Goal: Transaction & Acquisition: Purchase product/service

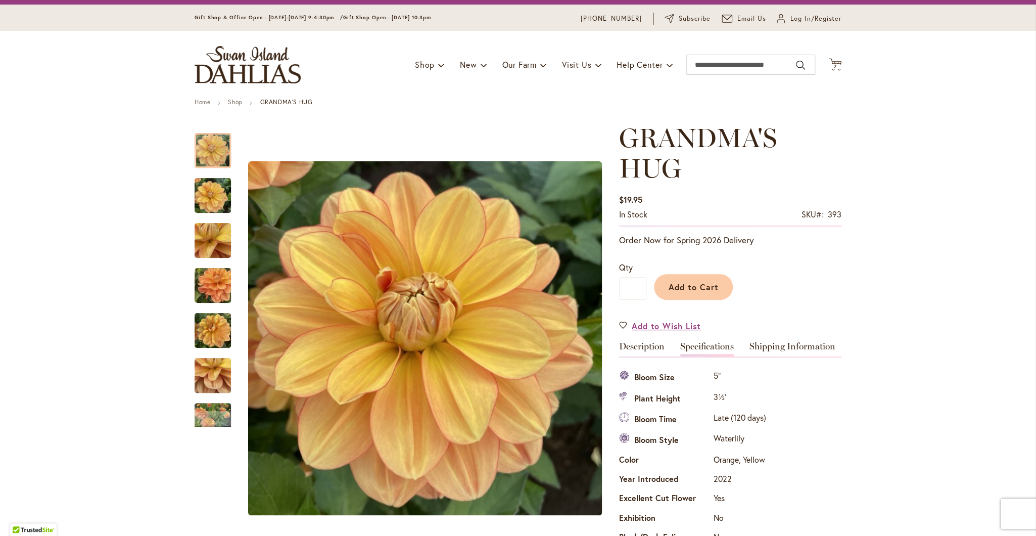
scroll to position [24, 0]
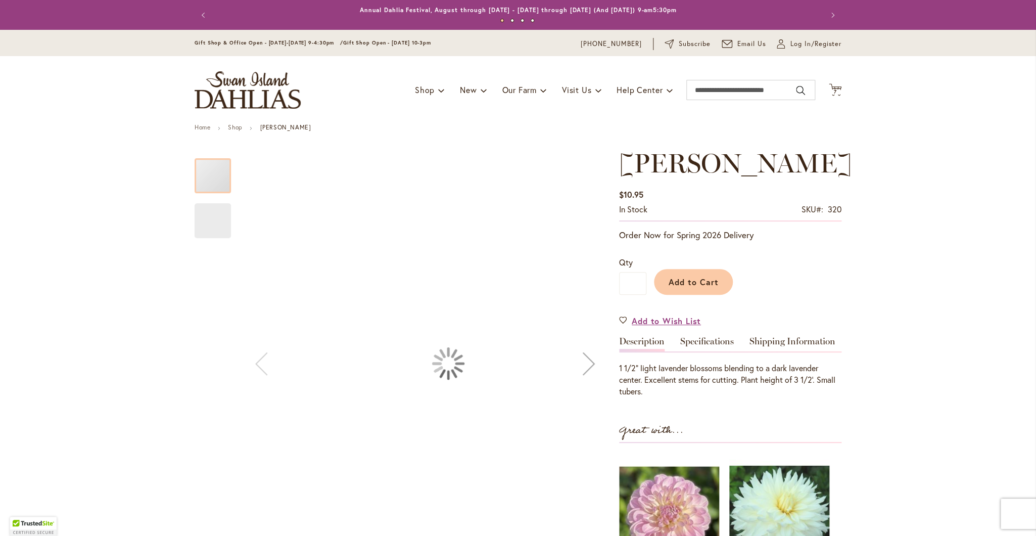
scroll to position [296, 0]
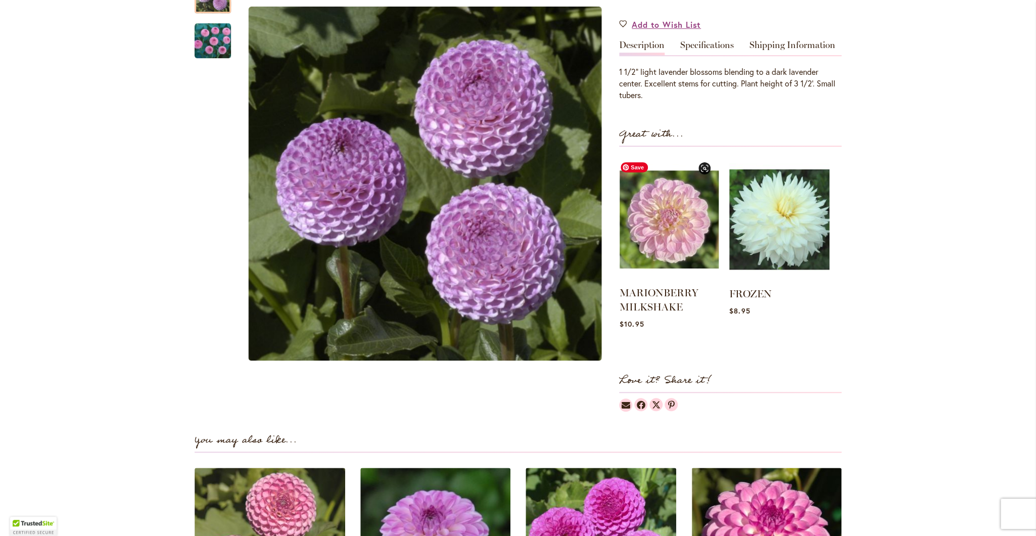
click at [657, 224] on img at bounding box center [668, 219] width 99 height 124
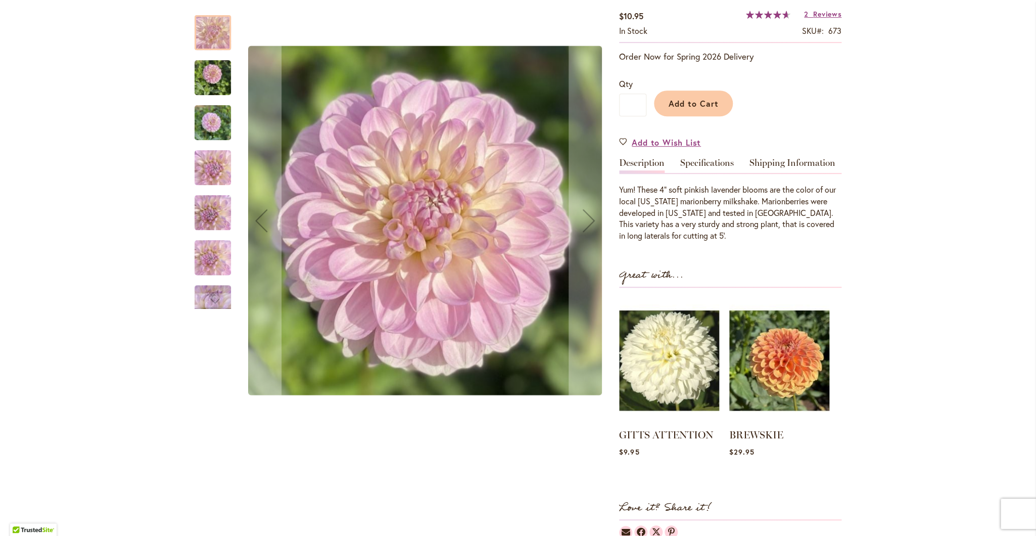
scroll to position [212, 0]
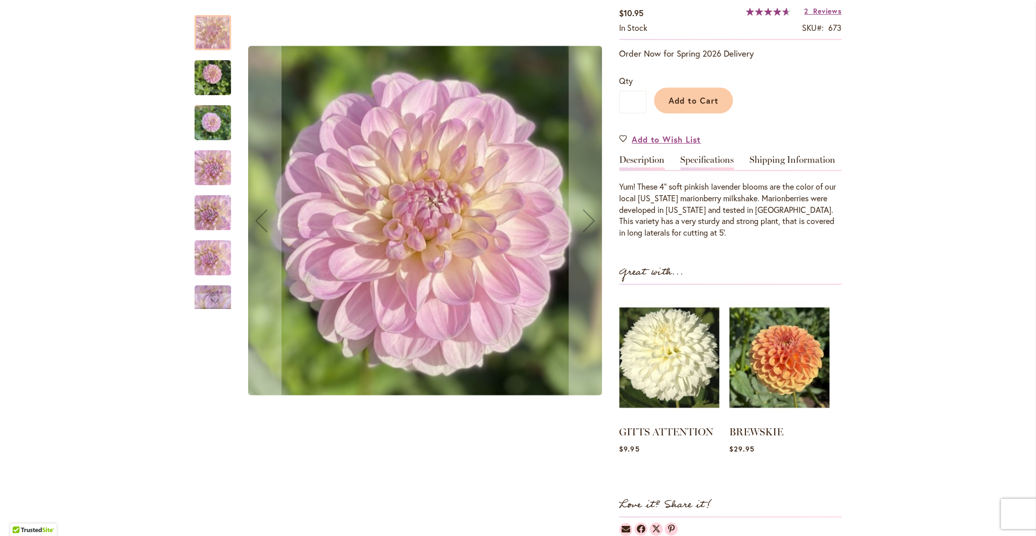
click at [687, 159] on link "Specifications" at bounding box center [707, 162] width 54 height 15
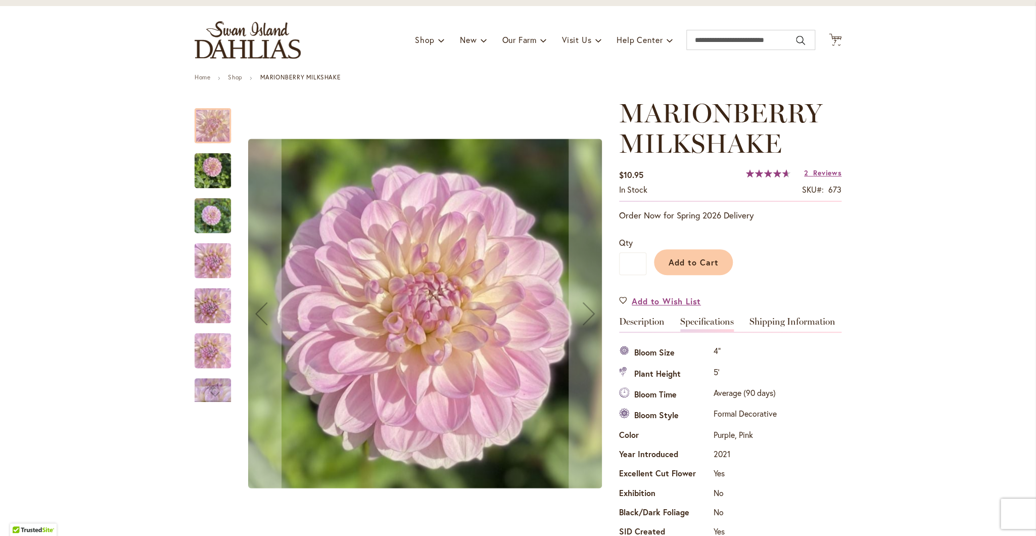
scroll to position [49, 0]
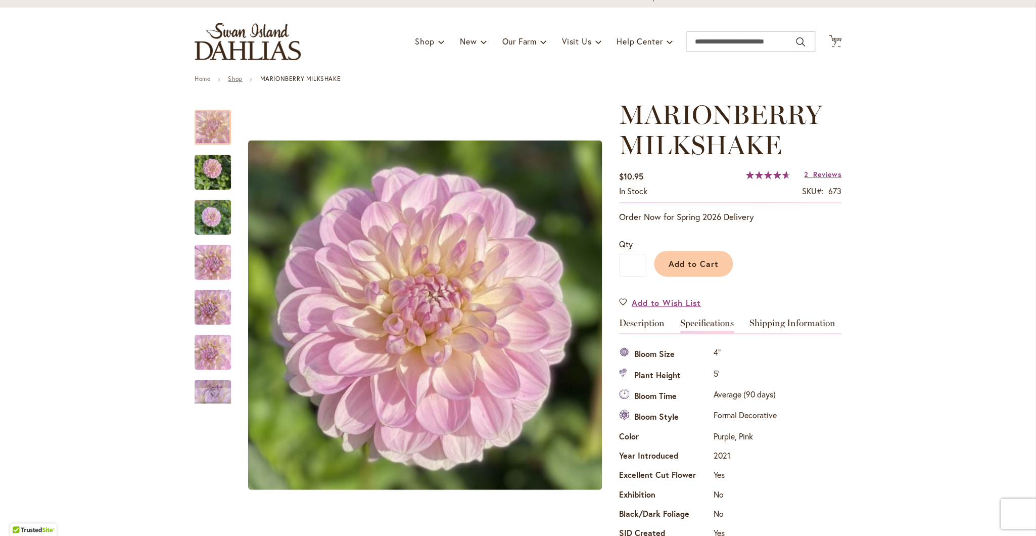
click at [228, 80] on link "Shop" at bounding box center [235, 79] width 14 height 8
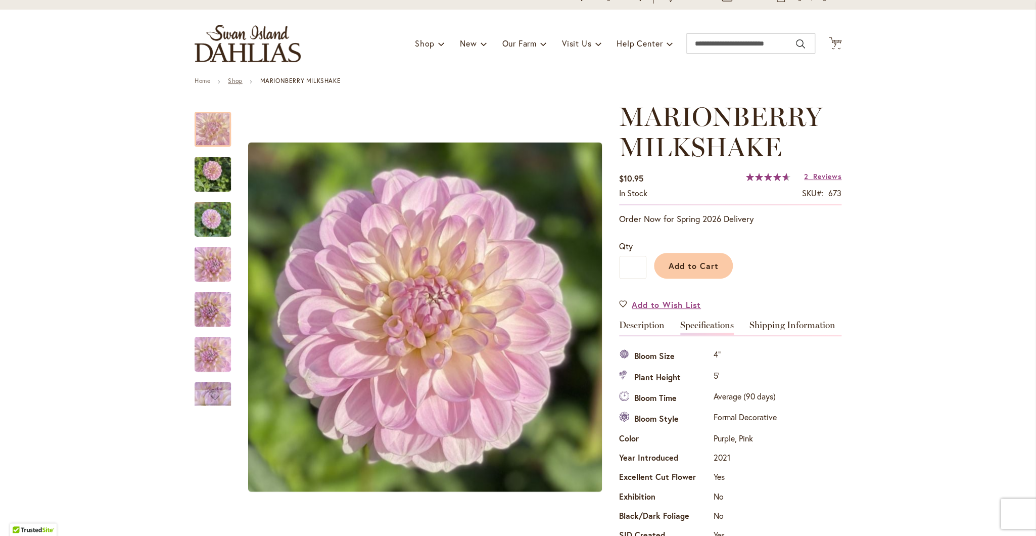
click at [232, 79] on link "Shop" at bounding box center [235, 81] width 14 height 8
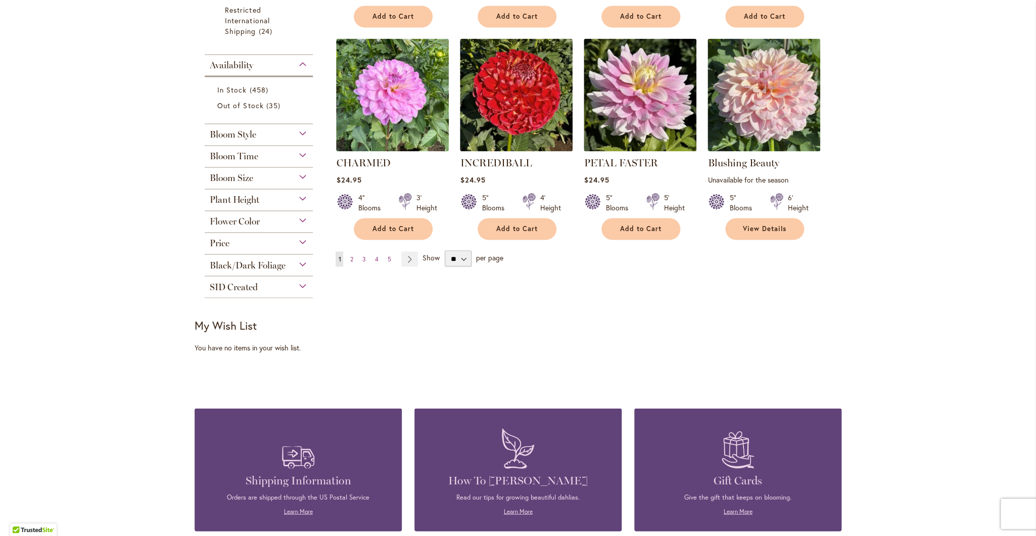
scroll to position [781, 0]
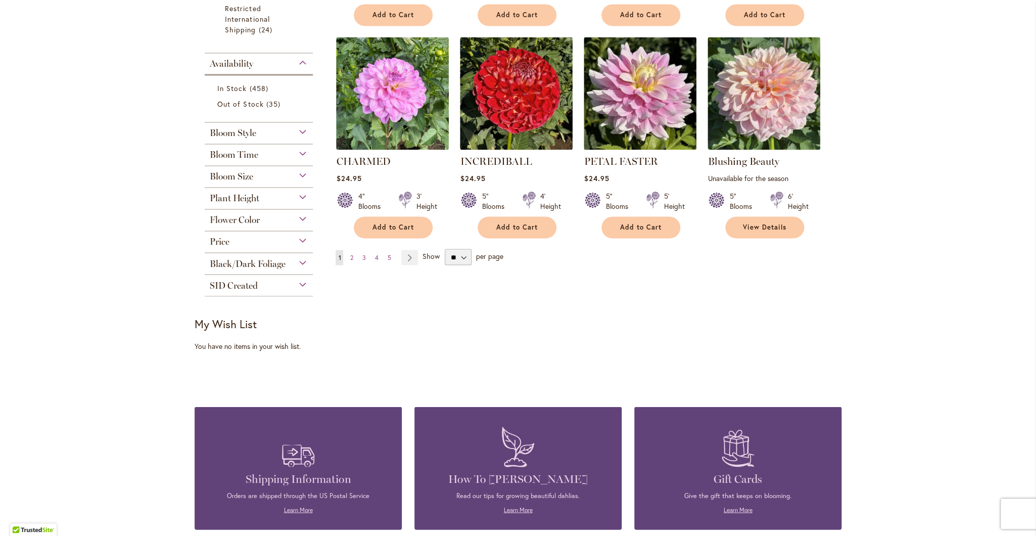
click at [300, 132] on div "Bloom Style" at bounding box center [259, 130] width 108 height 16
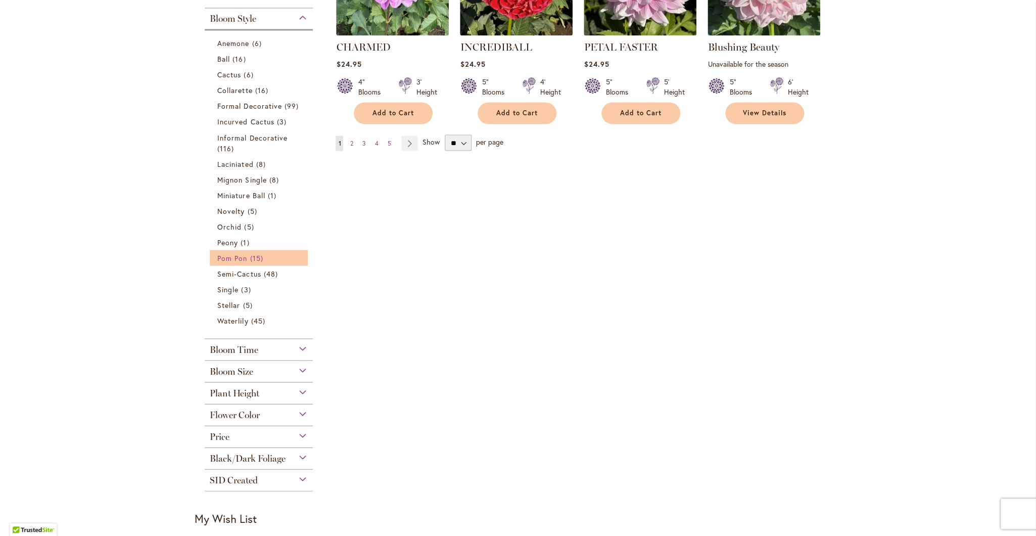
scroll to position [900, 0]
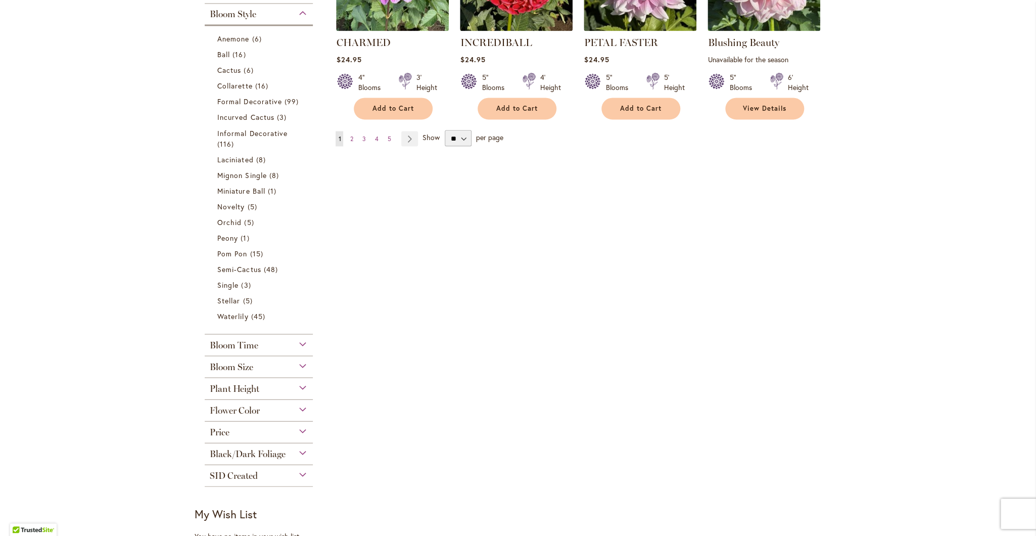
click at [298, 366] on div "Bloom Size" at bounding box center [259, 364] width 108 height 16
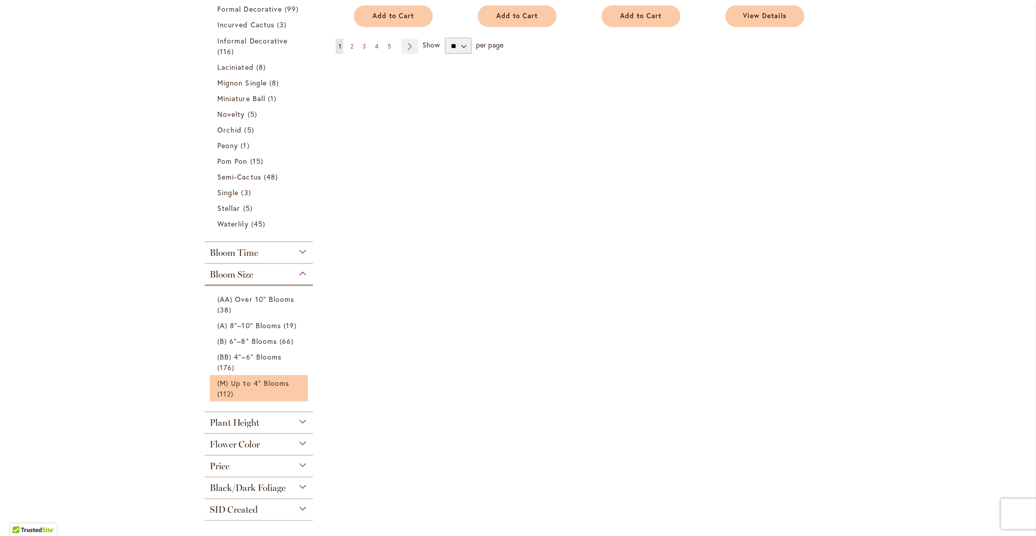
scroll to position [993, 0]
click at [269, 392] on link "(M) Up to 4" Blooms 112 items" at bounding box center [259, 386] width 85 height 21
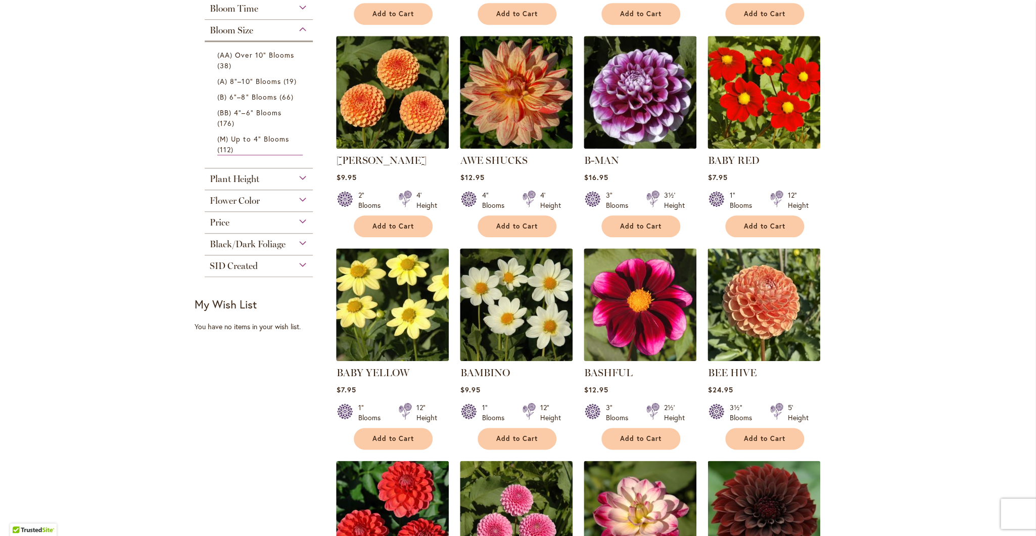
scroll to position [408, 0]
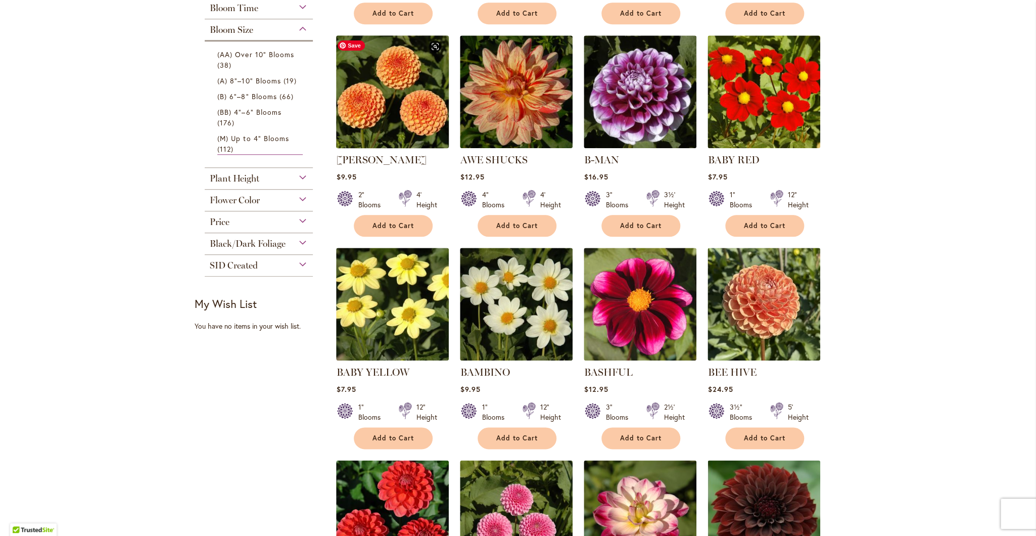
click at [386, 99] on img at bounding box center [392, 91] width 118 height 118
click at [385, 99] on img at bounding box center [392, 91] width 118 height 118
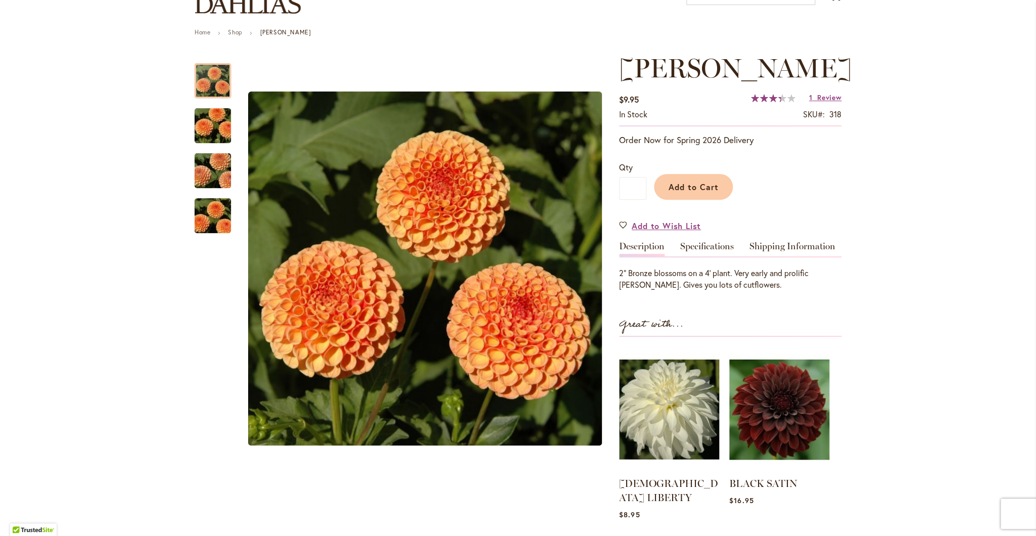
scroll to position [81, 0]
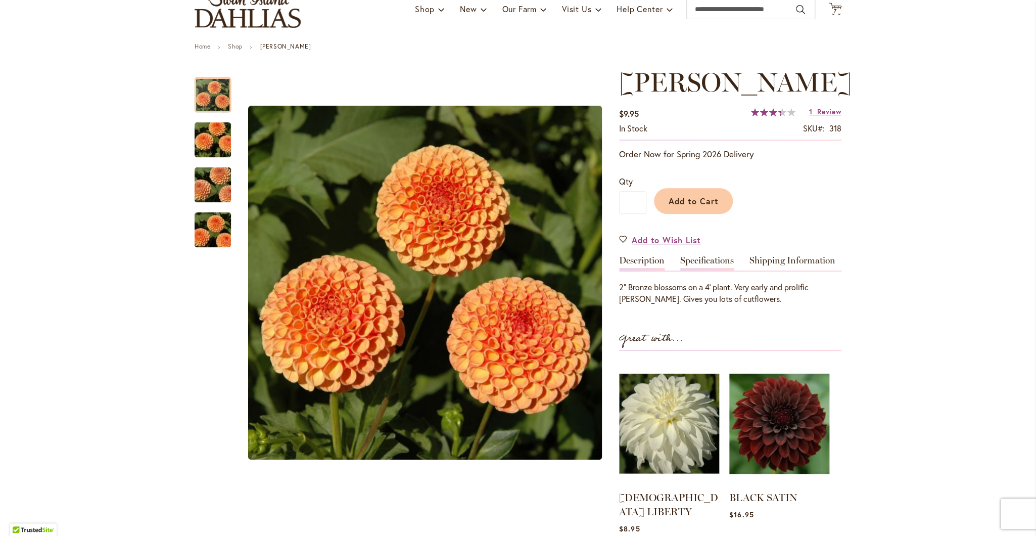
click at [692, 262] on link "Specifications" at bounding box center [707, 263] width 54 height 15
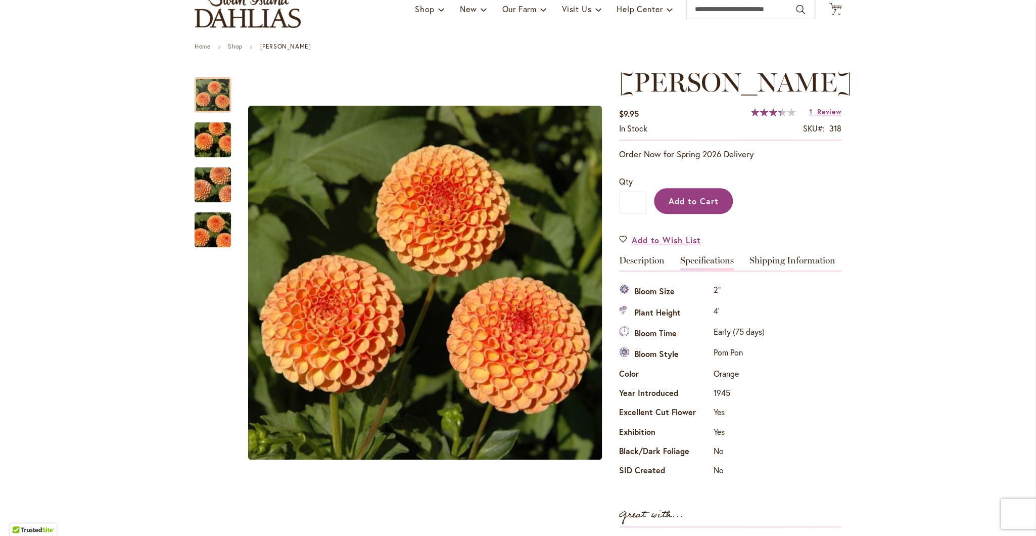
click at [692, 196] on span "Add to Cart" at bounding box center [693, 201] width 50 height 11
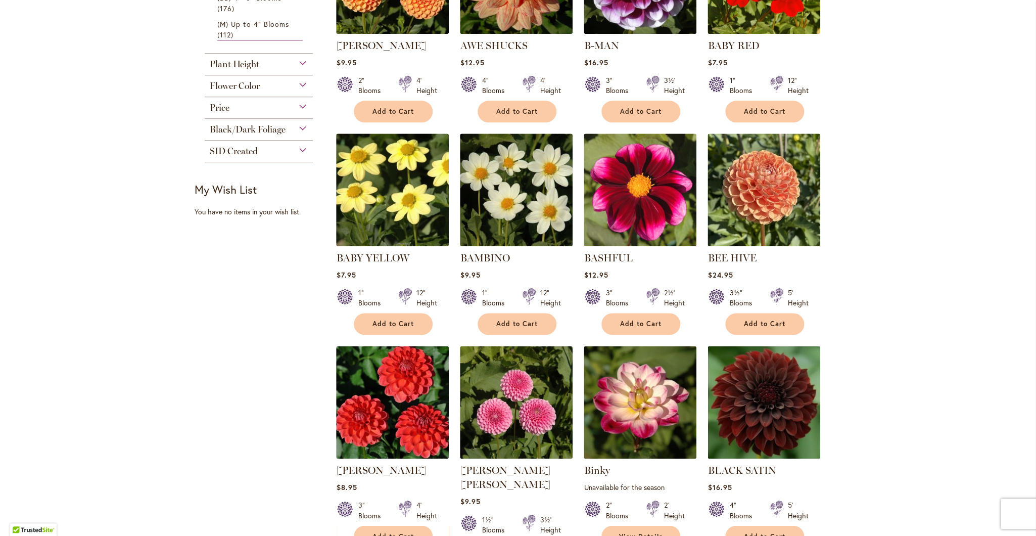
scroll to position [525, 0]
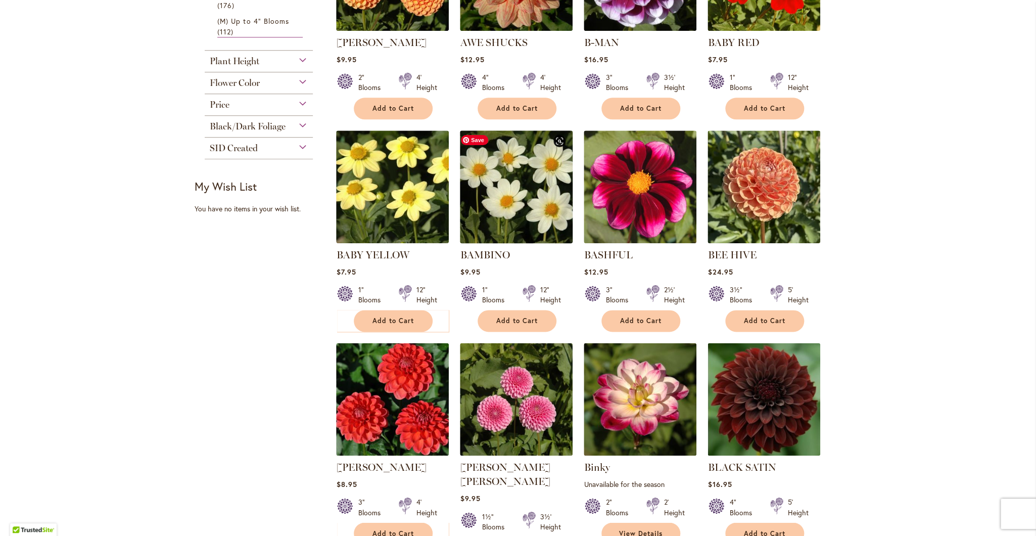
click at [491, 200] on img at bounding box center [516, 186] width 118 height 118
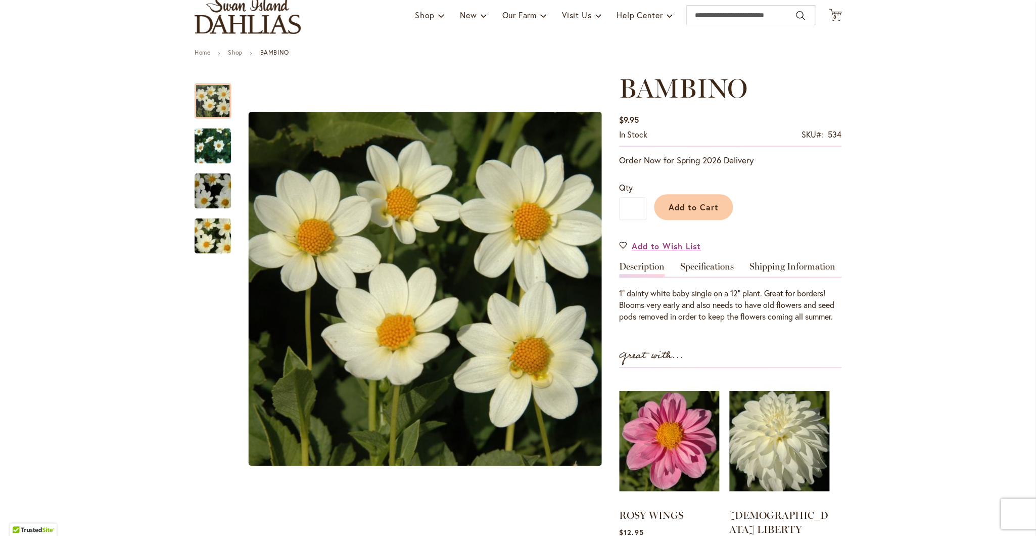
scroll to position [78, 0]
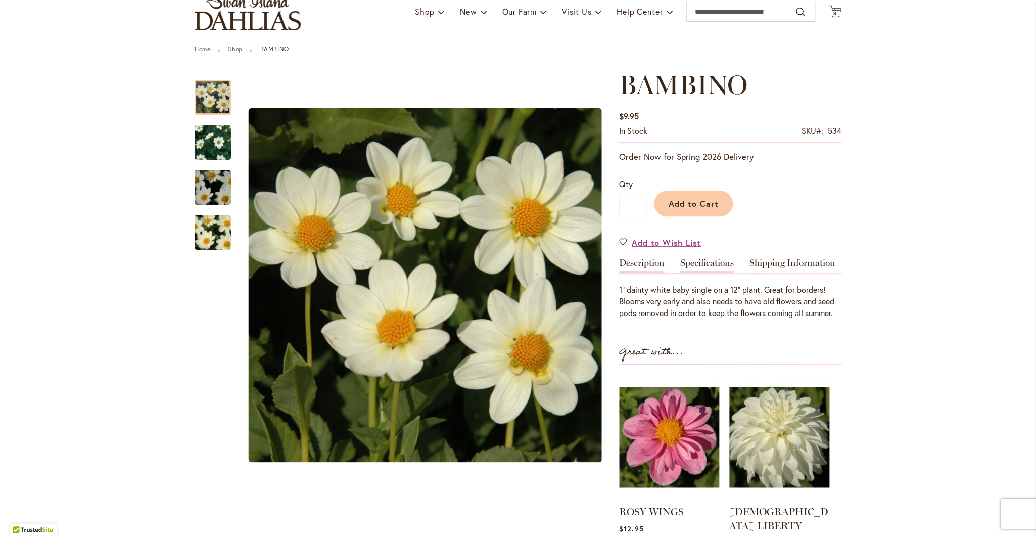
click at [706, 264] on link "Specifications" at bounding box center [707, 265] width 54 height 15
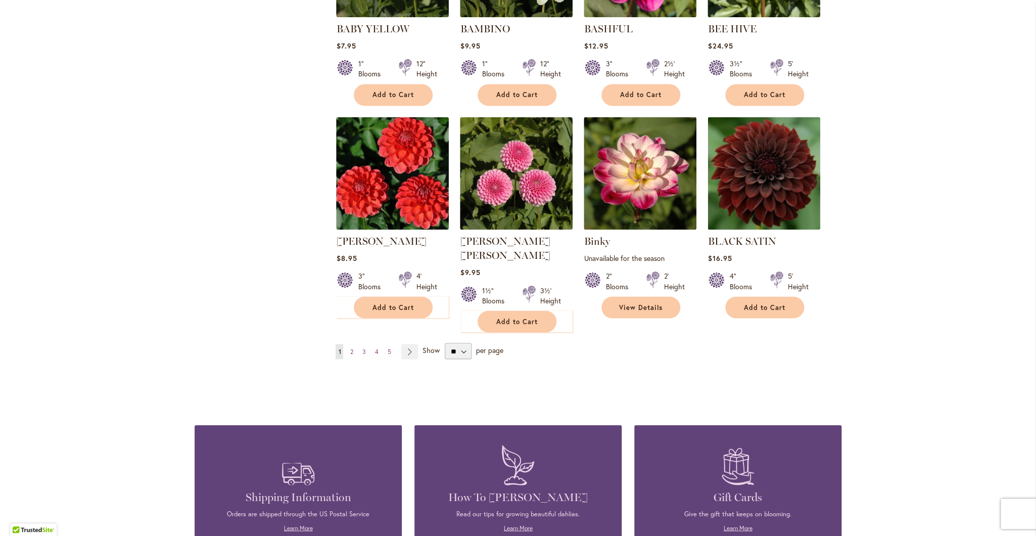
scroll to position [753, 0]
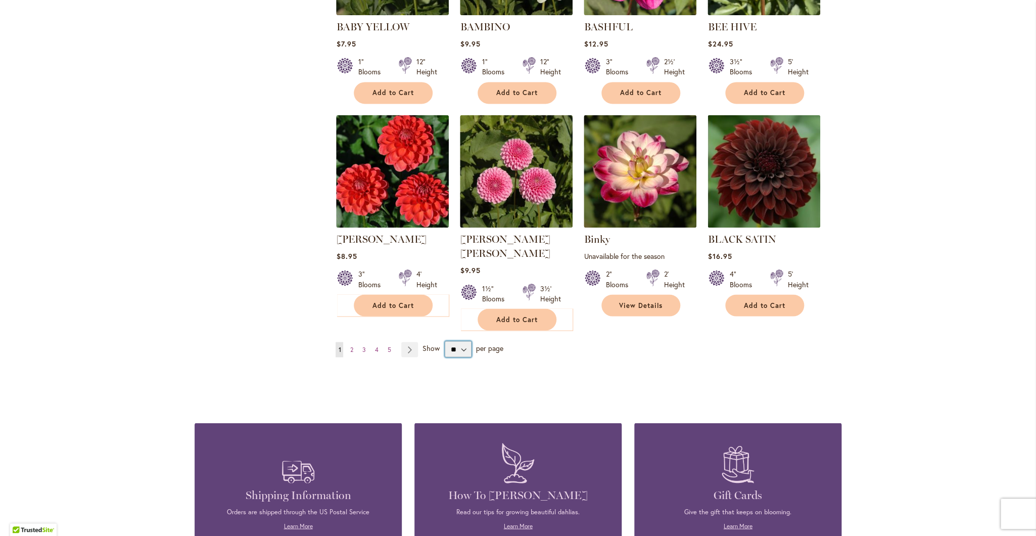
select select "**"
click option "**" at bounding box center [0, 0] width 0 height 0
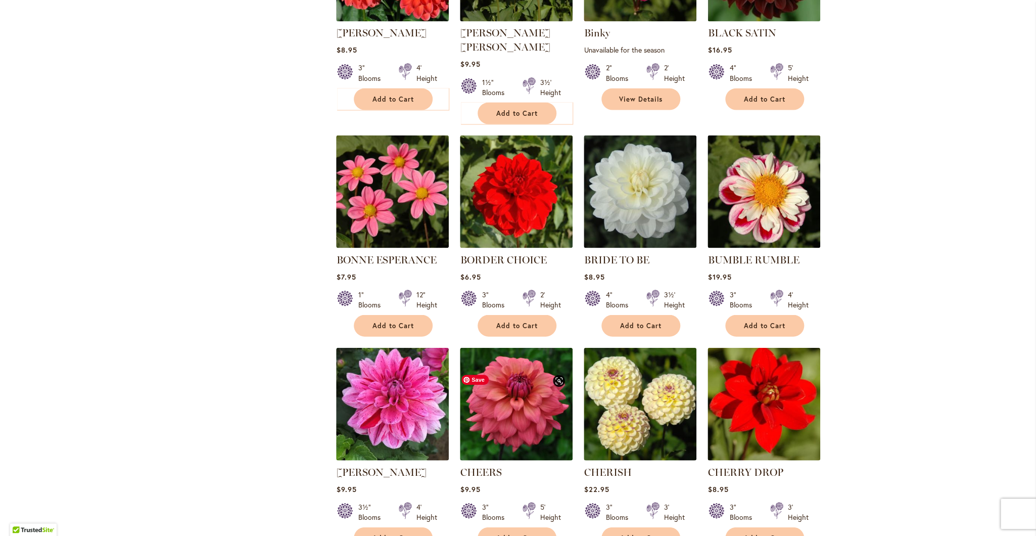
scroll to position [969, 0]
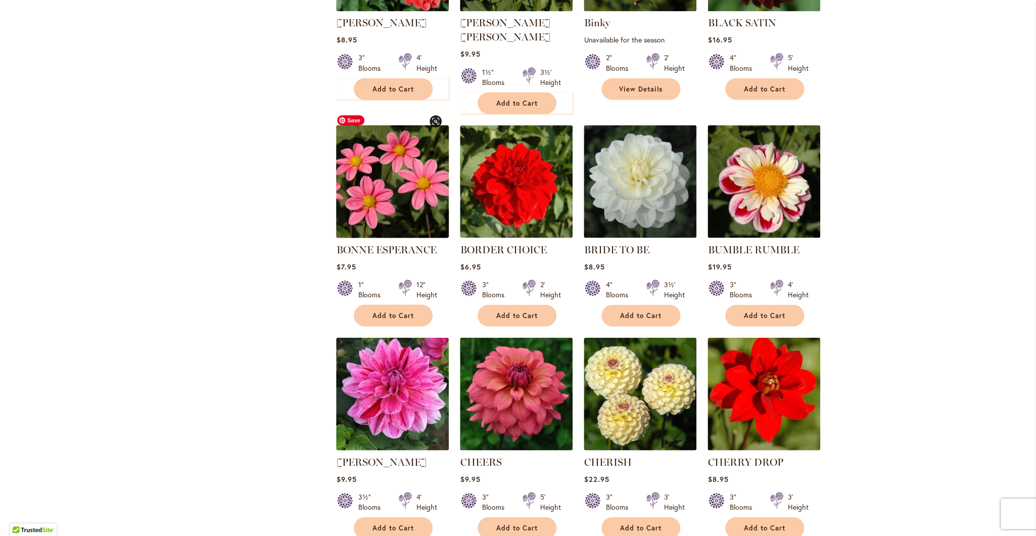
click at [401, 215] on img at bounding box center [392, 181] width 118 height 118
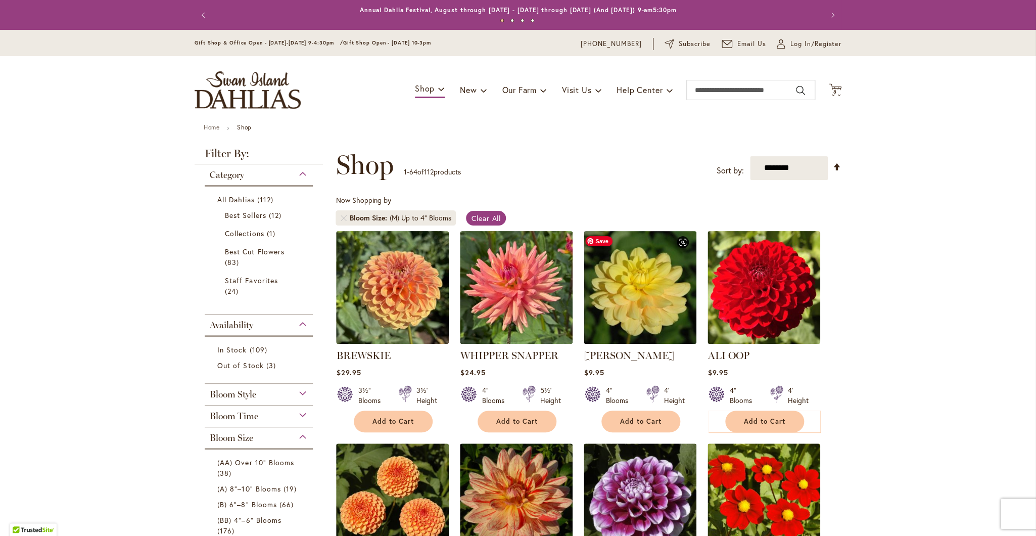
type input "**********"
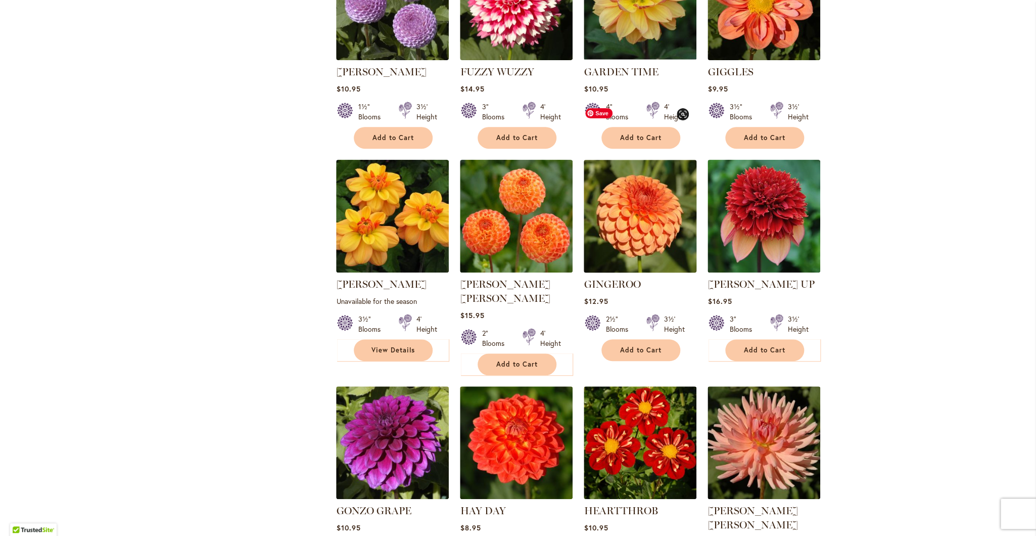
scroll to position [2245, 0]
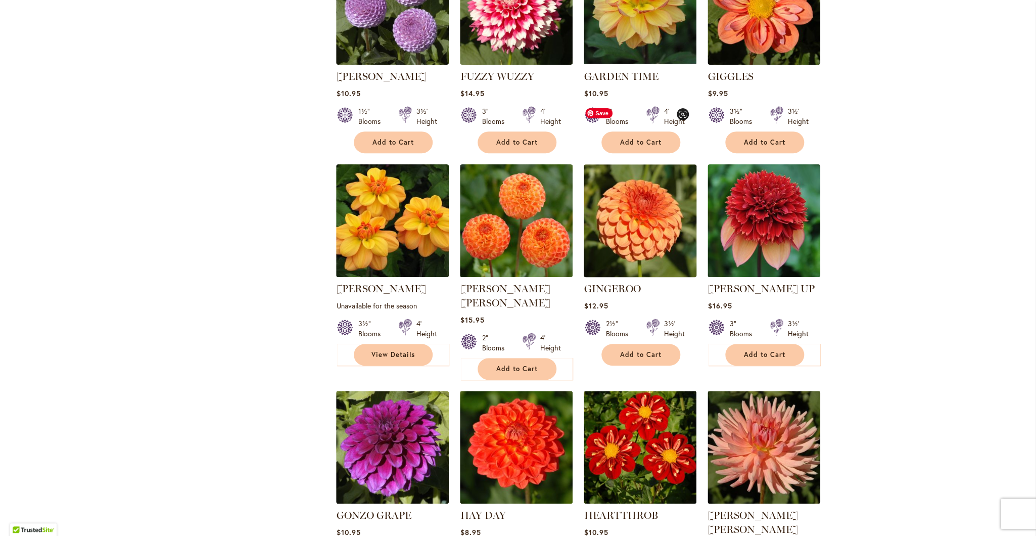
click at [645, 172] on img at bounding box center [640, 220] width 118 height 118
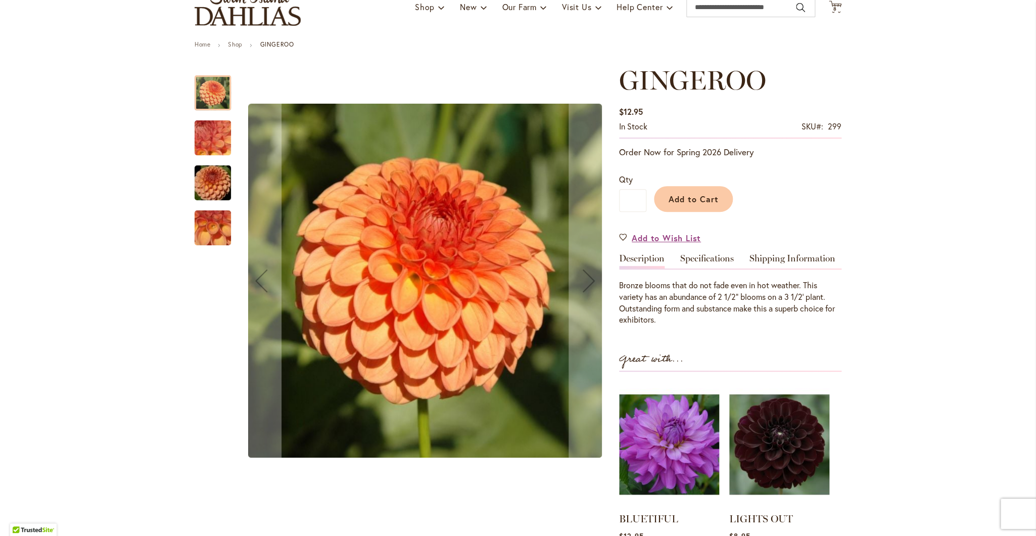
scroll to position [83, 0]
click at [210, 177] on img "GINGEROO" at bounding box center [212, 182] width 73 height 49
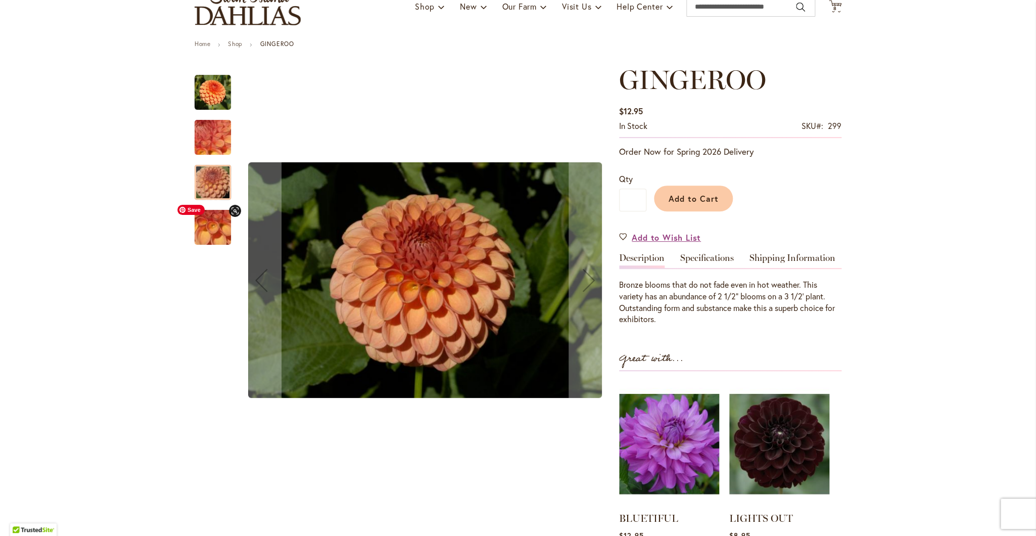
click at [204, 230] on img "GINGEROO" at bounding box center [212, 227] width 73 height 55
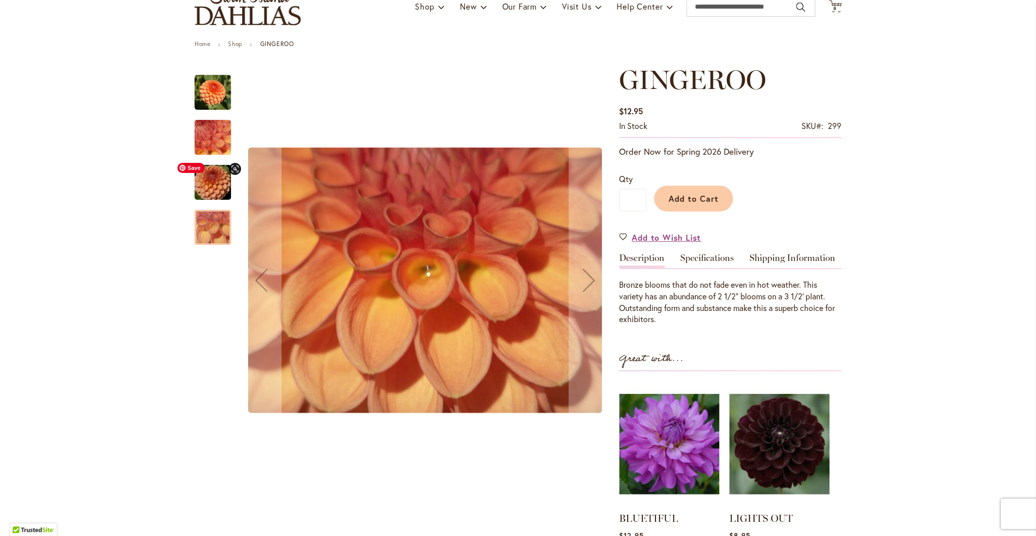
click at [201, 197] on img "GINGEROO" at bounding box center [212, 182] width 73 height 49
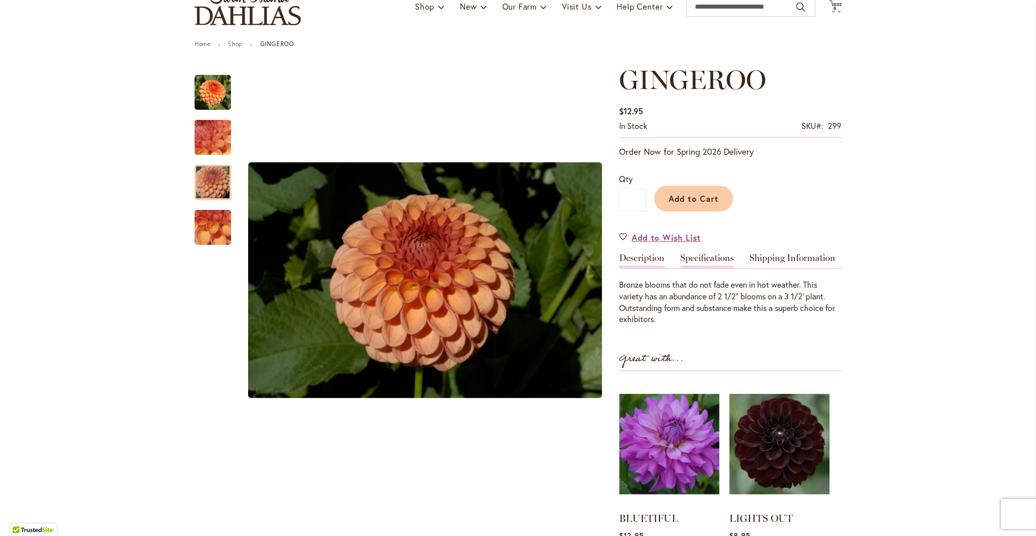
click at [709, 258] on link "Specifications" at bounding box center [707, 260] width 54 height 15
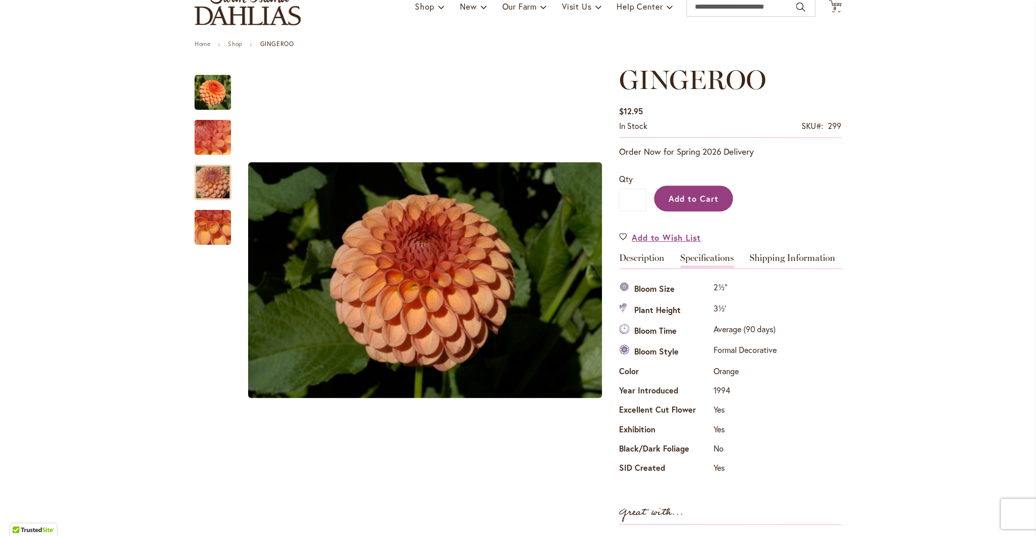
click at [695, 193] on span "Add to Cart" at bounding box center [693, 198] width 50 height 11
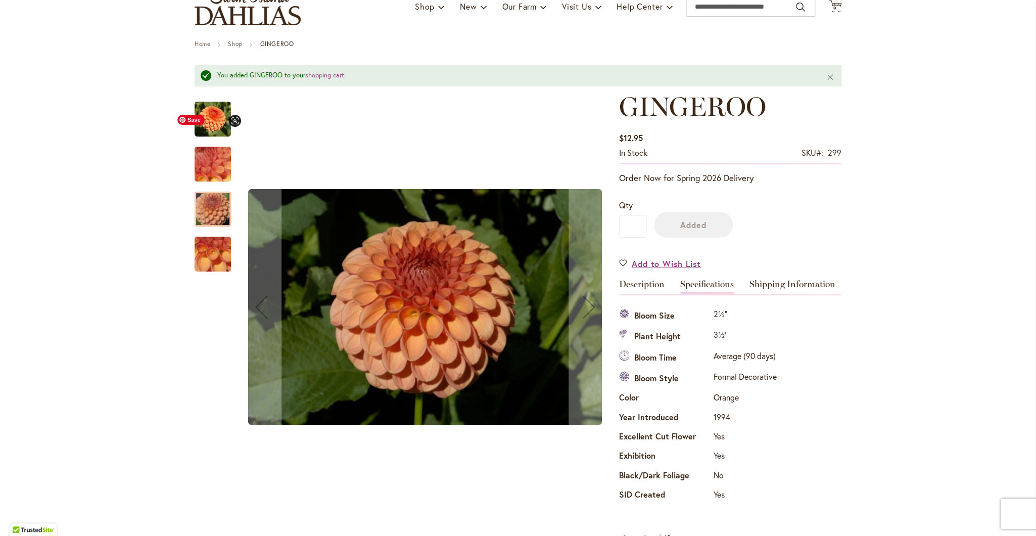
click at [214, 132] on img "GINGEROO" at bounding box center [213, 119] width 36 height 36
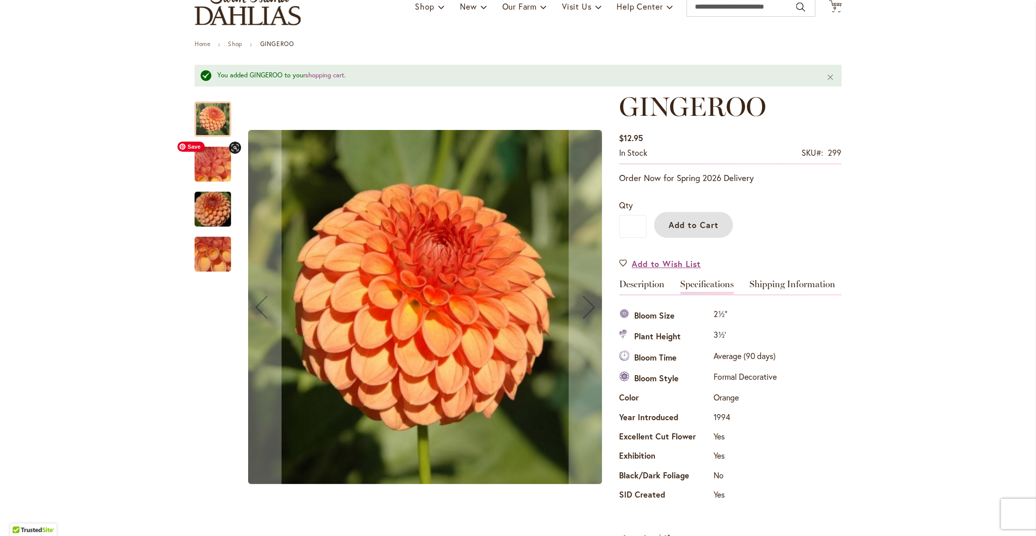
click at [210, 170] on img "GINGEROO" at bounding box center [212, 163] width 73 height 55
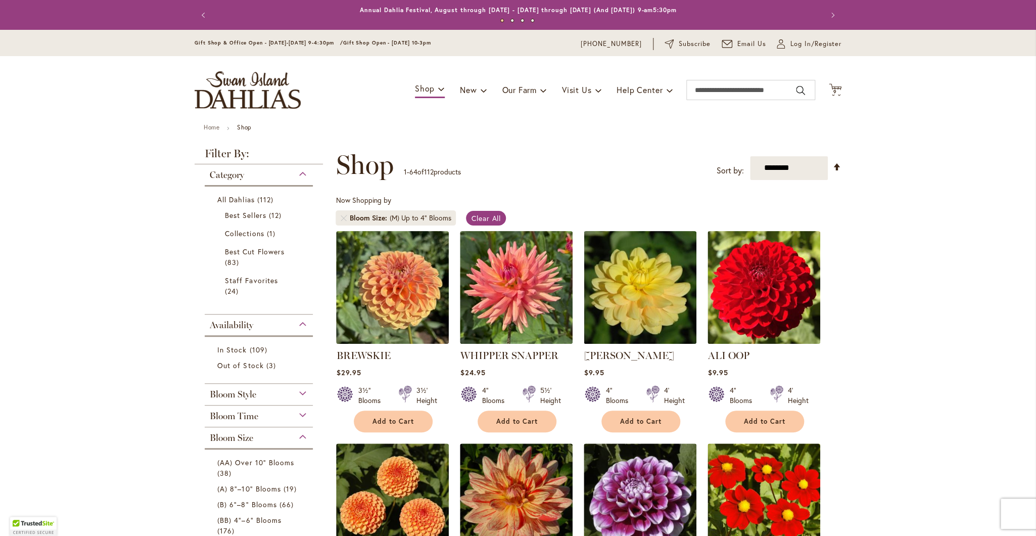
type input "**********"
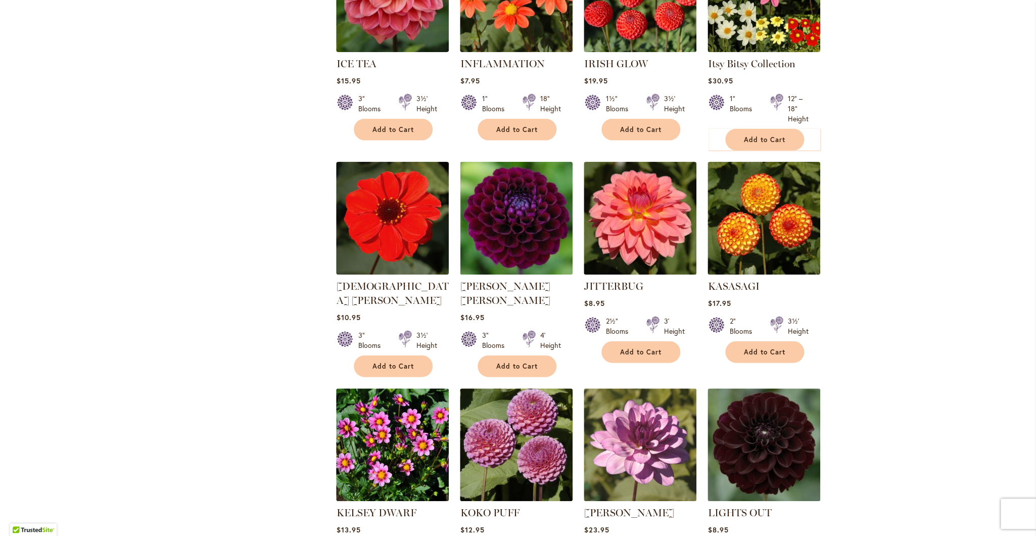
scroll to position [3141, 0]
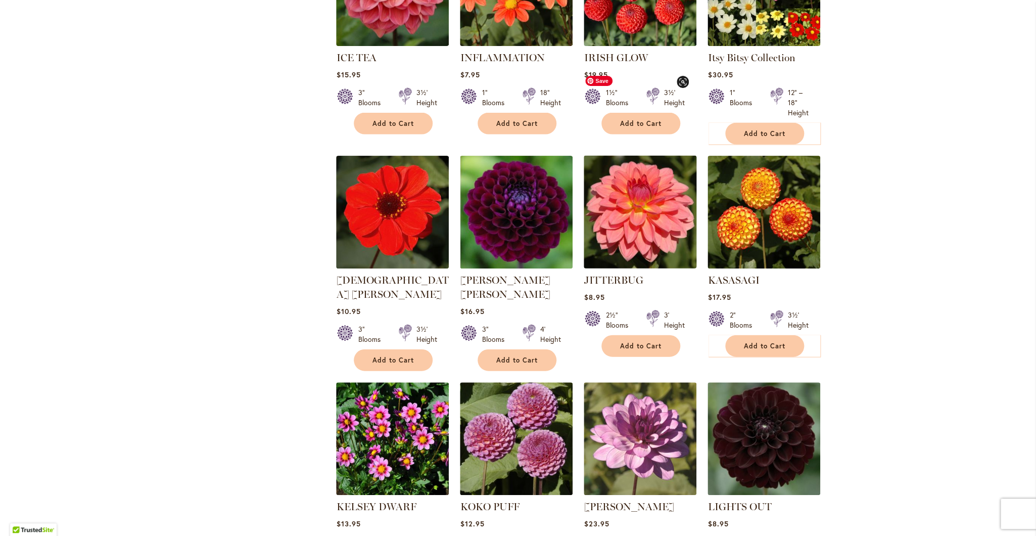
click at [620, 159] on img at bounding box center [640, 212] width 118 height 118
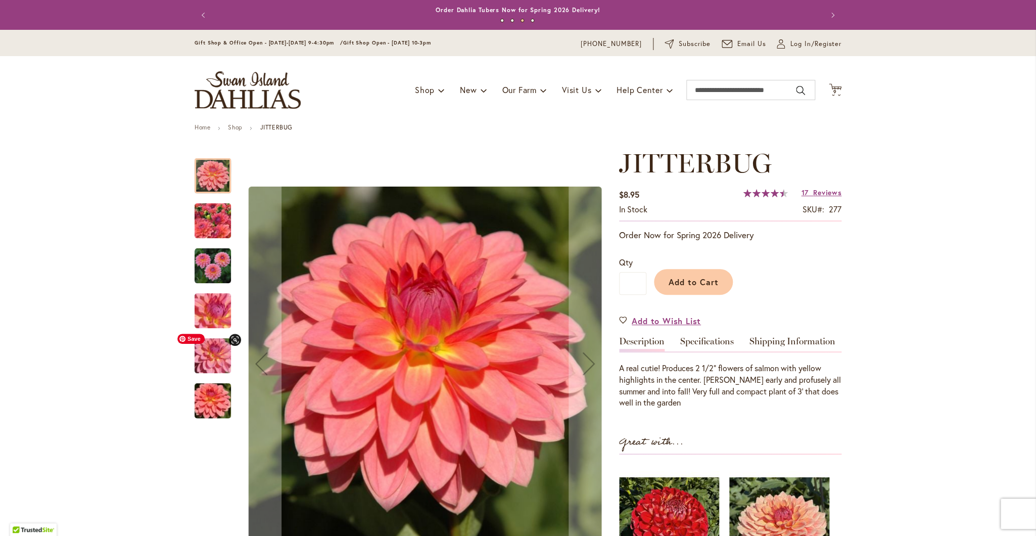
click at [219, 356] on img "JITTERBUG" at bounding box center [212, 355] width 73 height 55
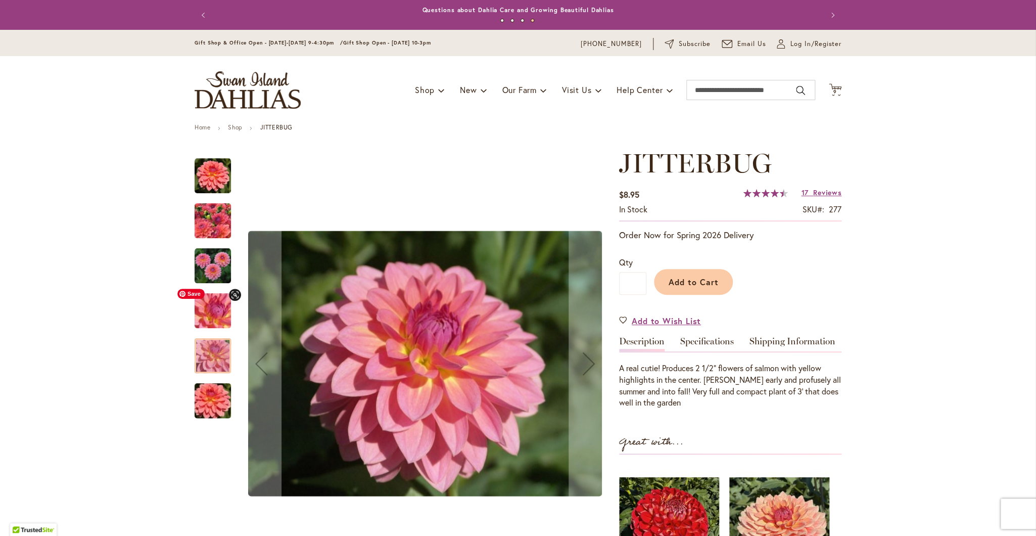
click at [216, 307] on img "JITTERBUG" at bounding box center [212, 310] width 73 height 55
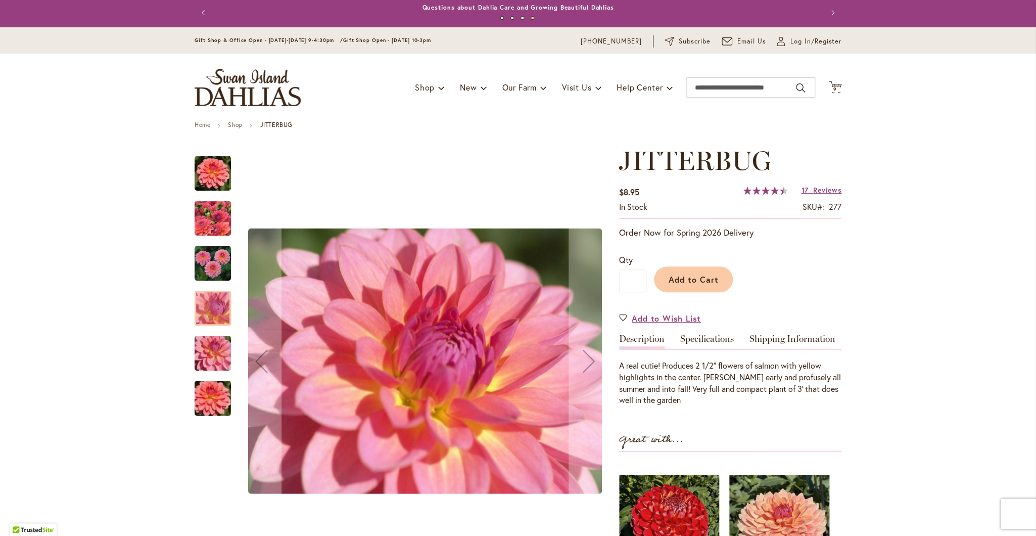
click at [202, 250] on img "JITTERBUG" at bounding box center [213, 263] width 36 height 36
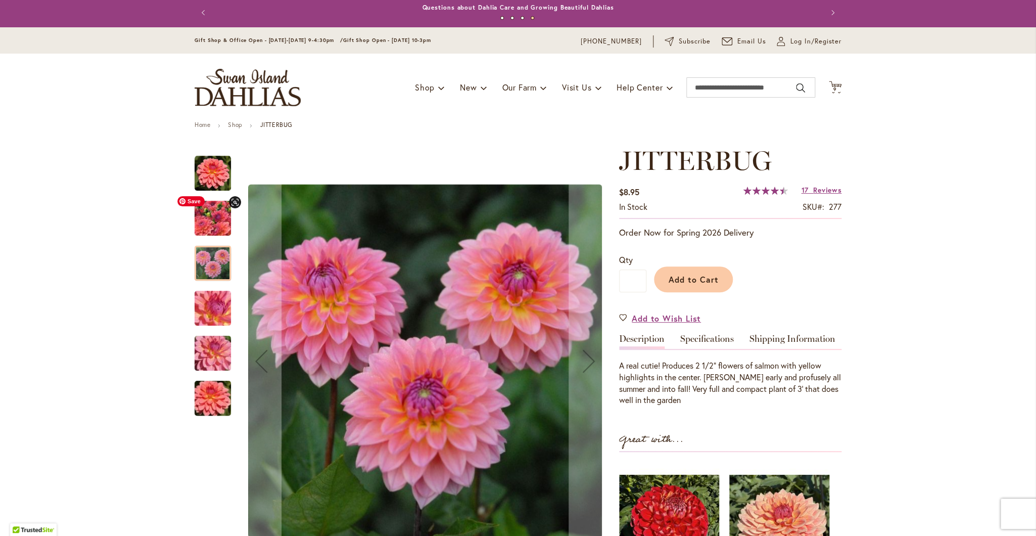
click at [198, 226] on img "JITTERBUG" at bounding box center [212, 218] width 73 height 55
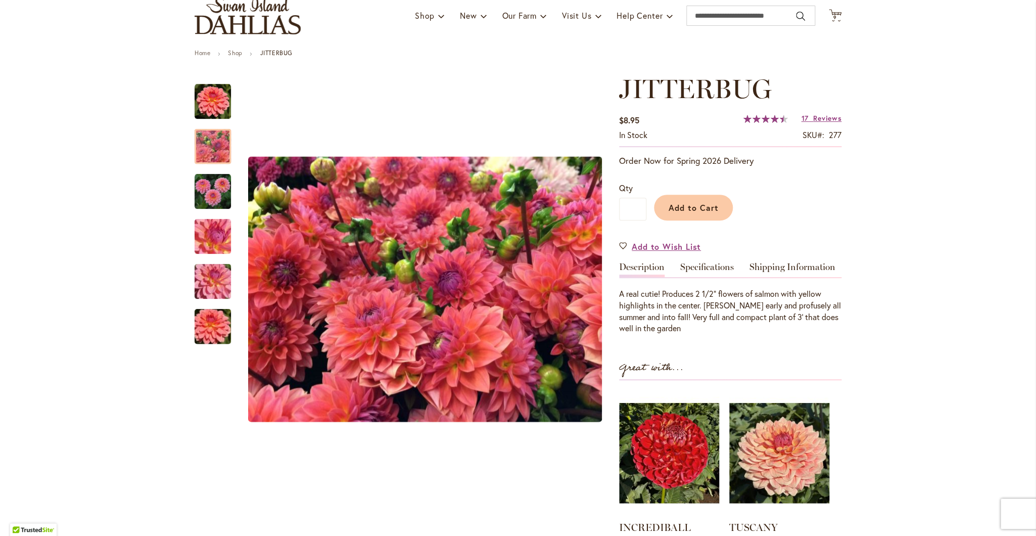
scroll to position [75, 0]
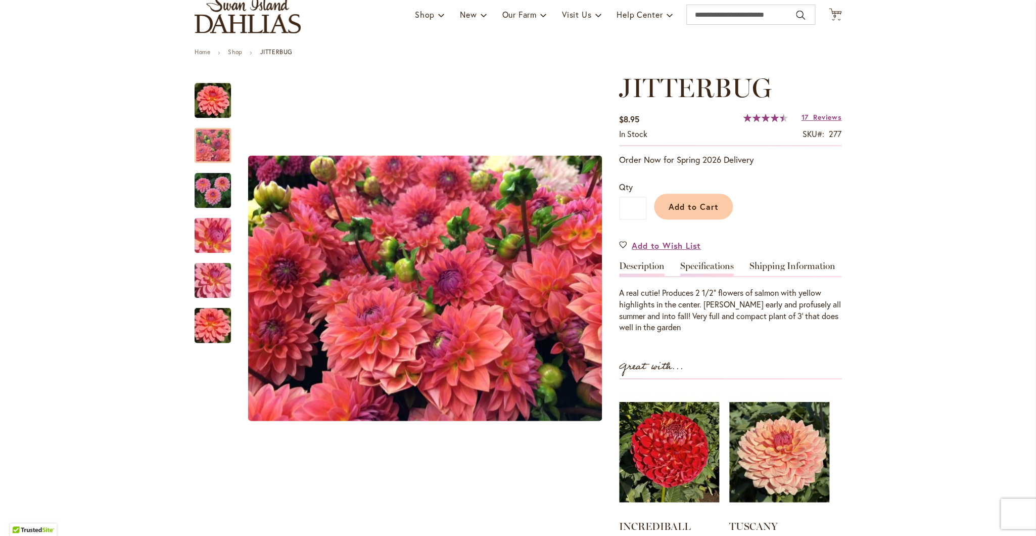
click at [697, 268] on link "Specifications" at bounding box center [707, 268] width 54 height 15
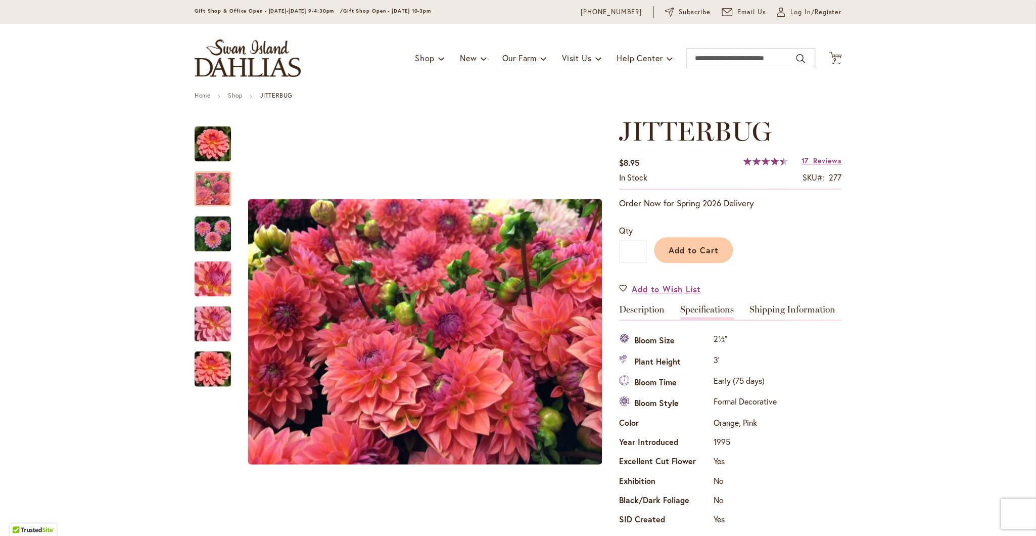
scroll to position [0, 0]
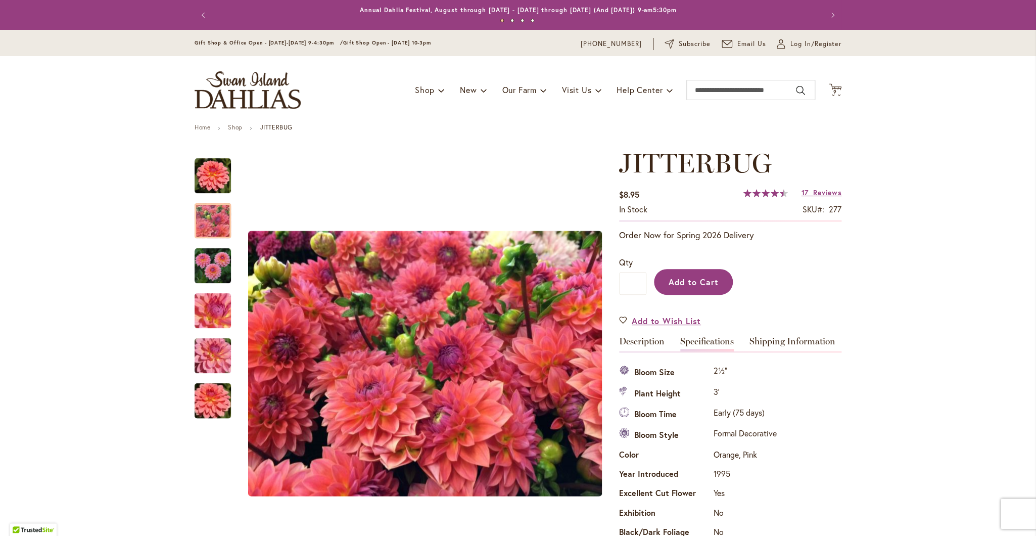
click at [689, 281] on span "Add to Cart" at bounding box center [693, 281] width 50 height 11
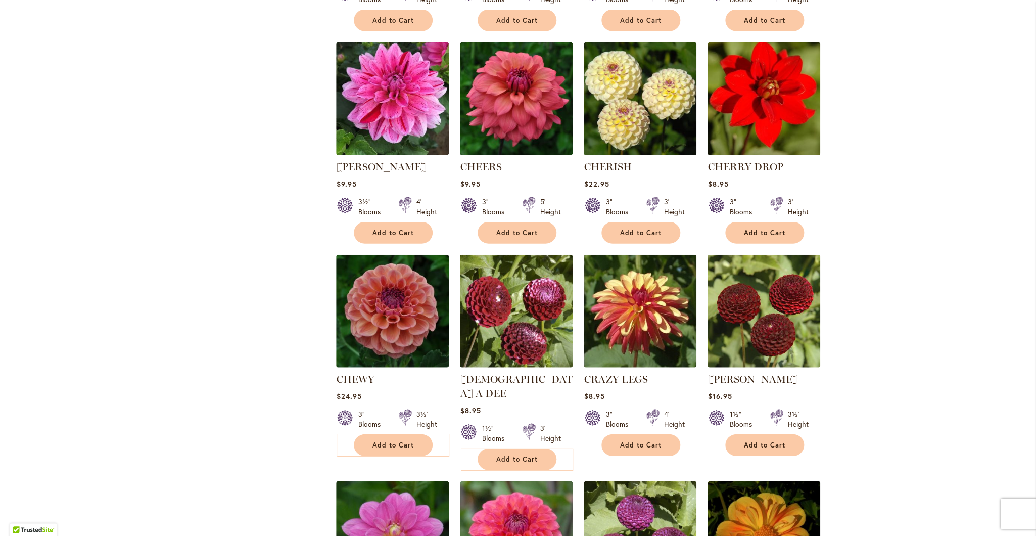
scroll to position [1258, 0]
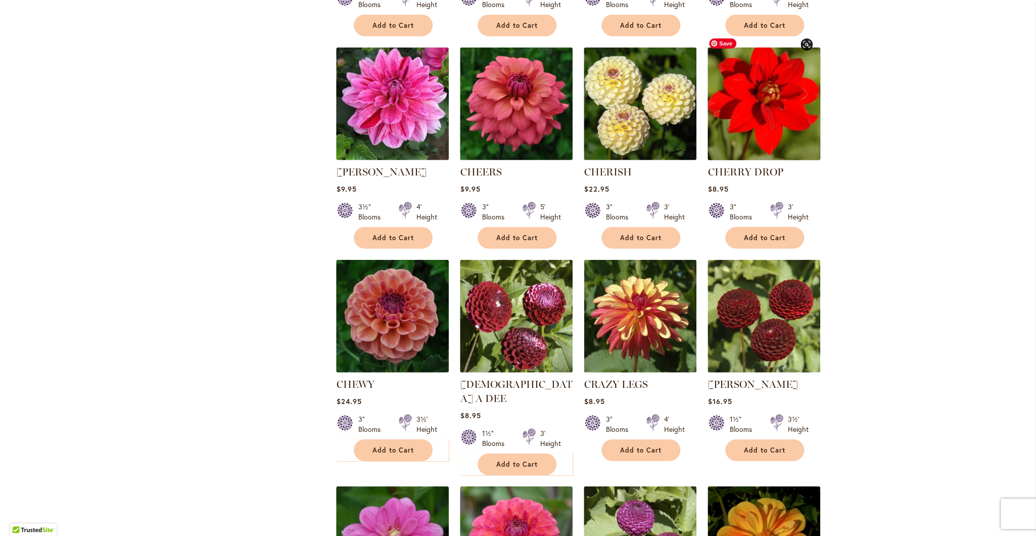
click at [729, 118] on img at bounding box center [764, 103] width 118 height 118
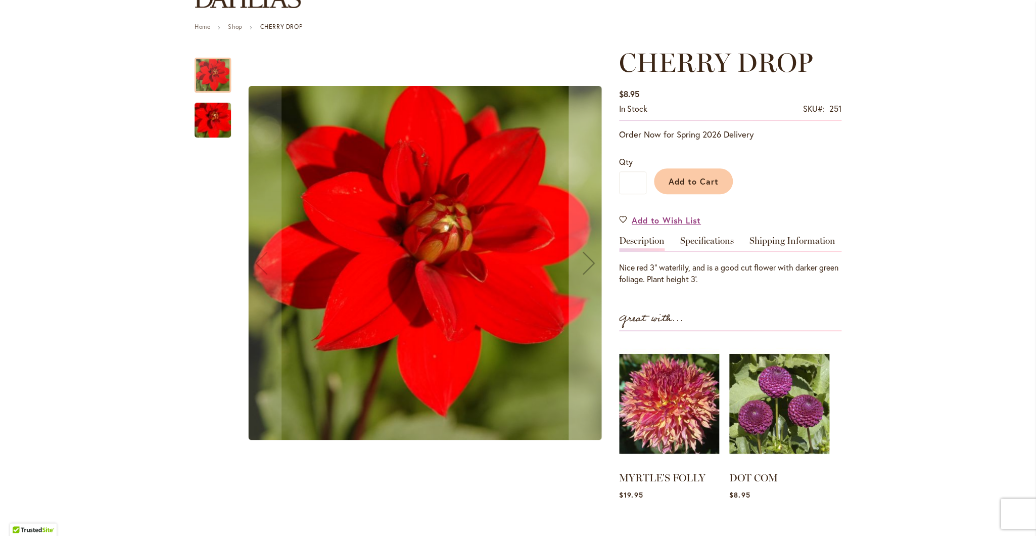
scroll to position [102, 0]
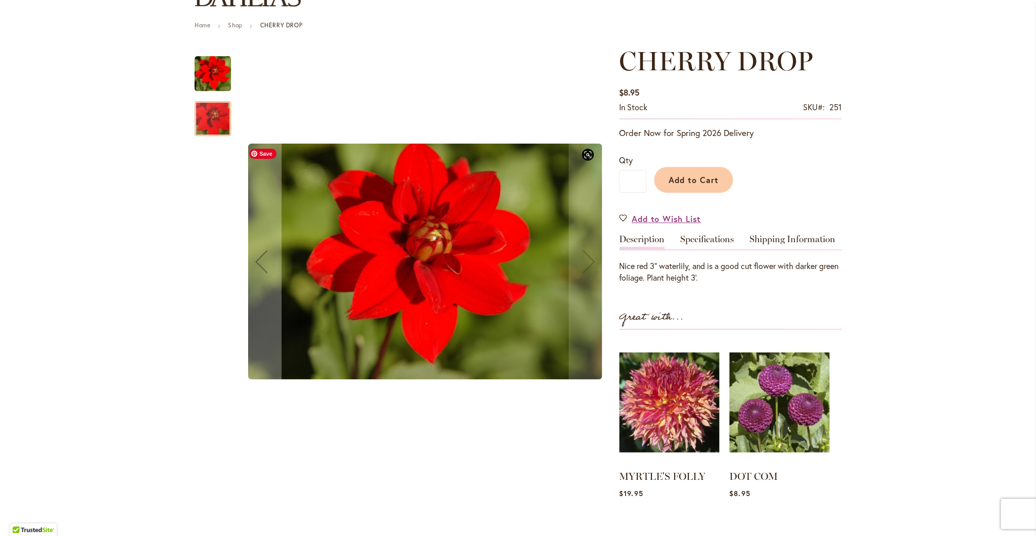
click at [586, 260] on img "CHERRY DROP" at bounding box center [425, 260] width 354 height 235
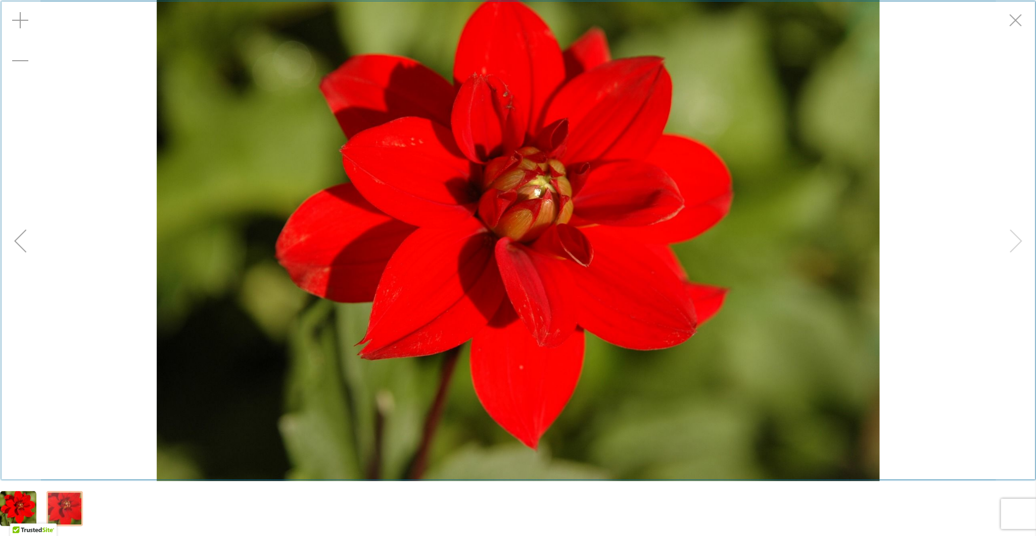
click at [1018, 25] on div "Exit fullscreen" at bounding box center [1015, 20] width 40 height 40
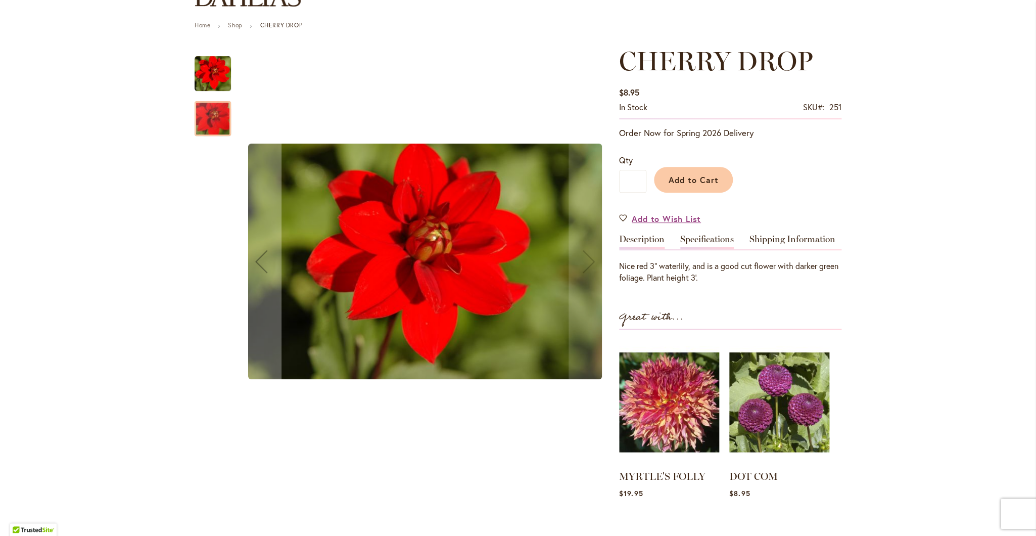
click at [702, 240] on link "Specifications" at bounding box center [707, 241] width 54 height 15
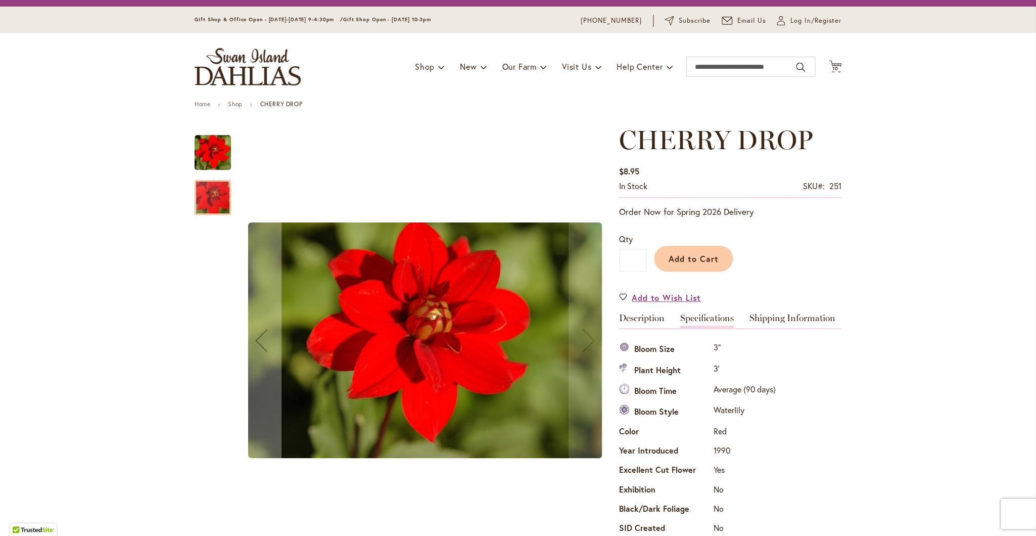
scroll to position [22, 0]
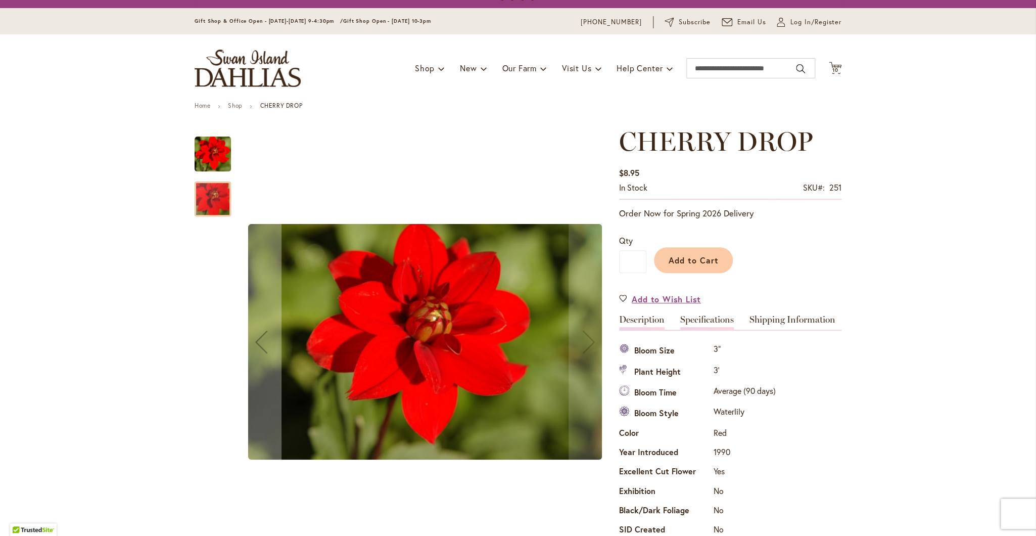
click at [646, 320] on link "Description" at bounding box center [641, 322] width 45 height 15
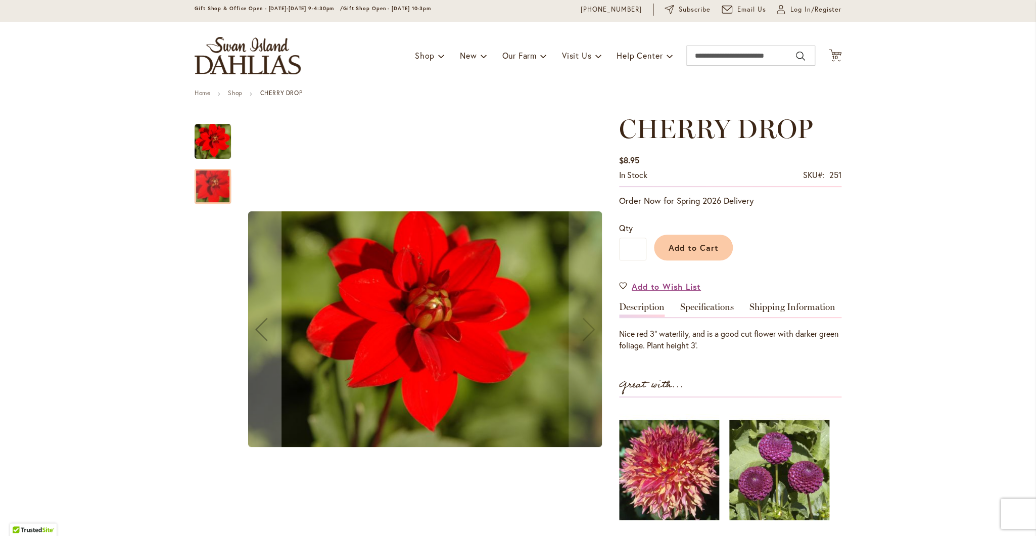
scroll to position [0, 0]
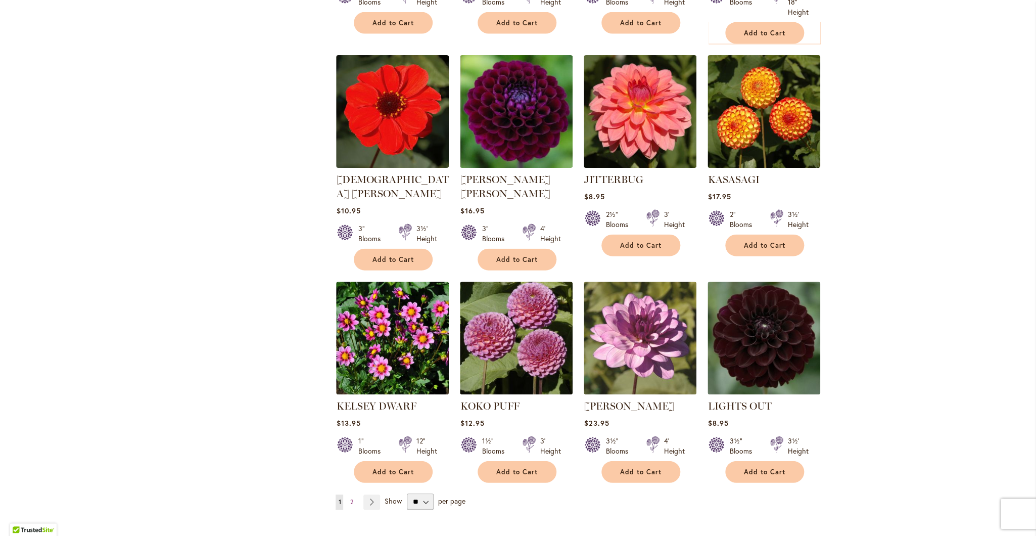
scroll to position [3325, 0]
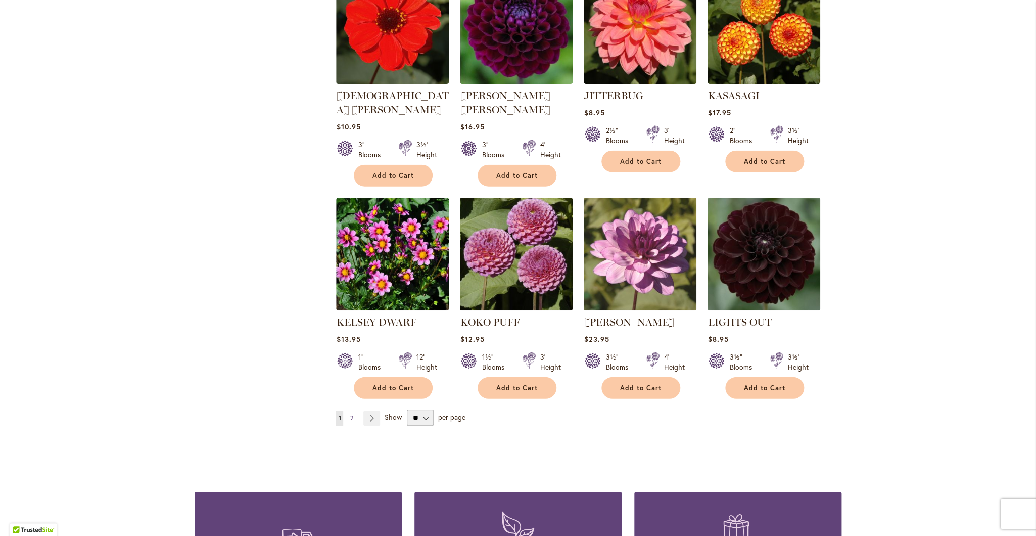
click at [350, 414] on span "2" at bounding box center [351, 418] width 3 height 8
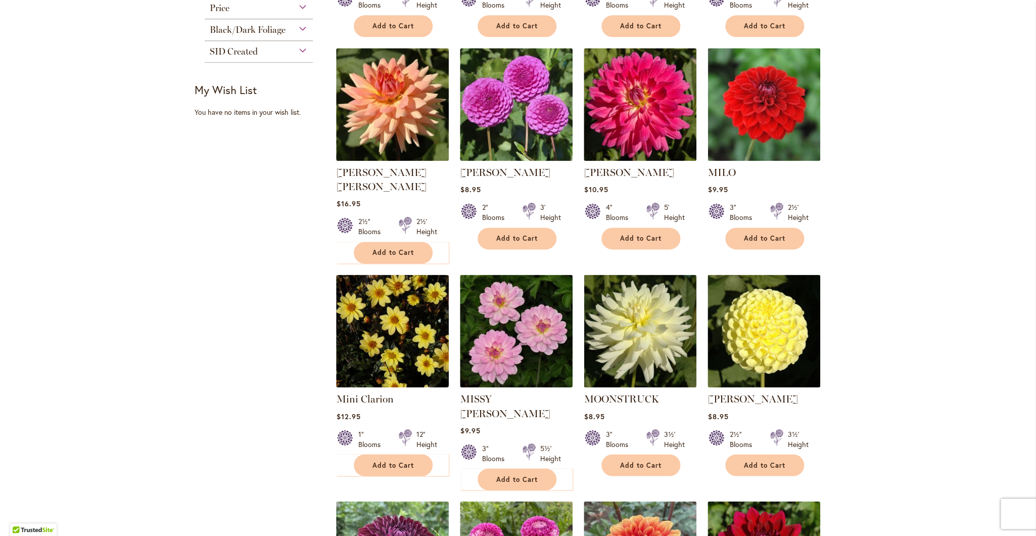
scroll to position [622, 0]
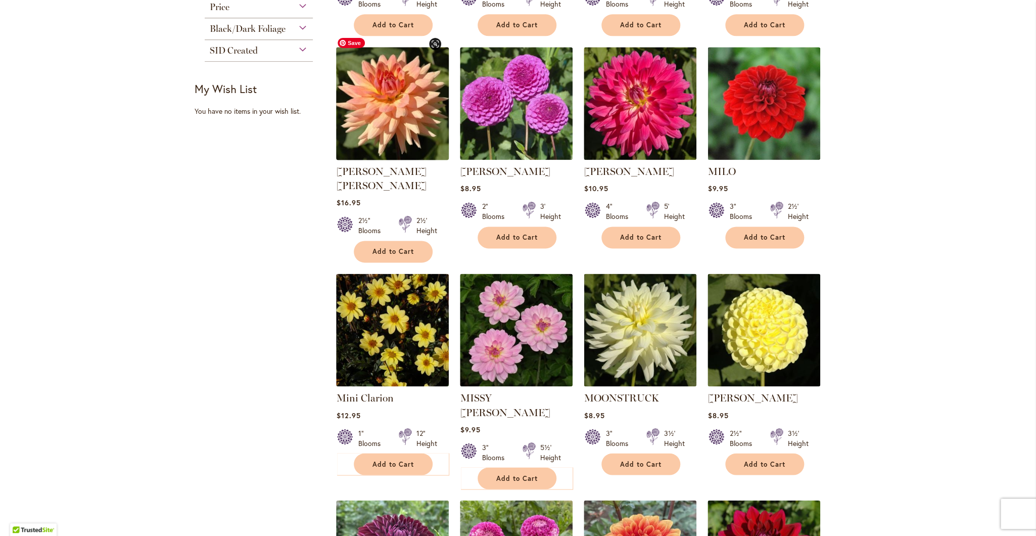
click at [382, 115] on img at bounding box center [392, 103] width 118 height 118
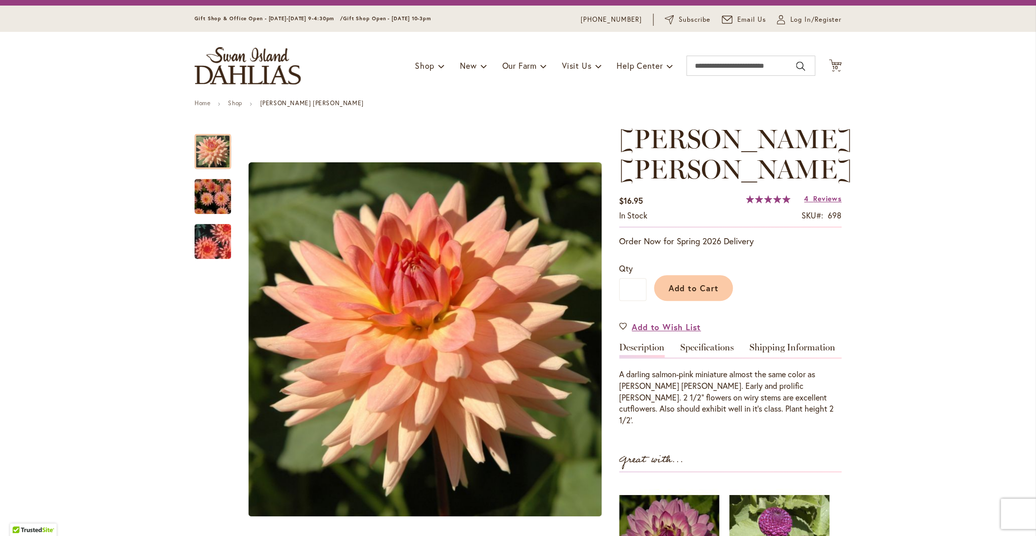
scroll to position [26, 0]
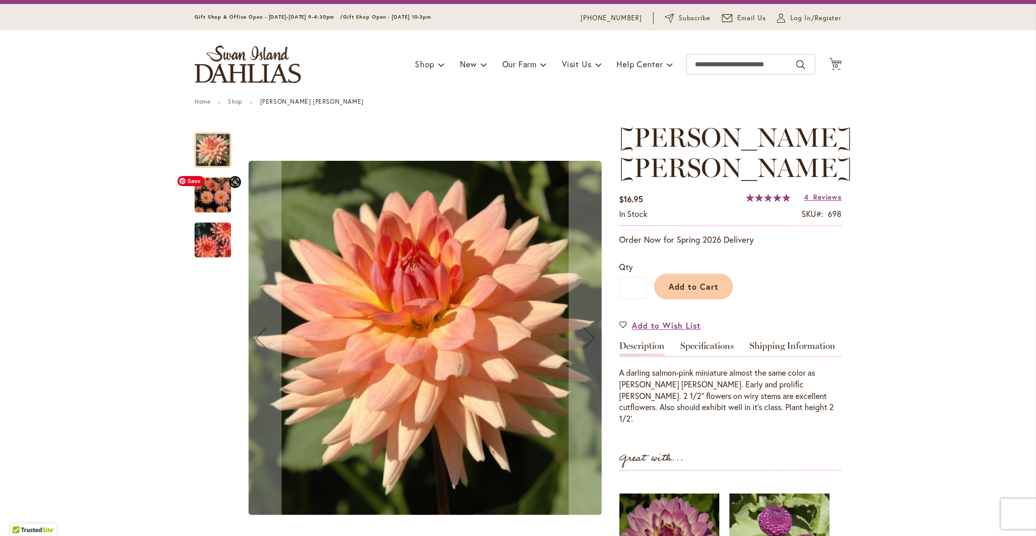
click at [207, 199] on img "Mary Jo" at bounding box center [212, 195] width 73 height 49
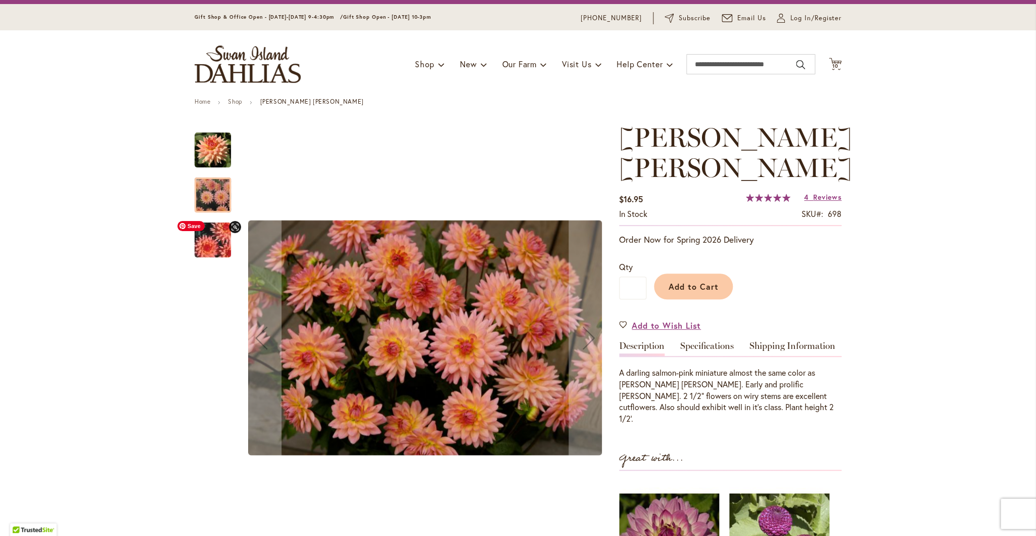
click at [204, 238] on img "Mary Jo" at bounding box center [212, 240] width 73 height 49
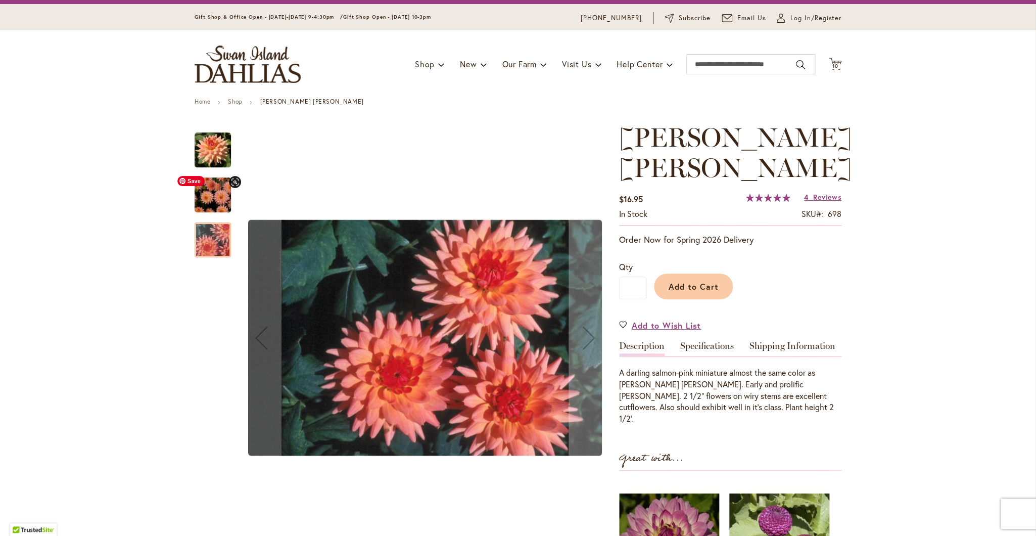
click at [211, 156] on img "Mary Jo" at bounding box center [213, 150] width 36 height 36
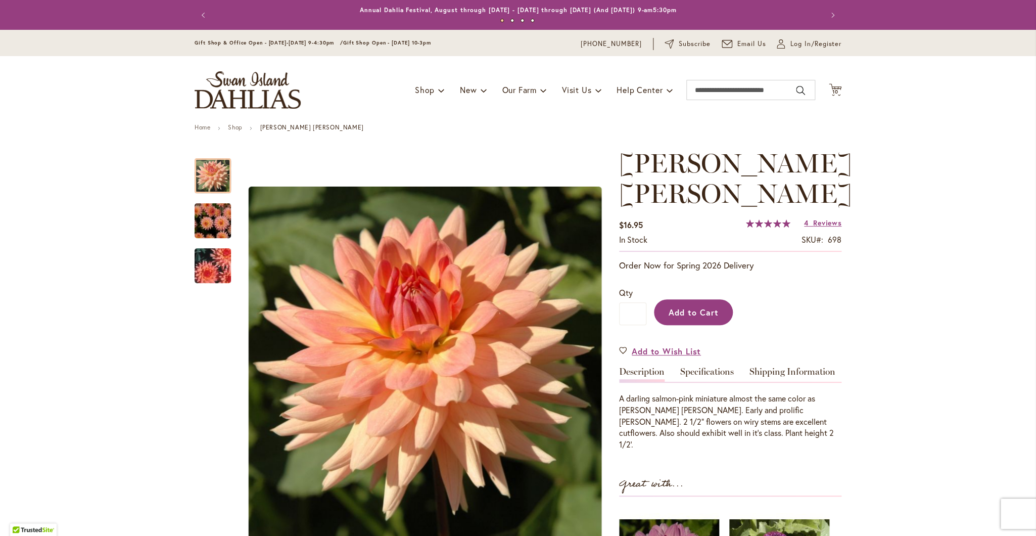
scroll to position [3, 0]
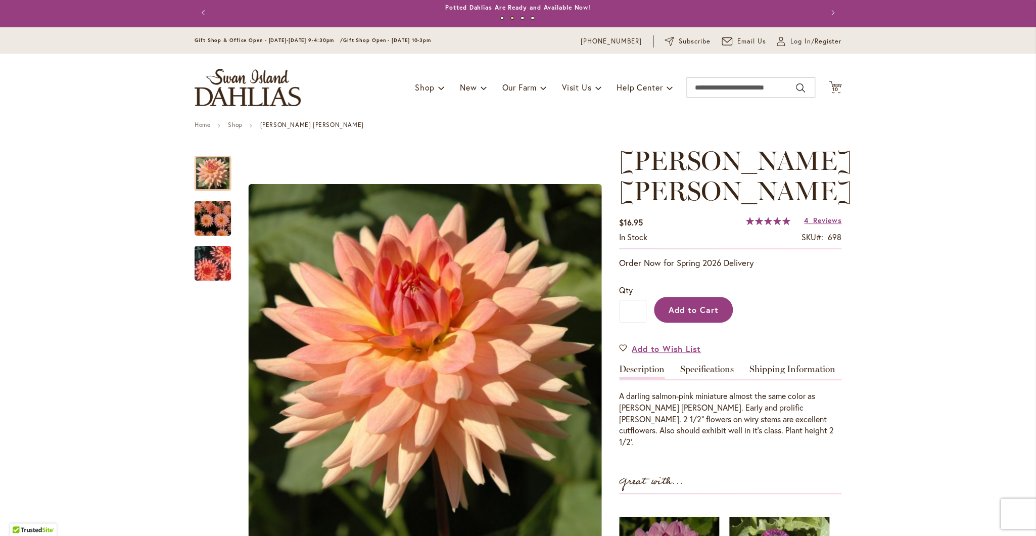
click at [702, 304] on span "Add to Cart" at bounding box center [693, 309] width 50 height 11
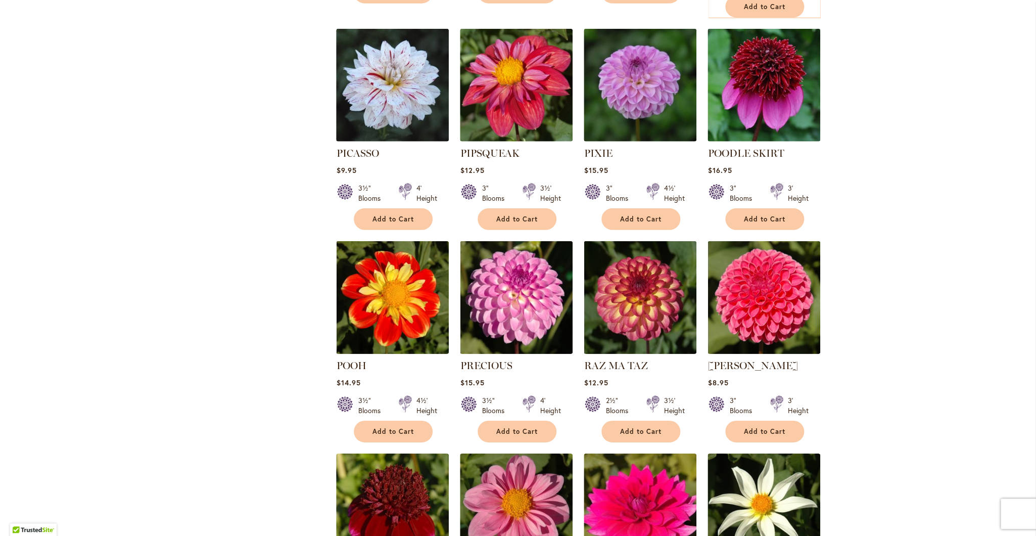
scroll to position [1538, 0]
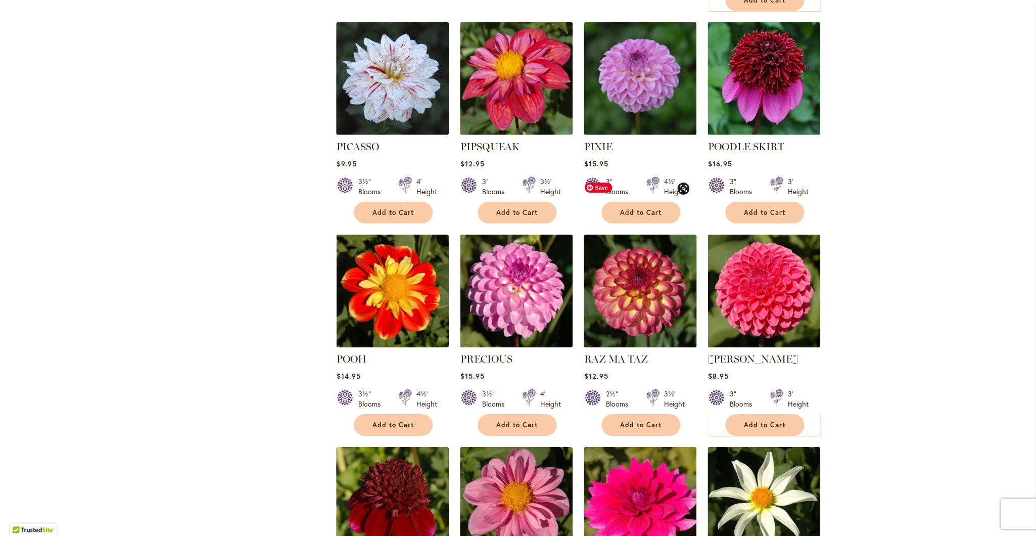
click at [625, 234] on img at bounding box center [640, 290] width 118 height 118
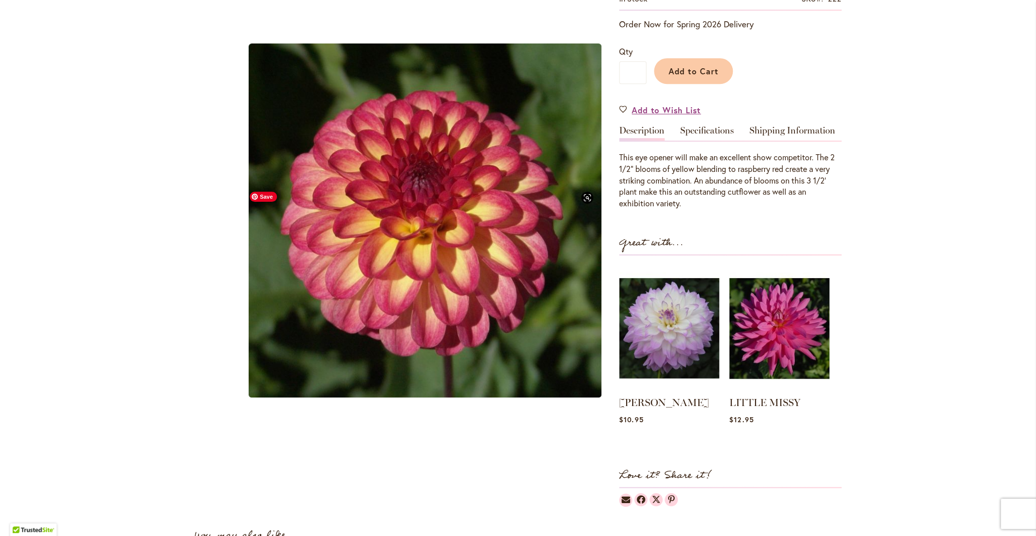
scroll to position [214, 0]
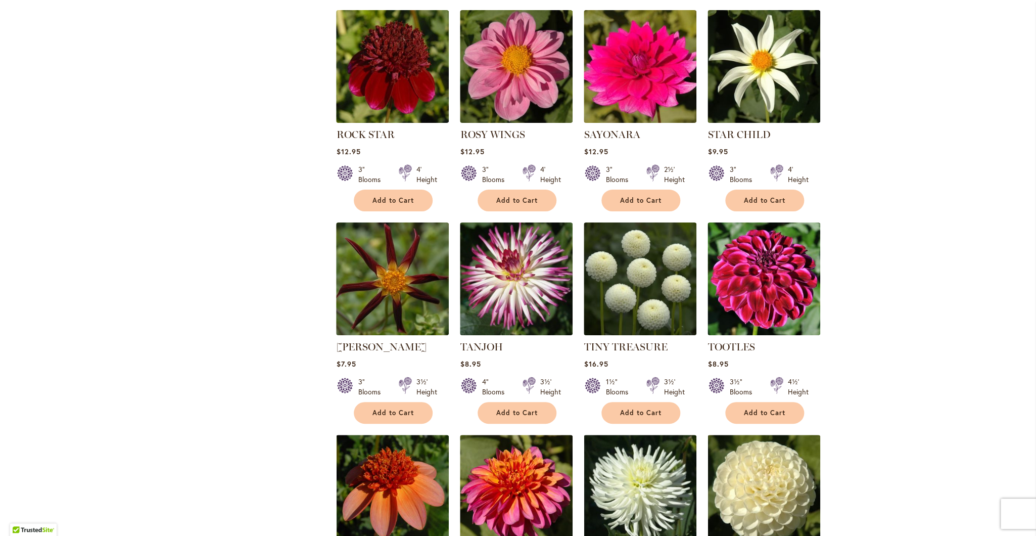
scroll to position [1979, 0]
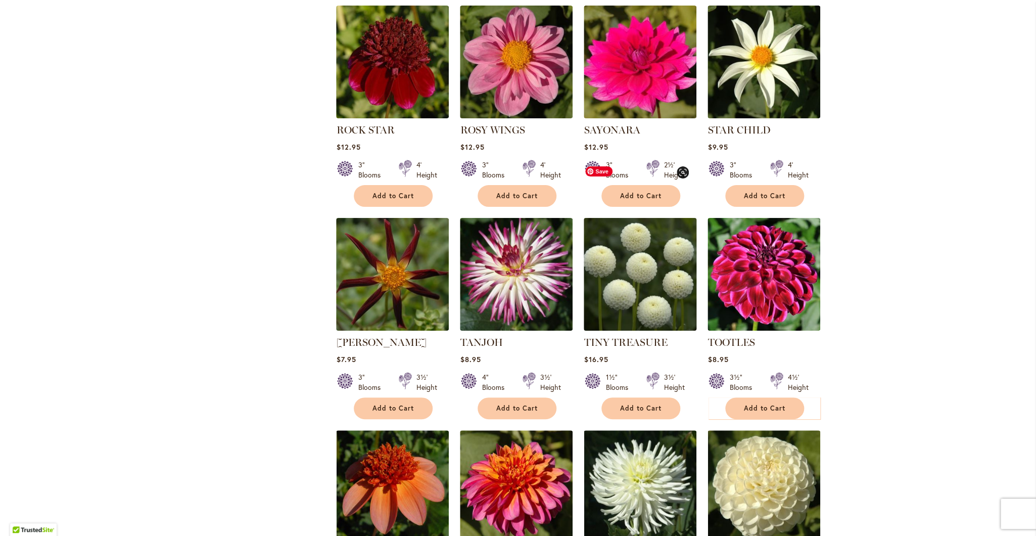
click at [636, 241] on img at bounding box center [640, 274] width 118 height 118
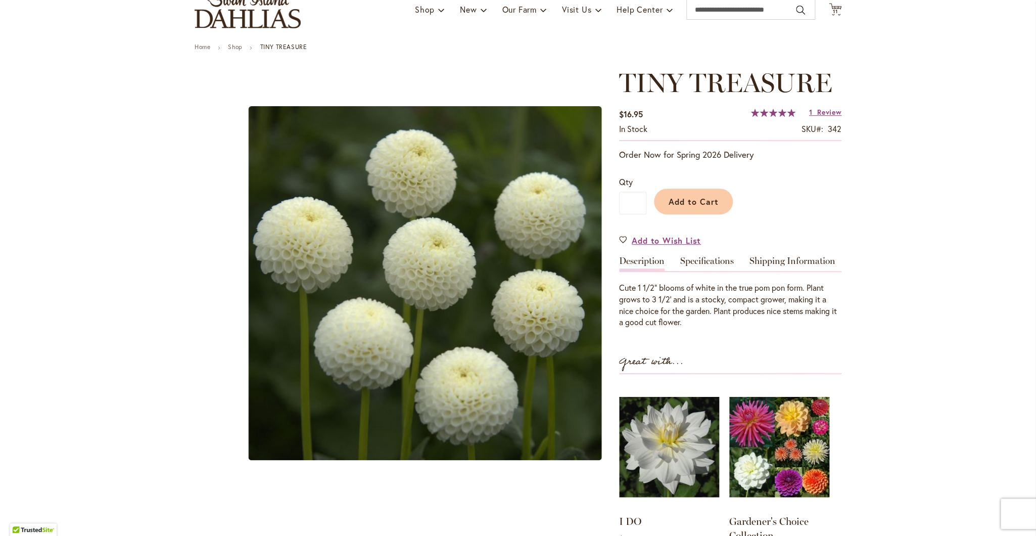
scroll to position [83, 0]
click at [714, 259] on link "Specifications" at bounding box center [707, 263] width 54 height 15
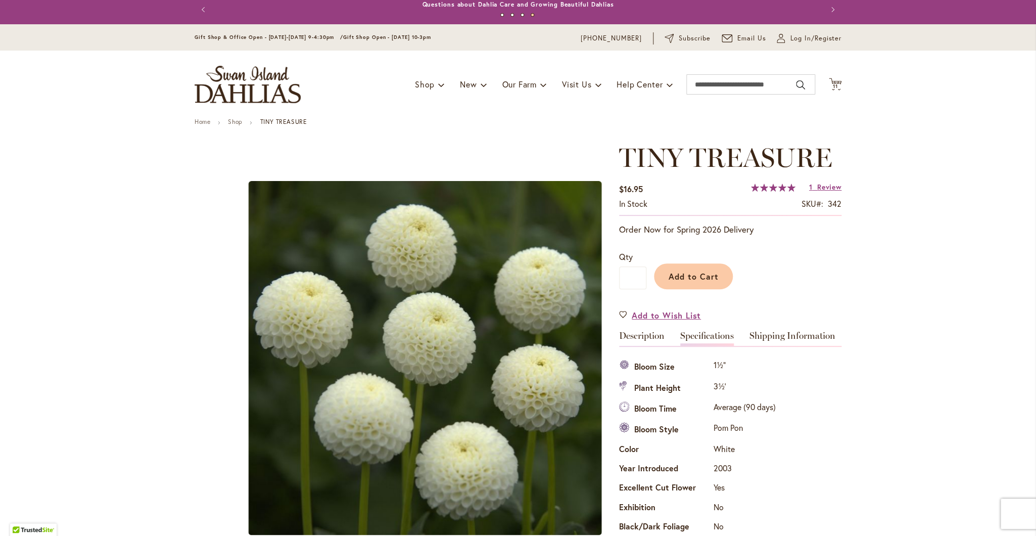
scroll to position [0, 0]
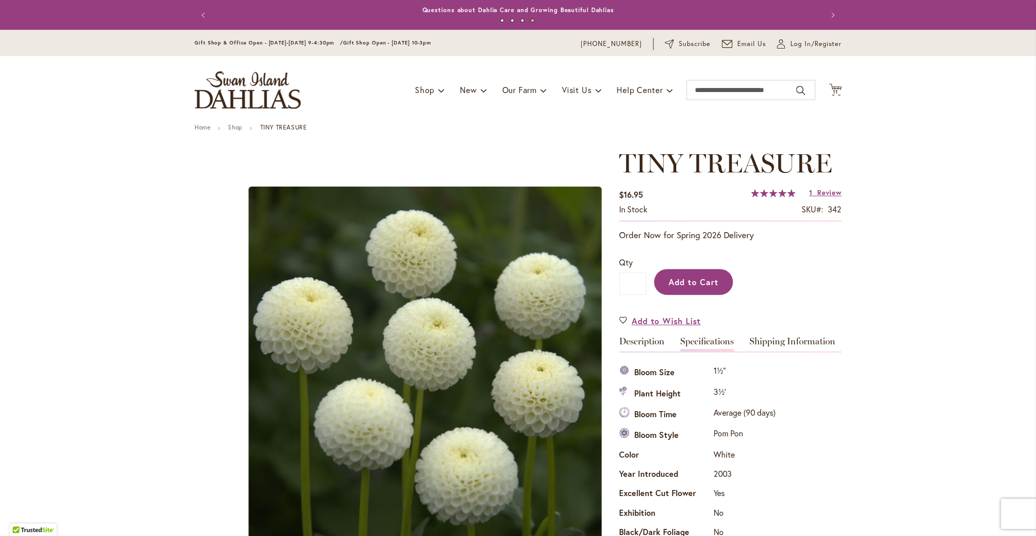
click at [702, 287] on span "Add to Cart" at bounding box center [693, 281] width 50 height 11
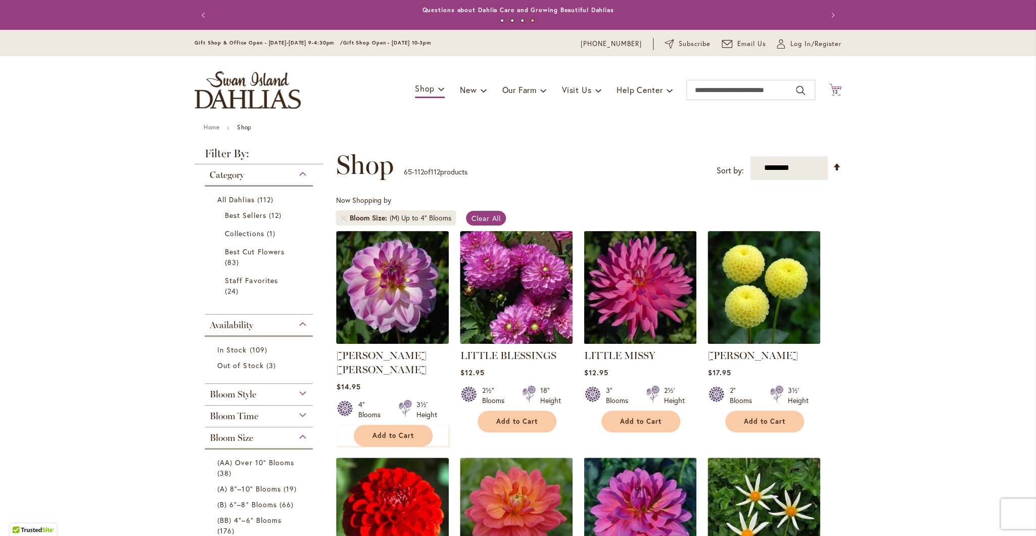
click at [834, 90] on span "12" at bounding box center [835, 91] width 6 height 7
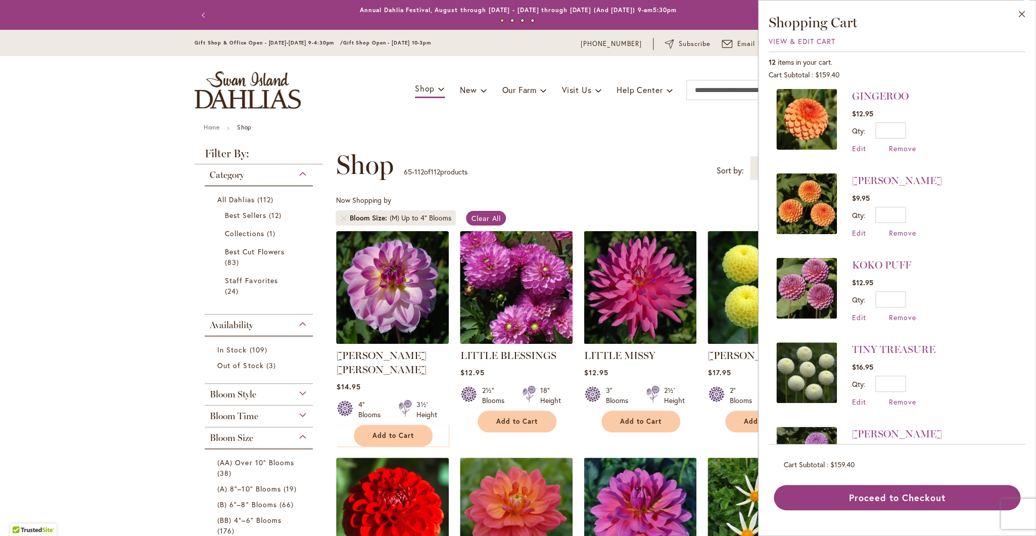
scroll to position [191, 0]
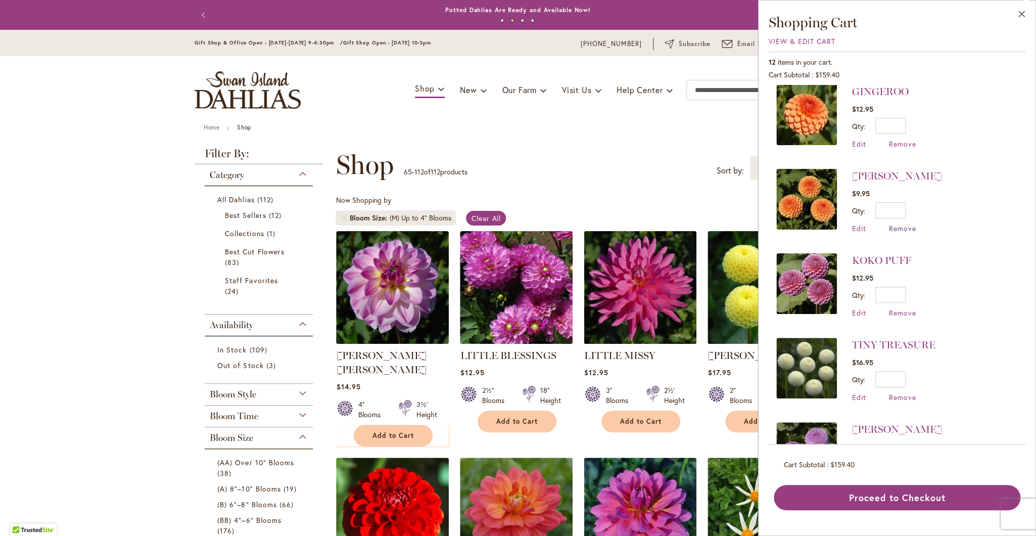
click at [904, 223] on span "Remove" at bounding box center [902, 228] width 27 height 10
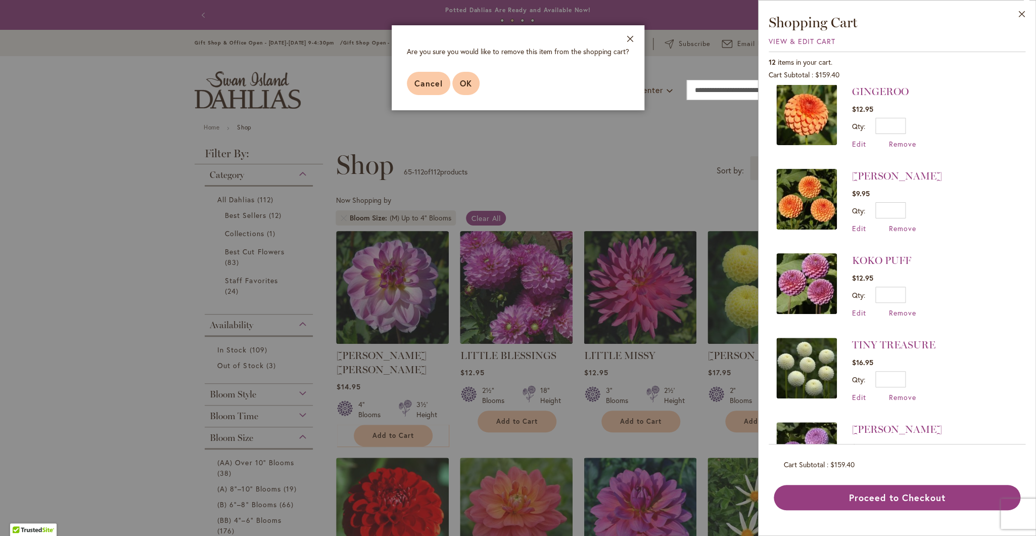
click at [462, 82] on span "OK" at bounding box center [466, 83] width 12 height 11
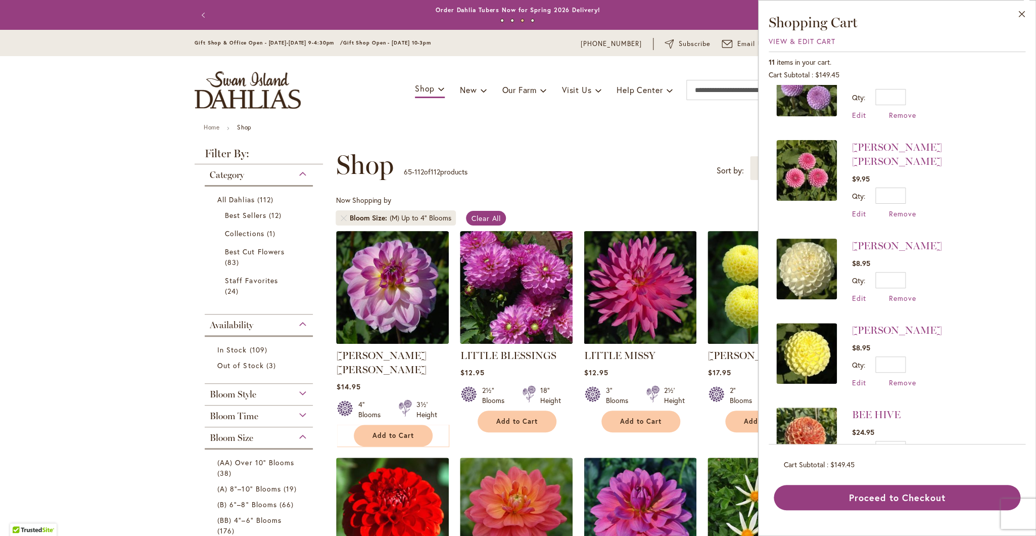
scroll to position [490, 0]
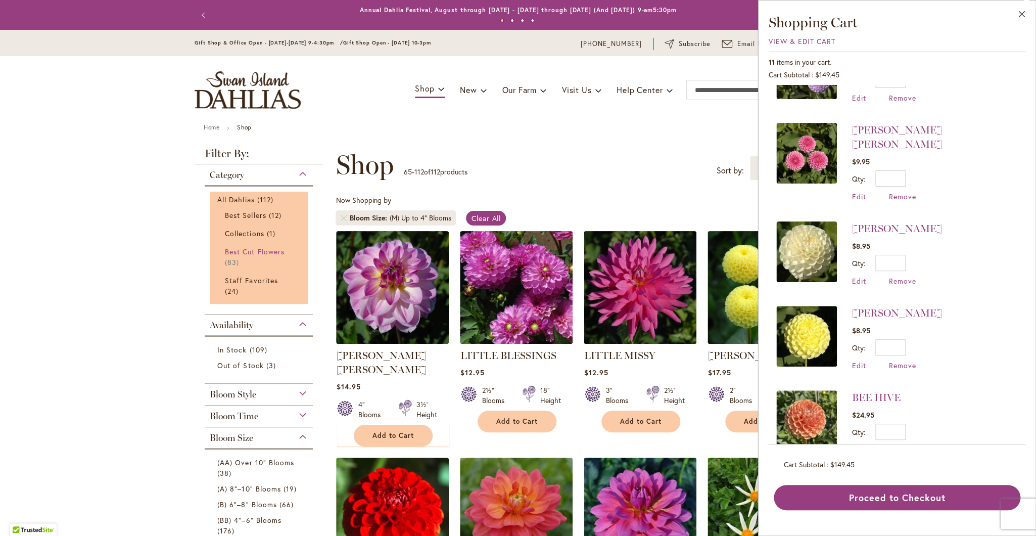
click at [273, 255] on span "Best Cut Flowers" at bounding box center [255, 252] width 60 height 10
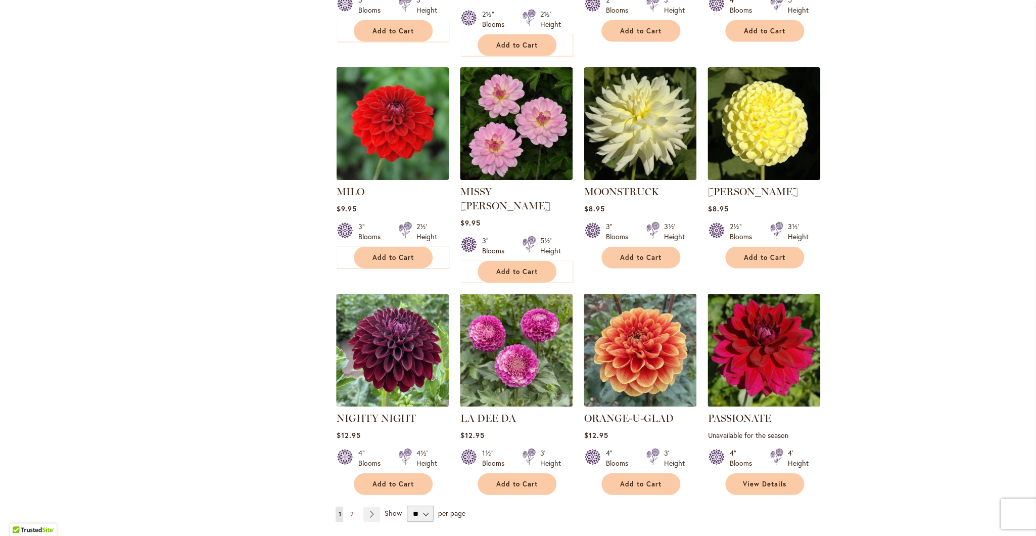
scroll to position [3278, 0]
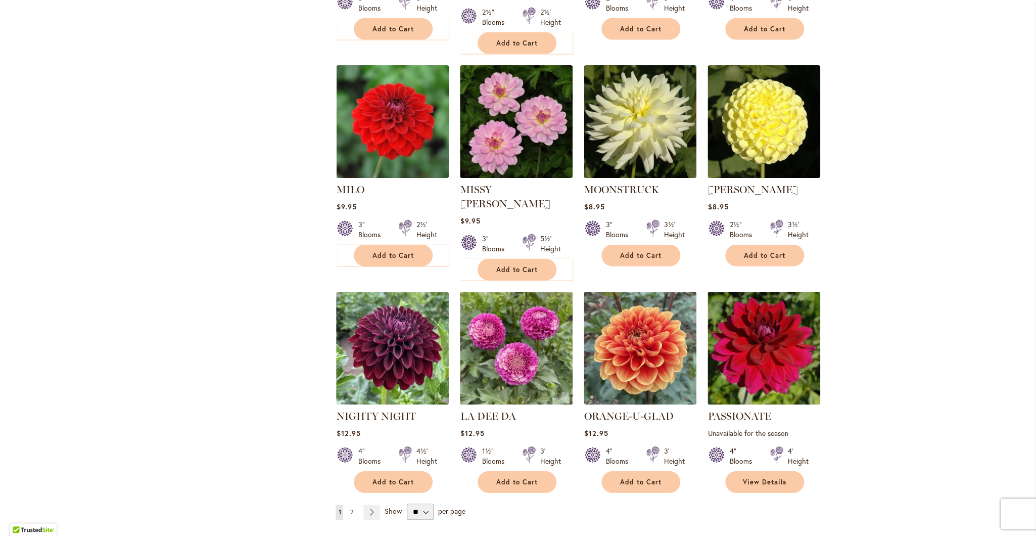
click at [350, 508] on span "2" at bounding box center [351, 512] width 3 height 8
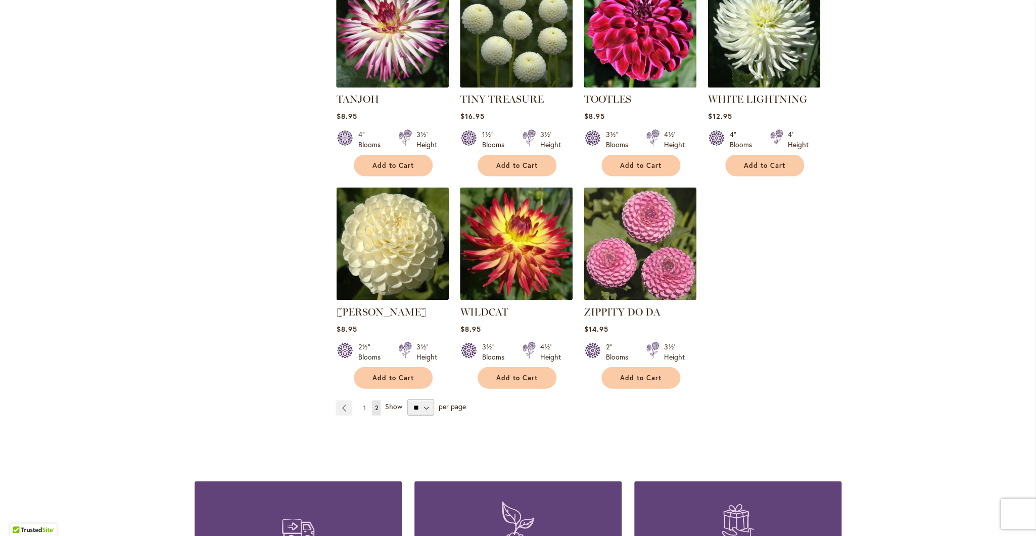
scroll to position [906, 0]
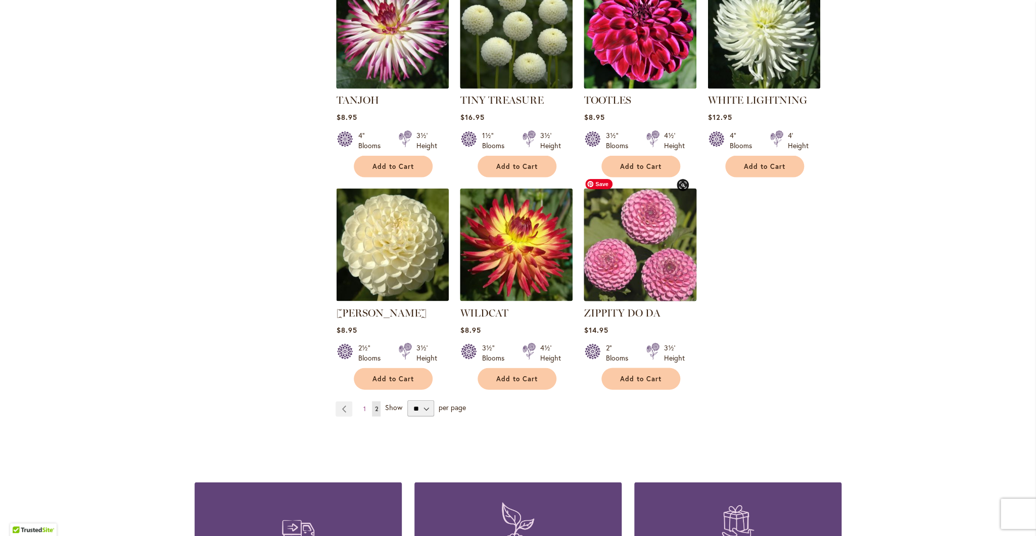
click at [639, 244] on img at bounding box center [640, 244] width 118 height 118
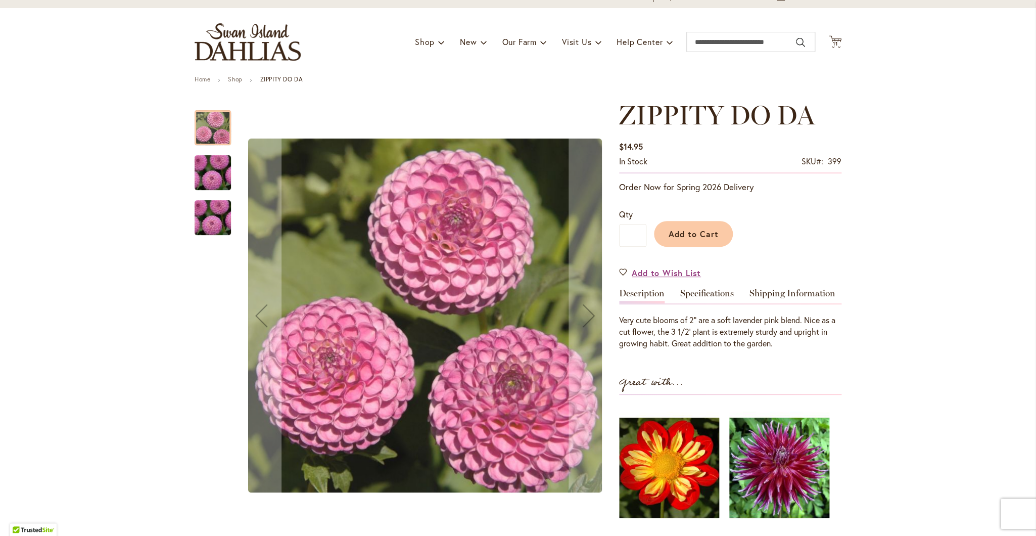
scroll to position [56, 0]
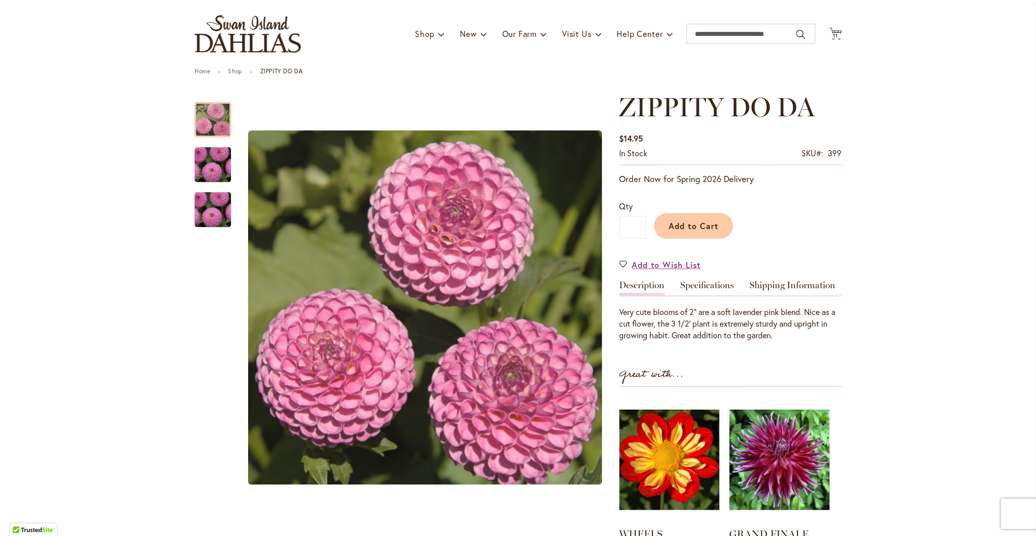
click at [833, 37] on span "11" at bounding box center [835, 35] width 5 height 7
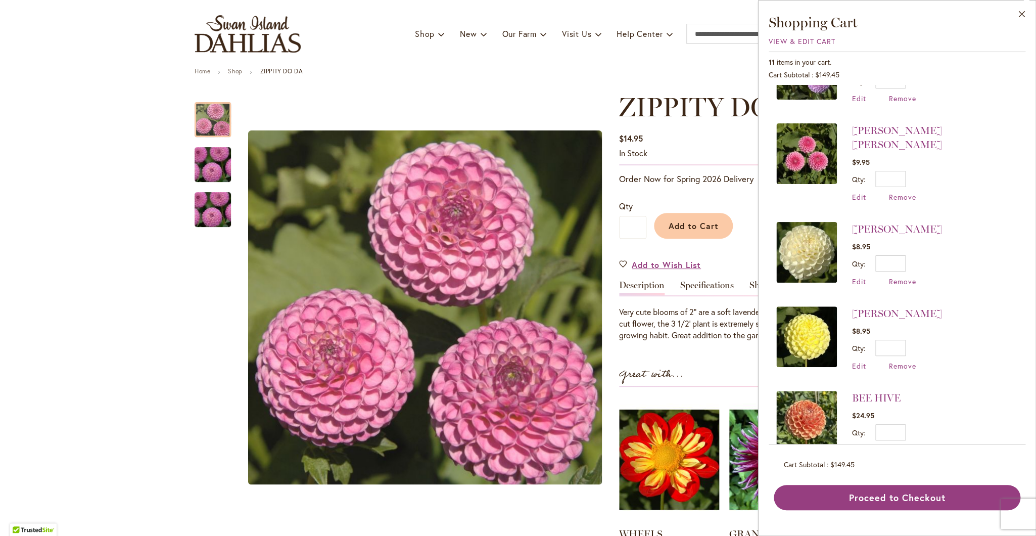
scroll to position [490, 0]
click at [860, 391] on link "BEE HIVE" at bounding box center [876, 397] width 49 height 12
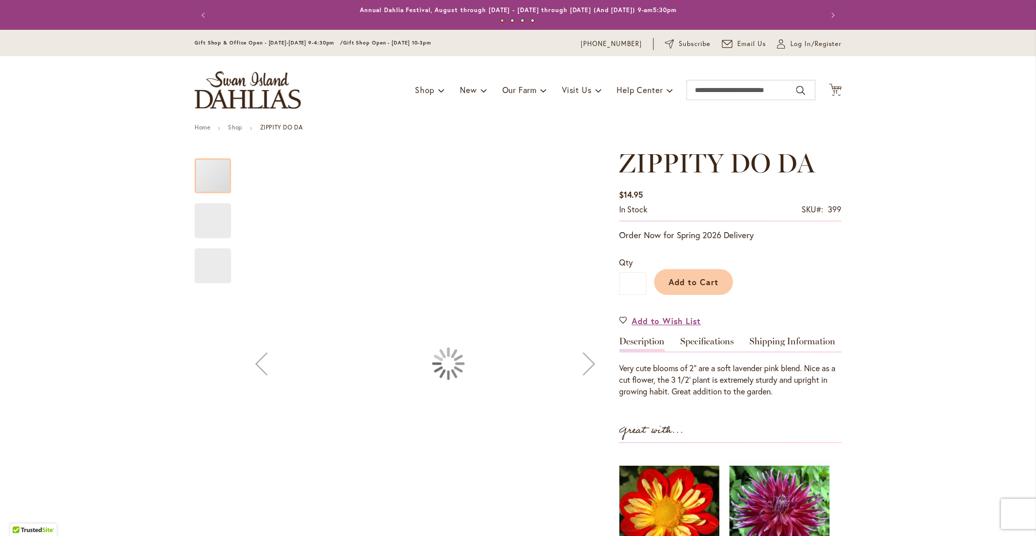
scroll to position [56, 0]
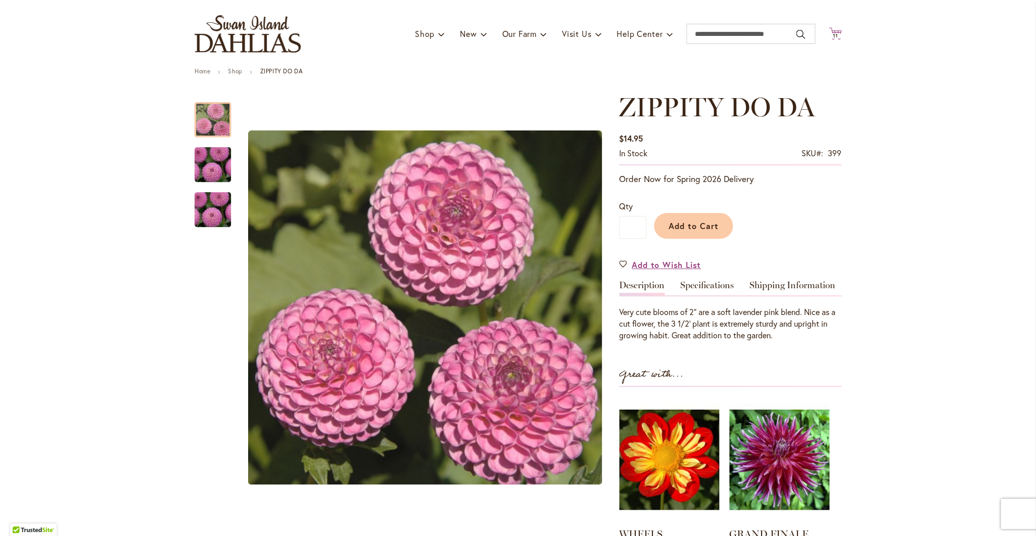
click at [833, 32] on icon "Cart .cls-1 { fill: #231f20; }" at bounding box center [835, 33] width 13 height 13
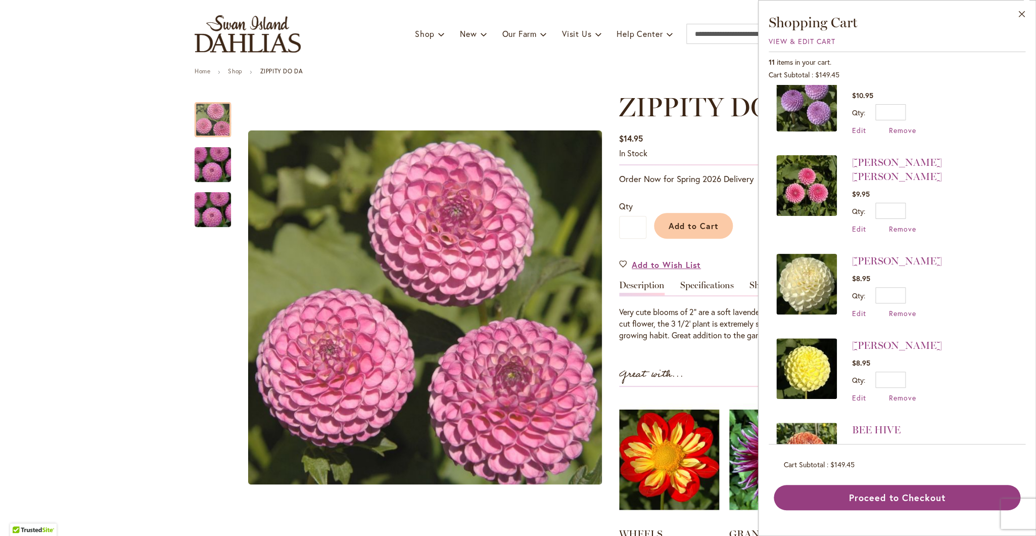
scroll to position [490, 0]
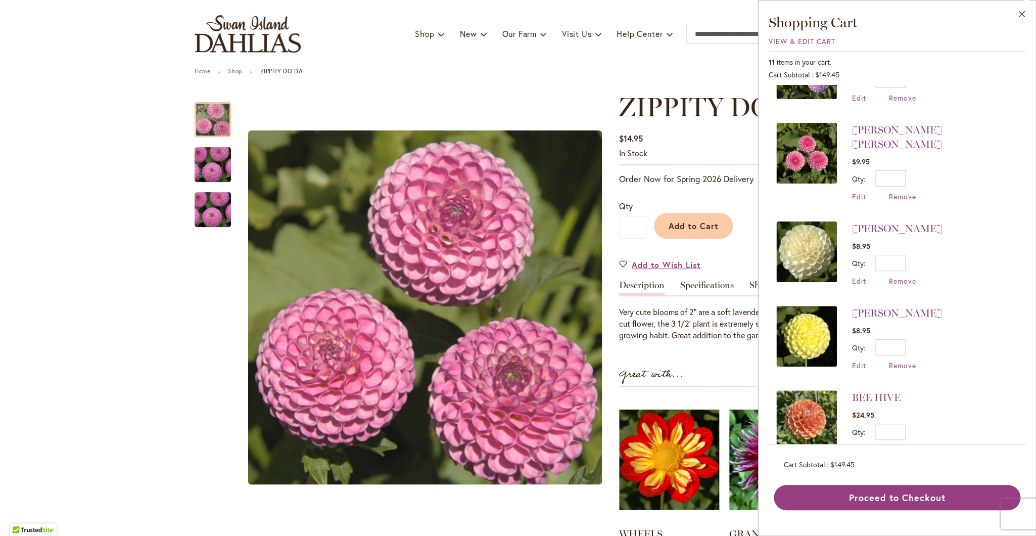
click at [897, 445] on span "Remove" at bounding box center [902, 450] width 27 height 10
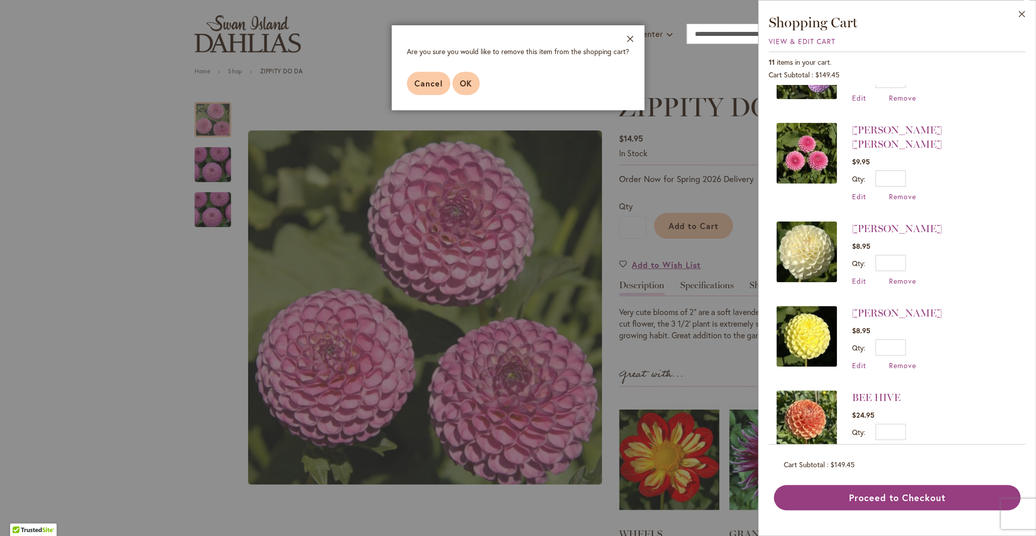
click at [465, 86] on span "OK" at bounding box center [466, 83] width 12 height 11
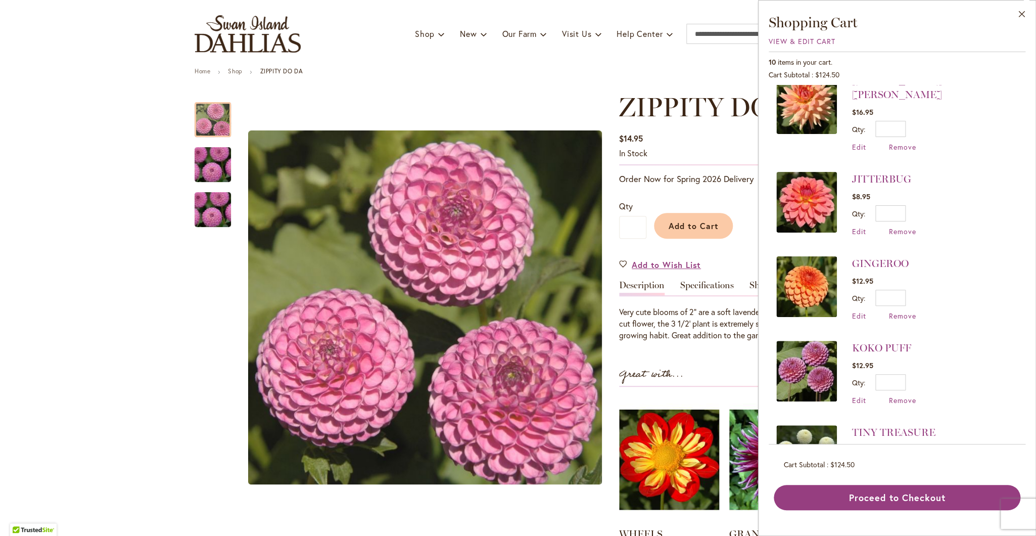
scroll to position [0, 0]
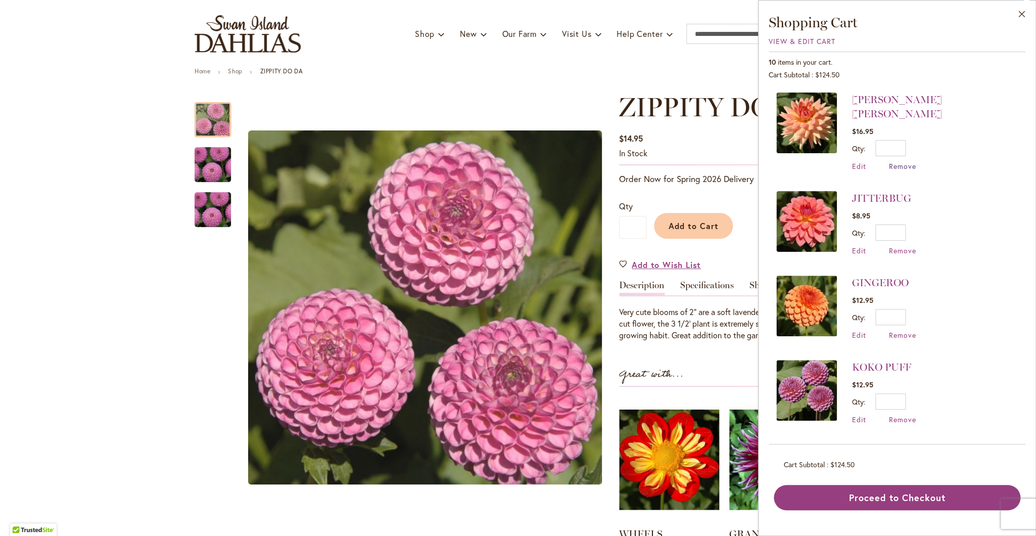
click at [898, 161] on span "Remove" at bounding box center [902, 166] width 27 height 10
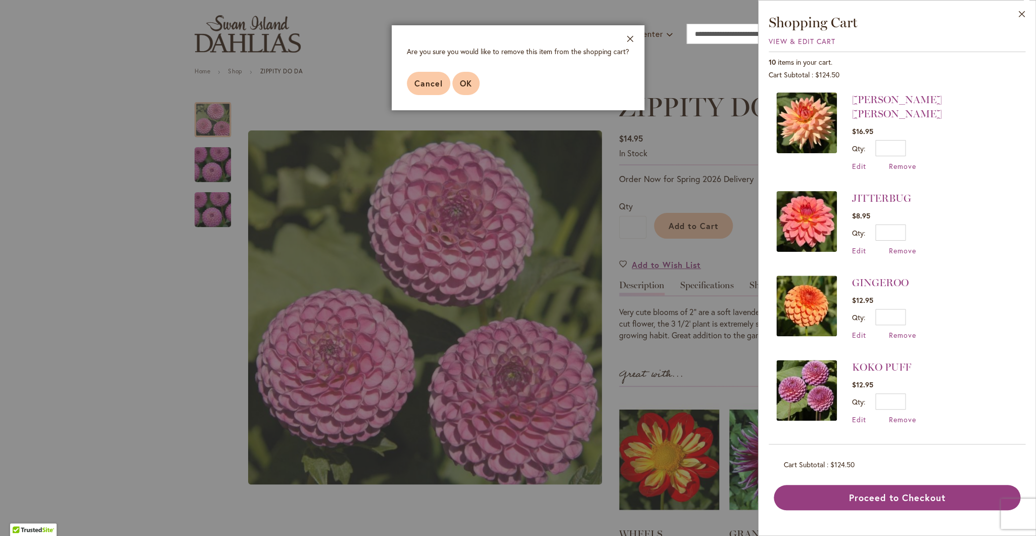
click at [464, 86] on span "OK" at bounding box center [466, 83] width 12 height 11
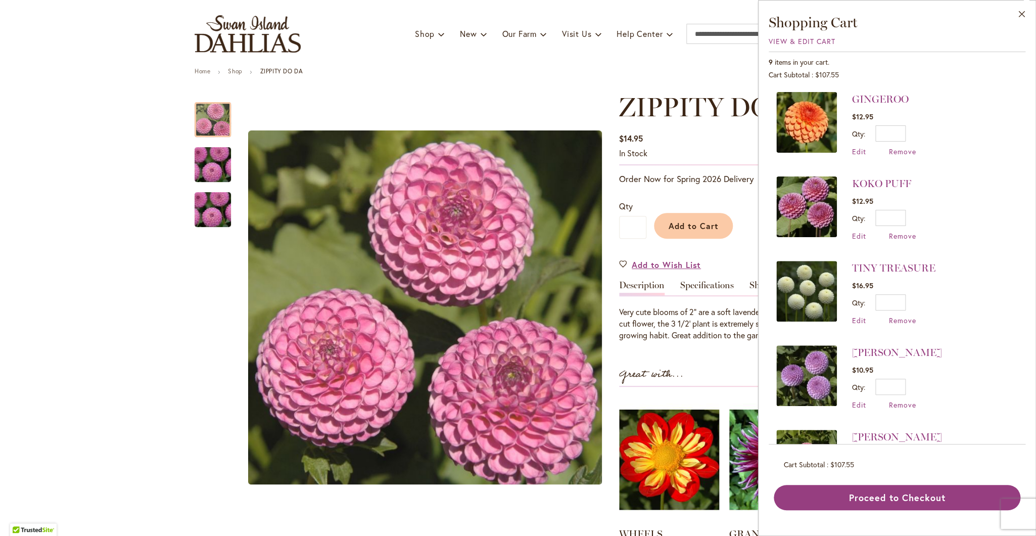
scroll to position [105, 0]
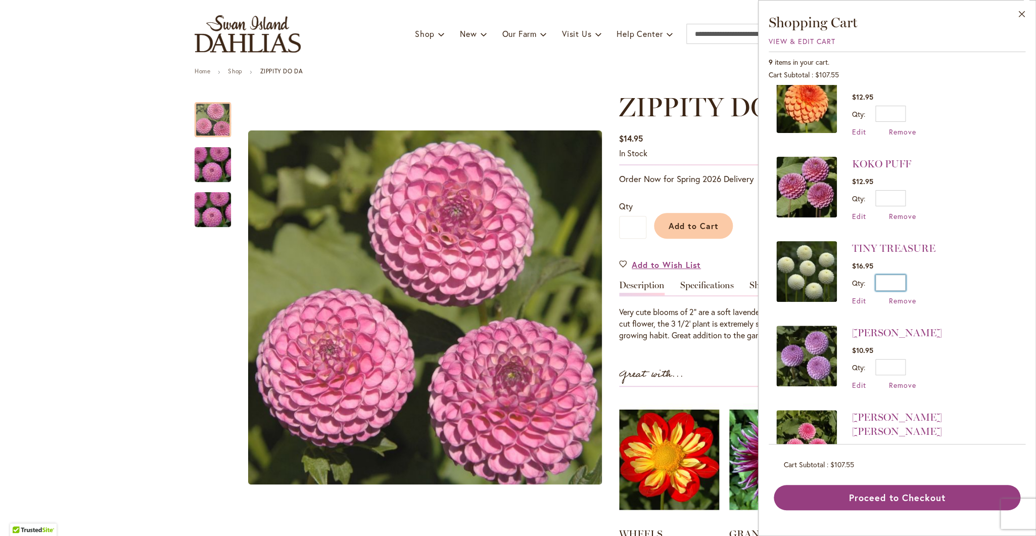
drag, startPoint x: 896, startPoint y: 283, endPoint x: 904, endPoint y: 283, distance: 8.1
click at [904, 283] on input "*" at bounding box center [890, 282] width 30 height 16
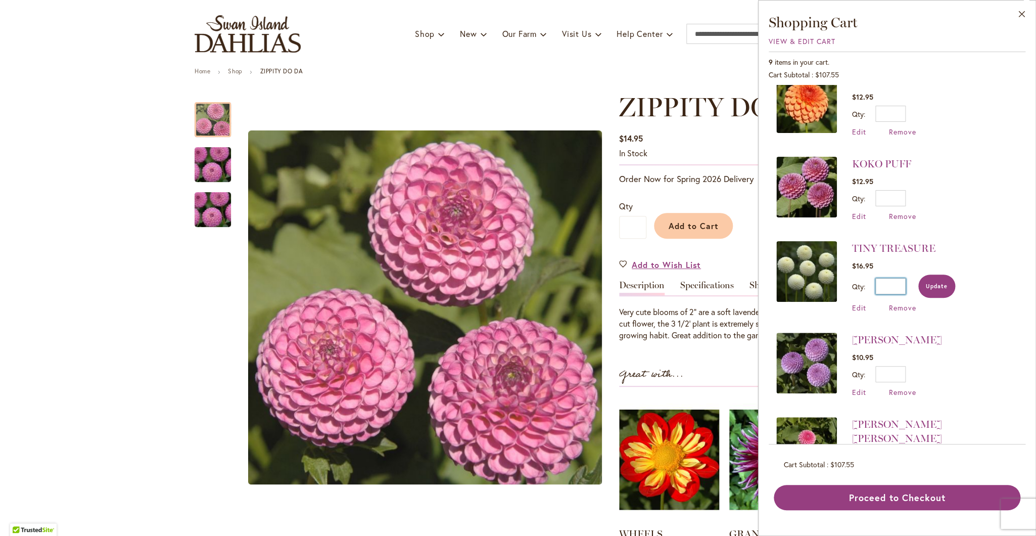
type input "*"
click at [940, 285] on span "Update" at bounding box center [937, 285] width 22 height 7
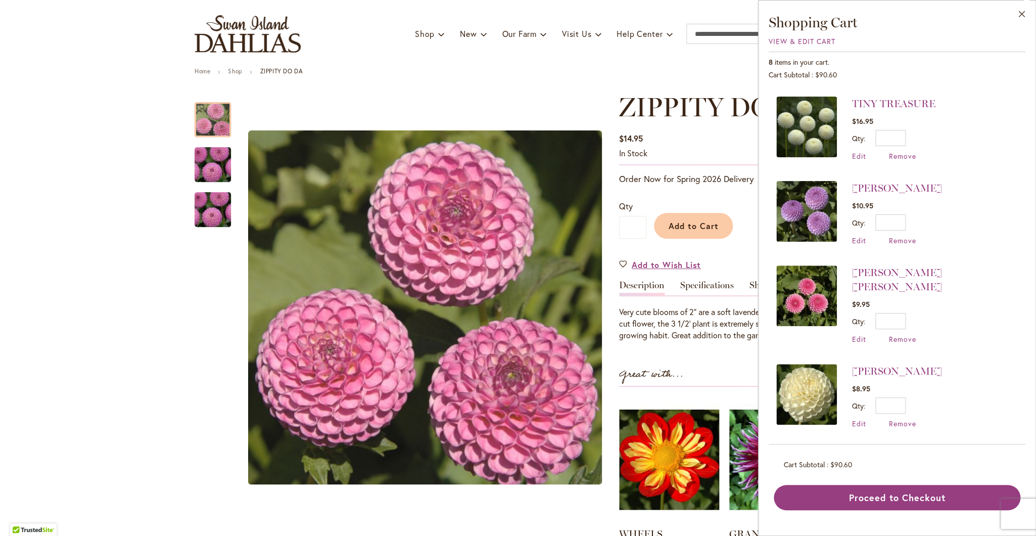
scroll to position [257, 0]
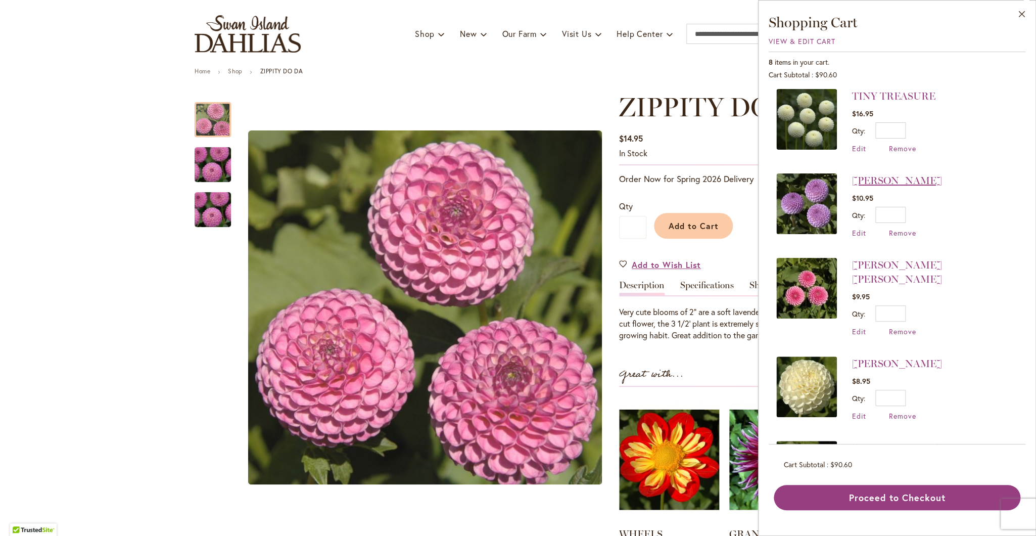
click at [891, 182] on link "[PERSON_NAME]" at bounding box center [897, 180] width 90 height 12
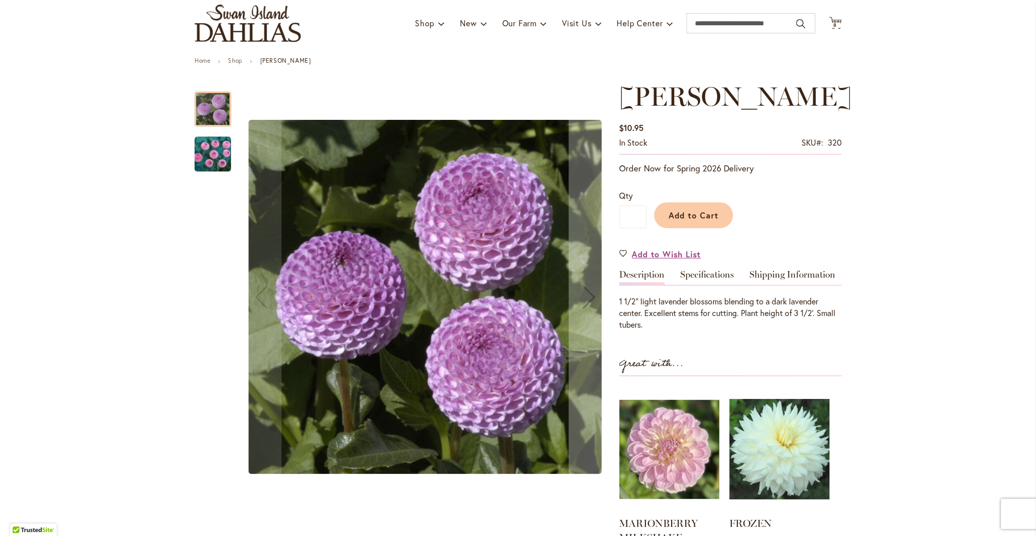
scroll to position [116, 0]
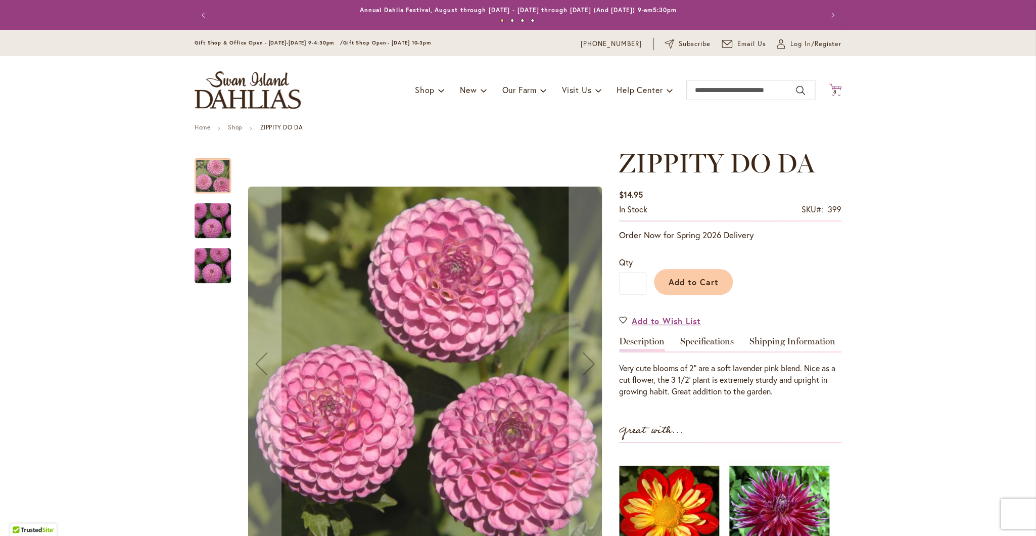
click at [835, 88] on icon at bounding box center [835, 89] width 13 height 12
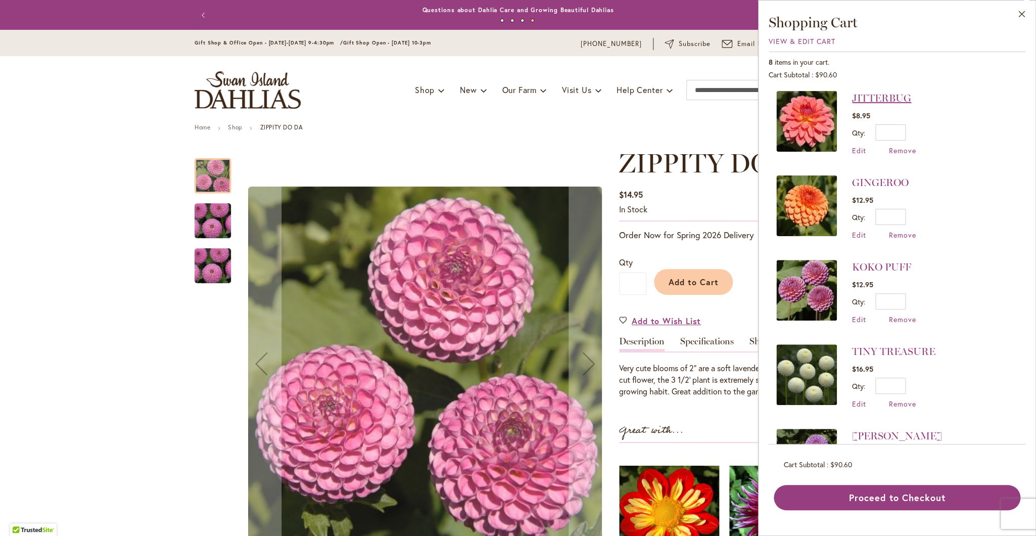
click at [875, 100] on link "JITTERBUG" at bounding box center [881, 98] width 59 height 12
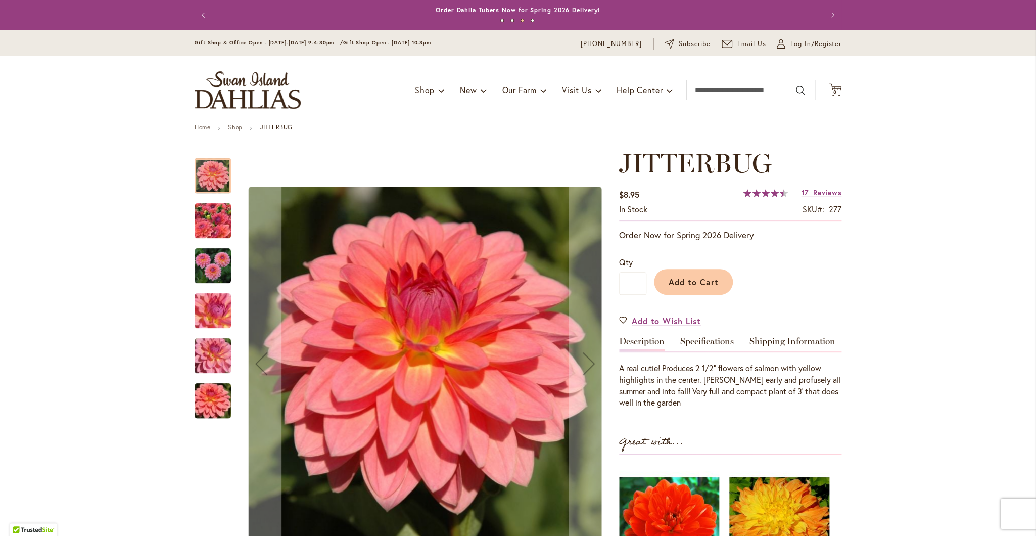
click at [202, 263] on img "JITTERBUG" at bounding box center [213, 266] width 36 height 36
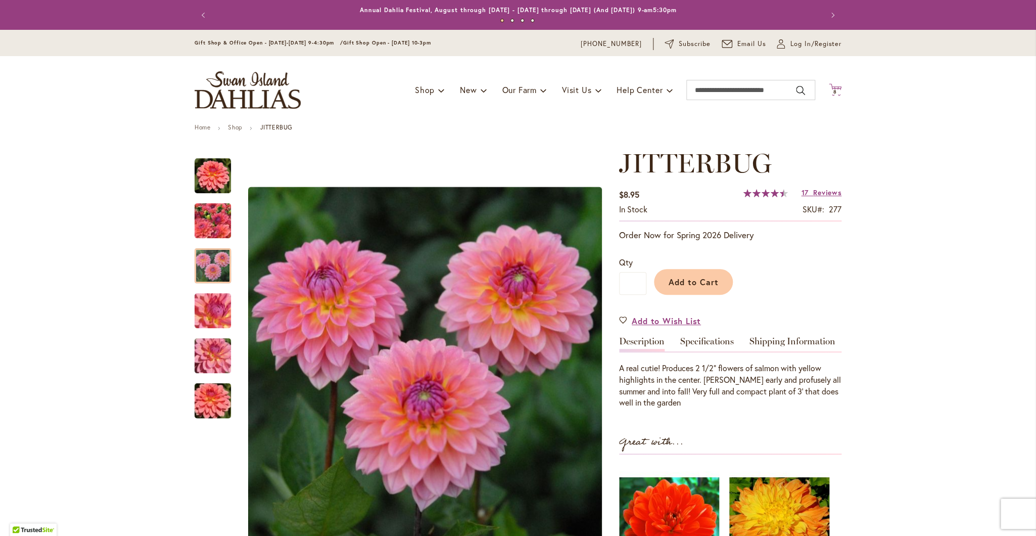
click at [833, 90] on span "8" at bounding box center [835, 91] width 4 height 7
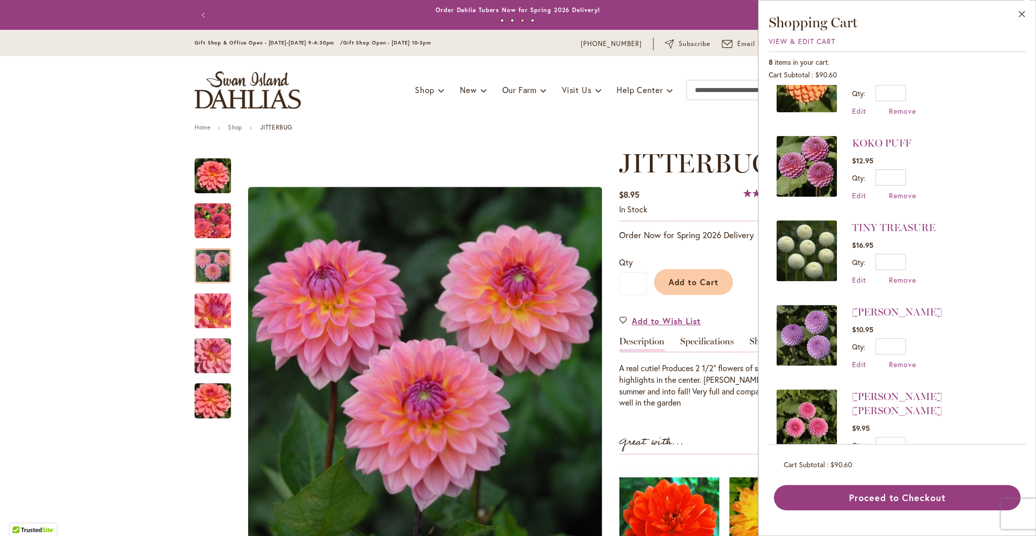
scroll to position [126, 0]
click at [877, 142] on link "KOKO PUFF" at bounding box center [881, 142] width 59 height 12
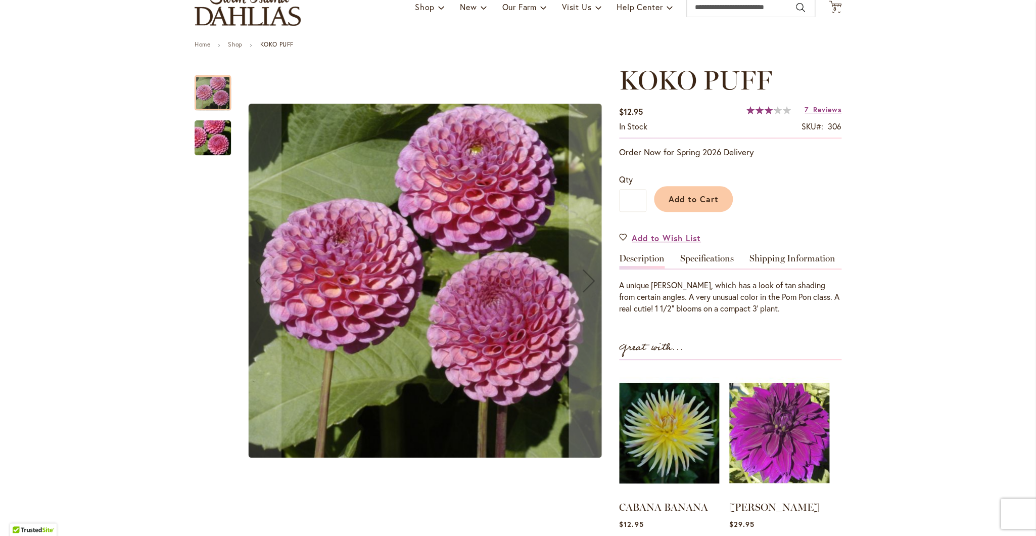
scroll to position [84, 0]
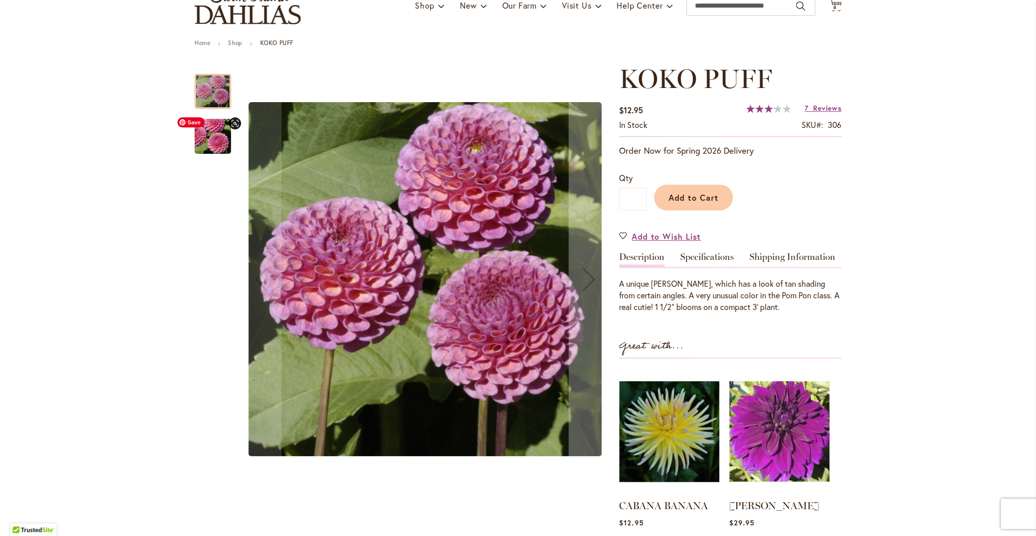
click at [211, 141] on img "KOKO PUFF" at bounding box center [212, 136] width 73 height 49
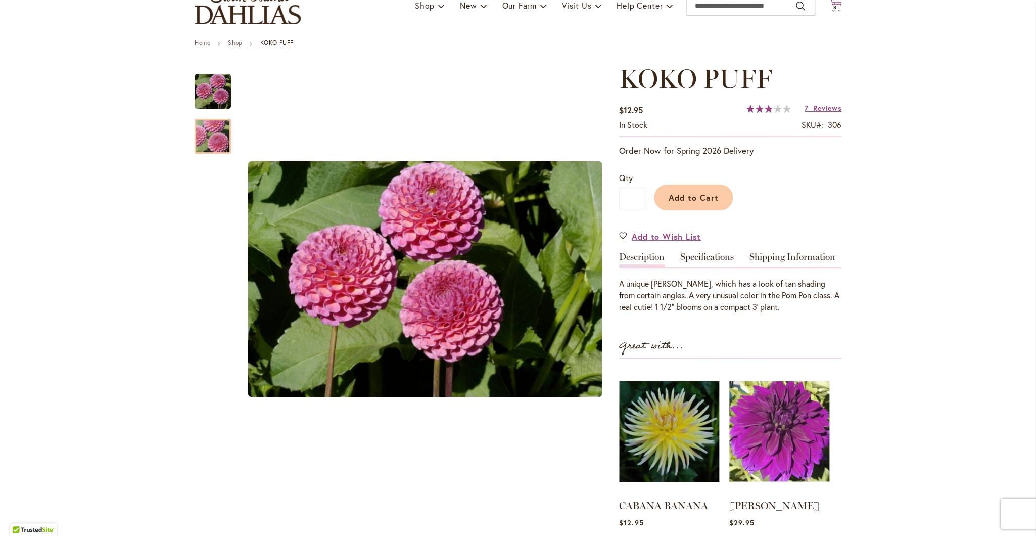
click at [835, 7] on span "8 8 items" at bounding box center [835, 7] width 10 height 5
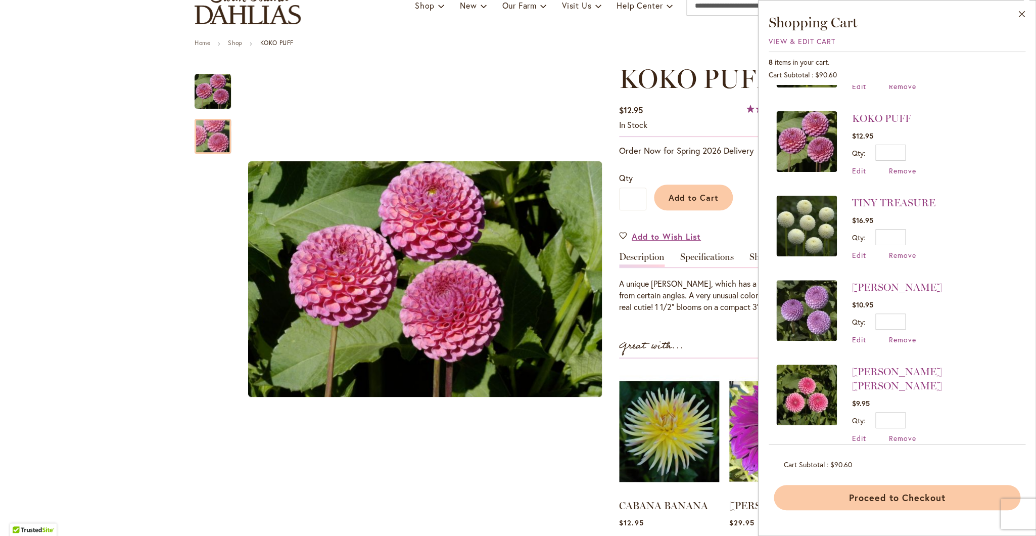
scroll to position [165, 0]
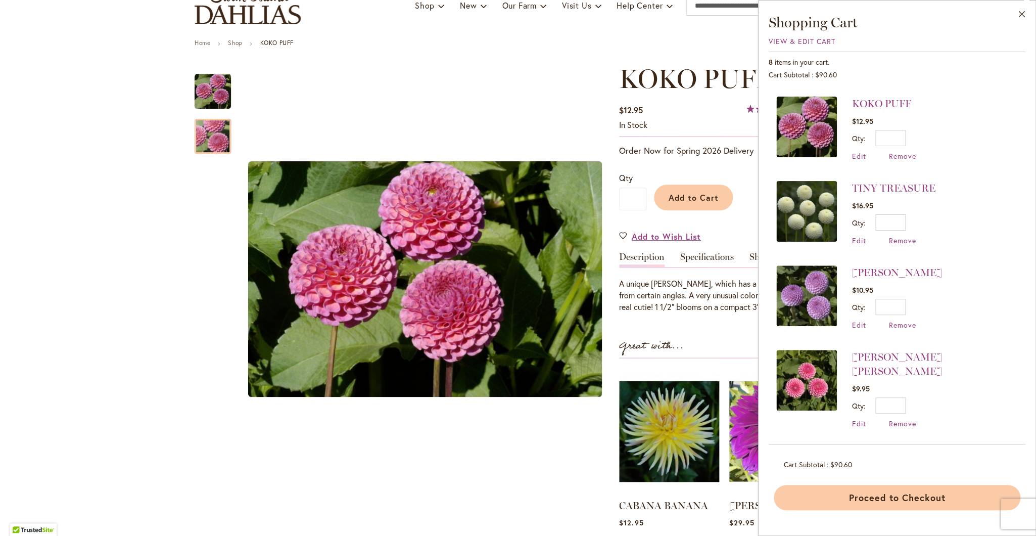
click at [891, 497] on button "Proceed to Checkout" at bounding box center [896, 496] width 247 height 25
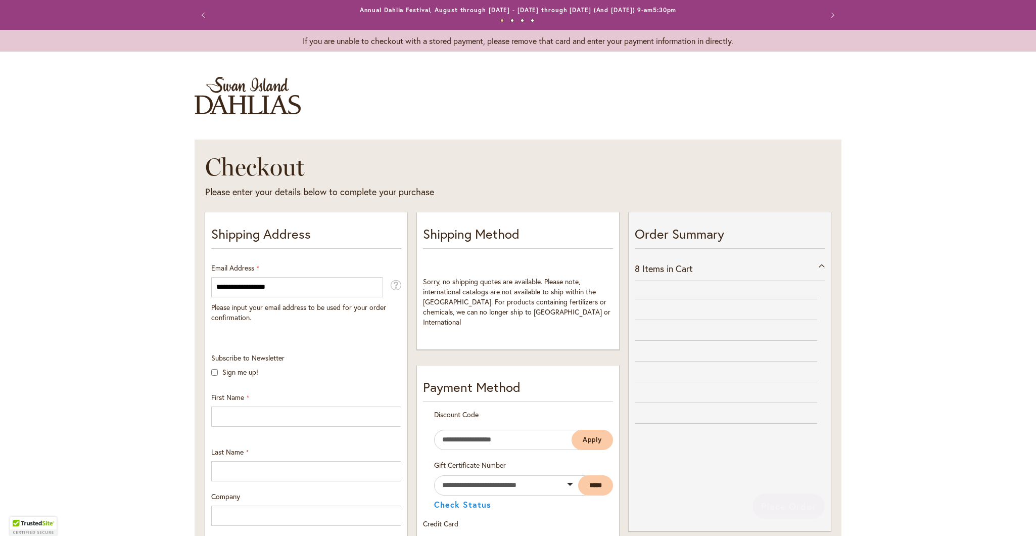
select select "**"
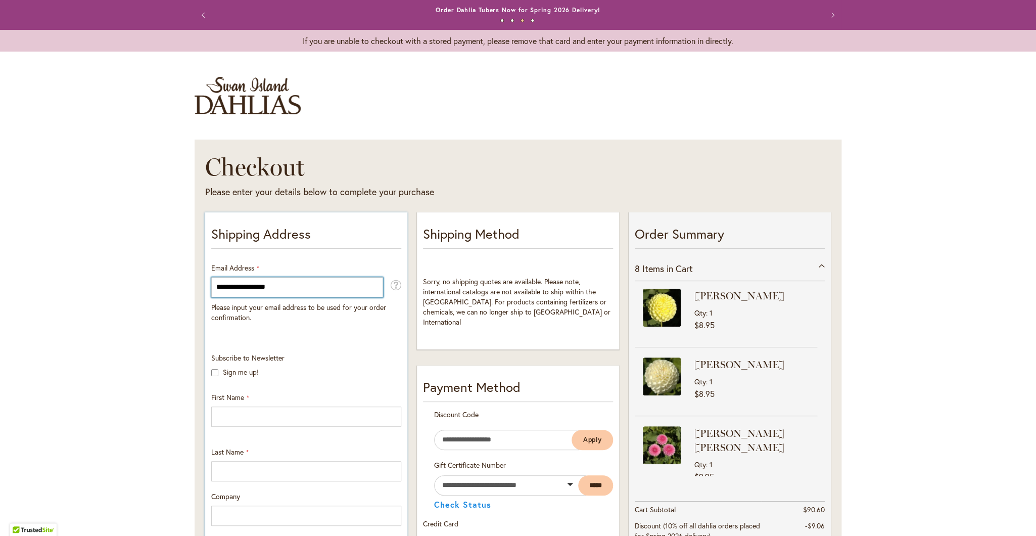
click at [339, 293] on input "**********" at bounding box center [297, 287] width 172 height 20
drag, startPoint x: 301, startPoint y: 282, endPoint x: 299, endPoint y: 288, distance: 6.4
click at [299, 288] on input "**********" at bounding box center [297, 287] width 172 height 20
drag, startPoint x: 299, startPoint y: 288, endPoint x: 181, endPoint y: 283, distance: 117.3
click at [211, 283] on input "**********" at bounding box center [297, 287] width 172 height 20
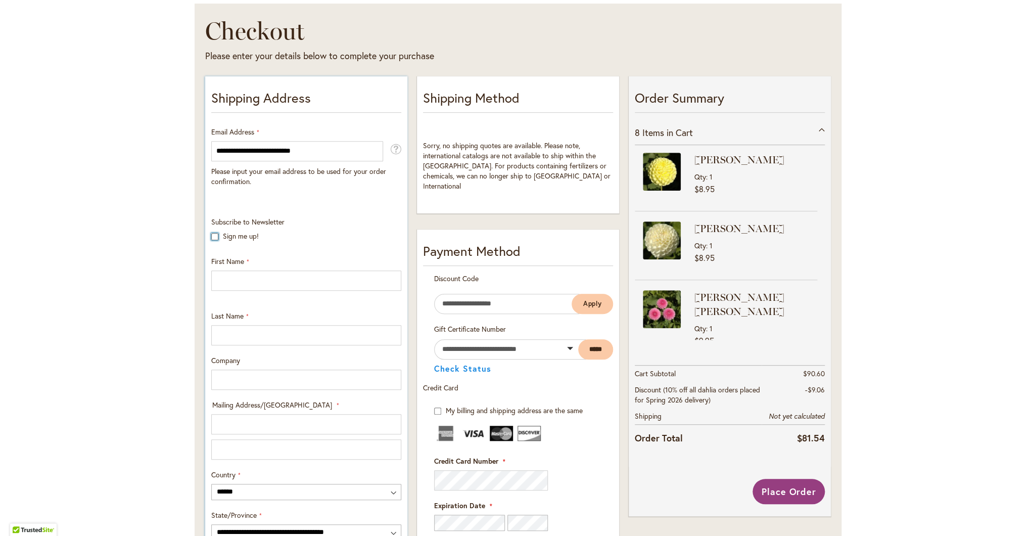
scroll to position [133, 0]
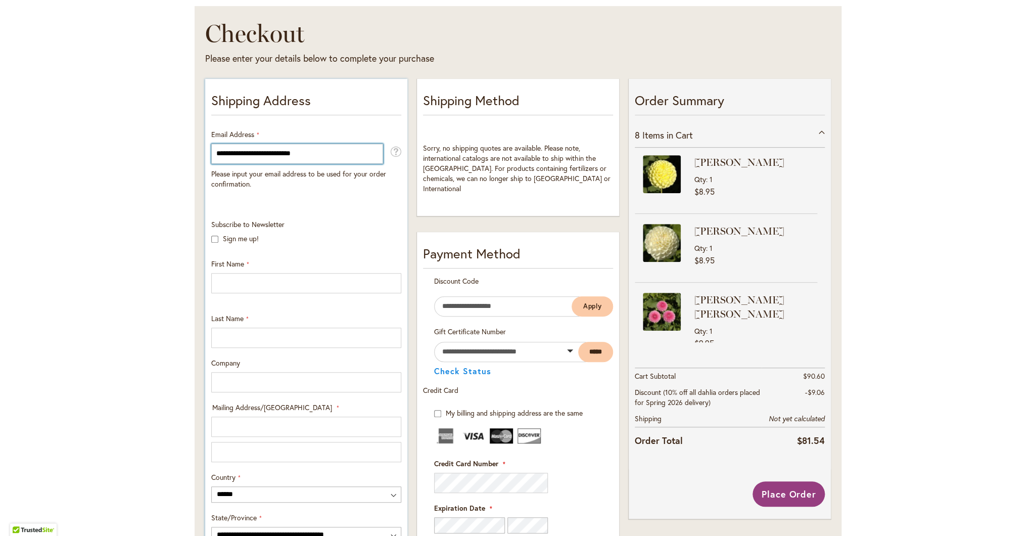
click at [303, 149] on input "**********" at bounding box center [297, 153] width 172 height 20
drag, startPoint x: 316, startPoint y: 151, endPoint x: 150, endPoint y: 141, distance: 166.5
click at [211, 144] on input "**********" at bounding box center [297, 154] width 172 height 20
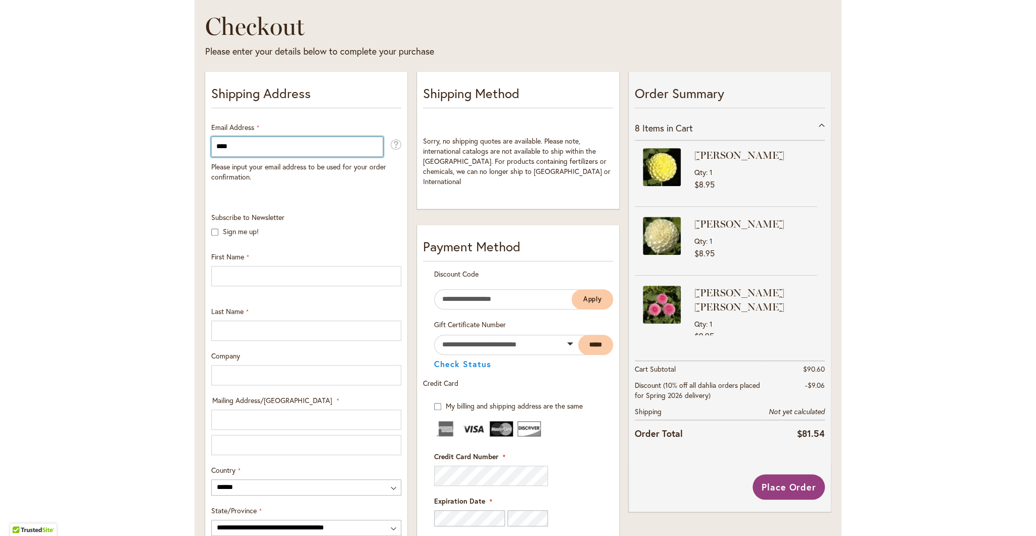
scroll to position [130, 0]
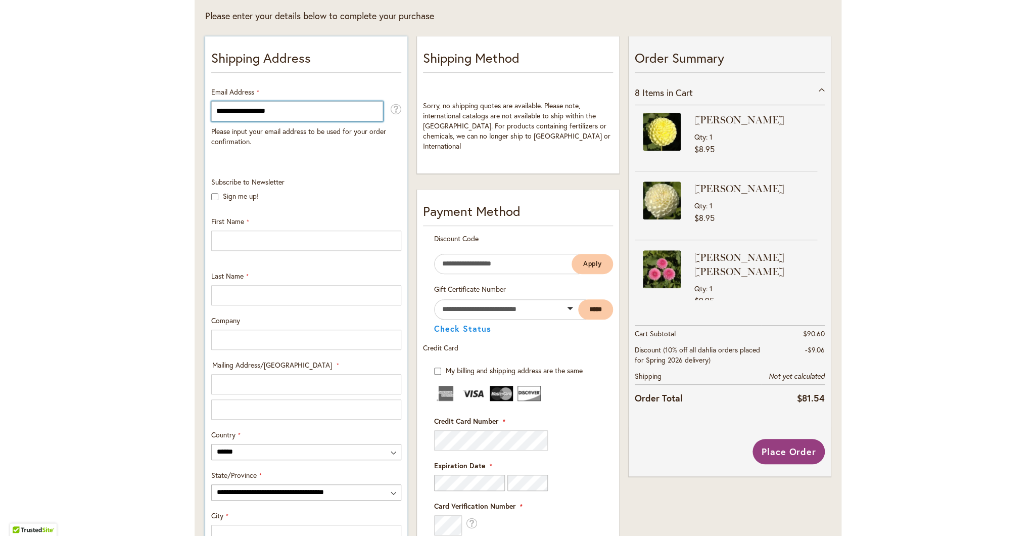
type input "**********"
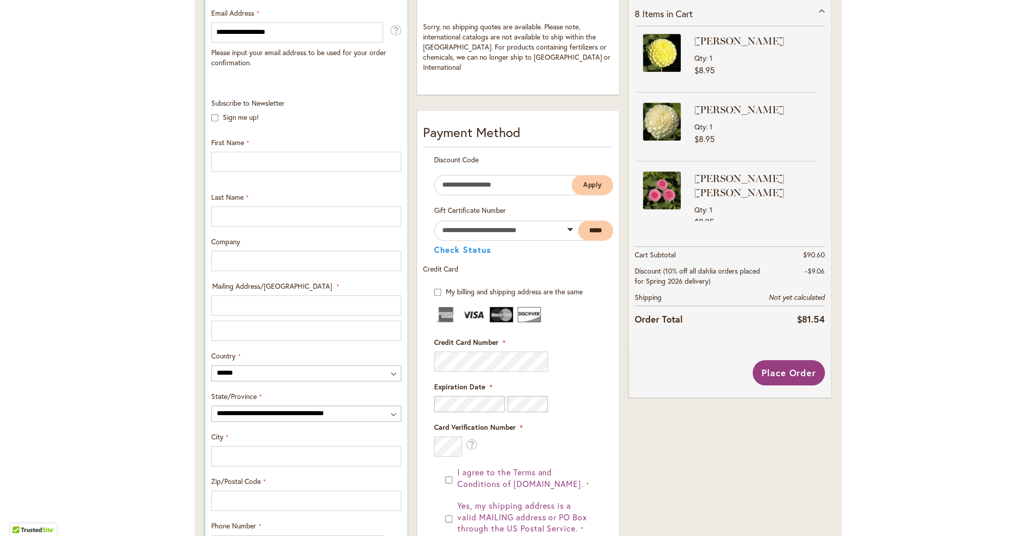
scroll to position [256, 0]
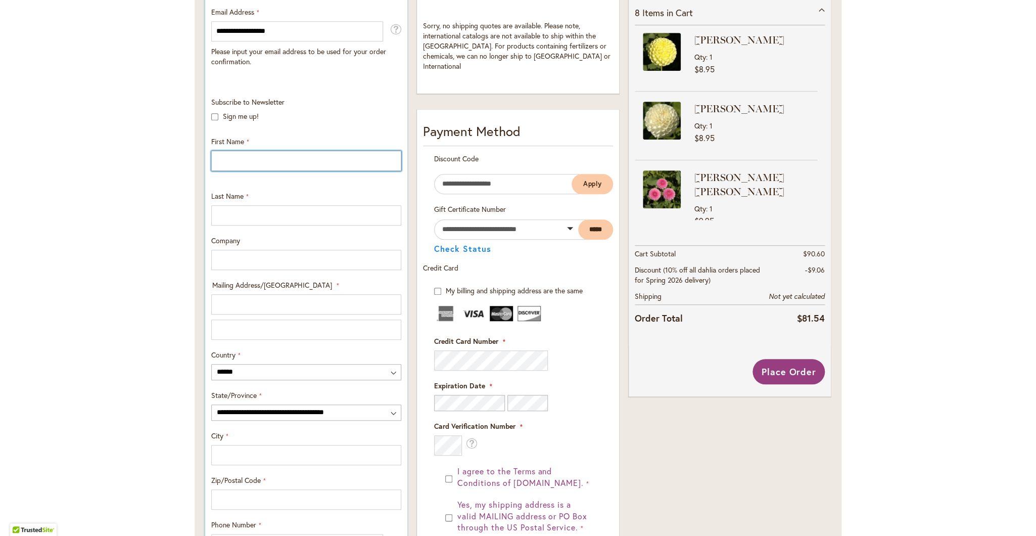
click at [241, 160] on input "First Name" at bounding box center [306, 161] width 190 height 20
type input "********"
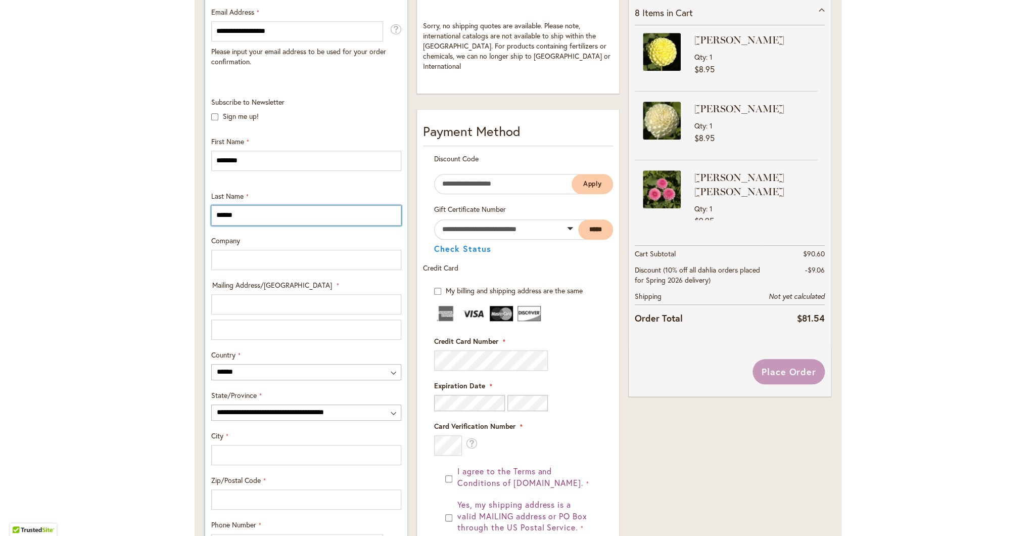
type input "******"
type input "*"
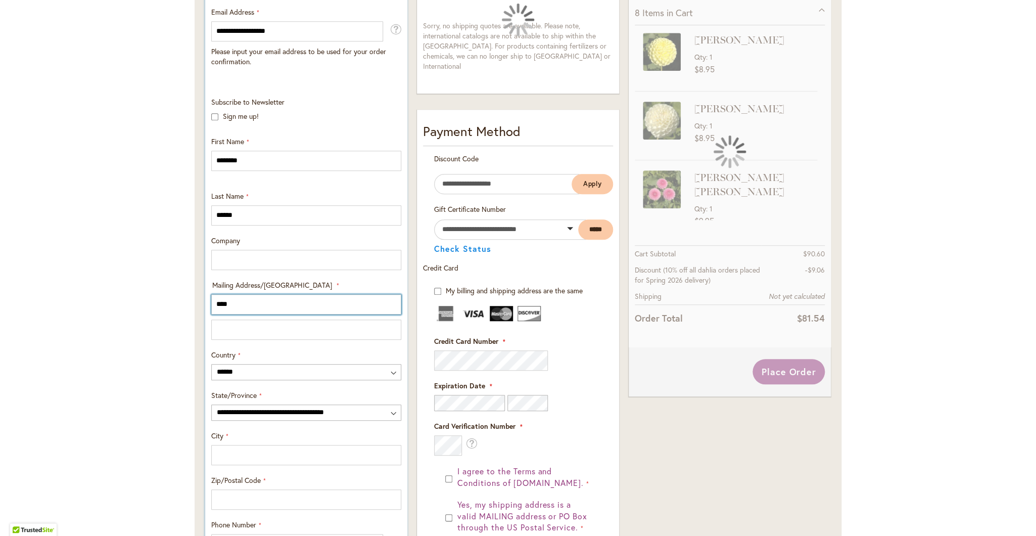
type input "****"
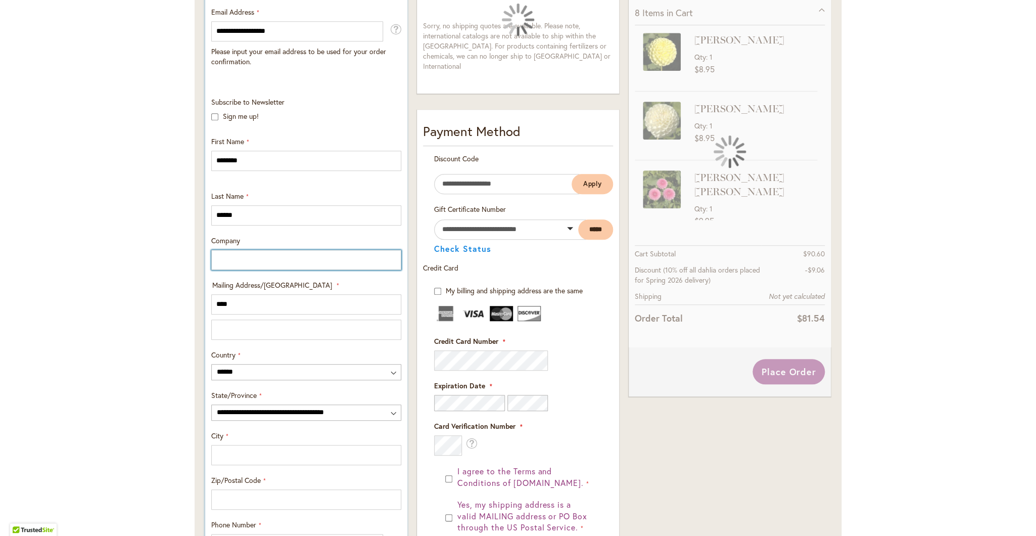
type input "*******"
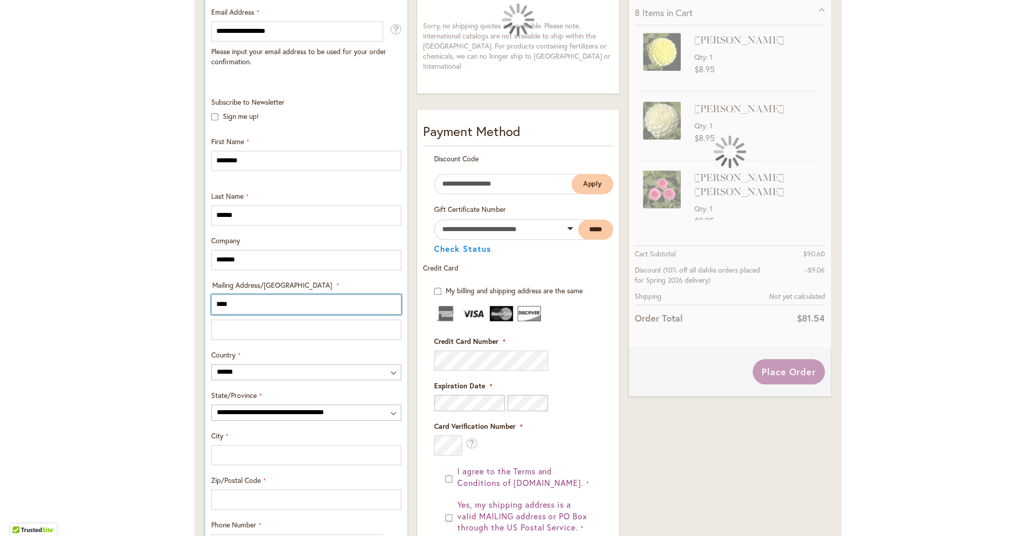
type input "**********"
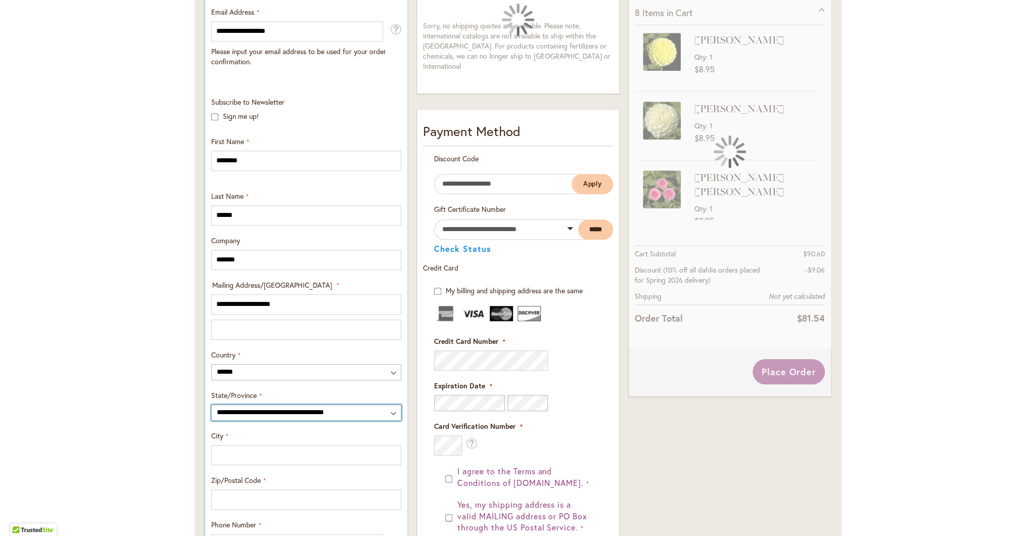
select select "**"
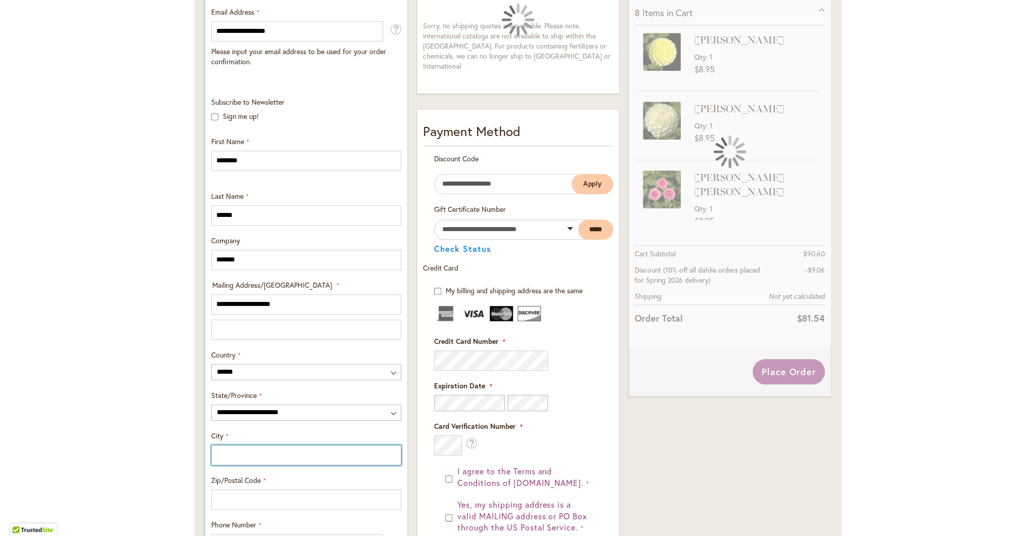
type input "*******"
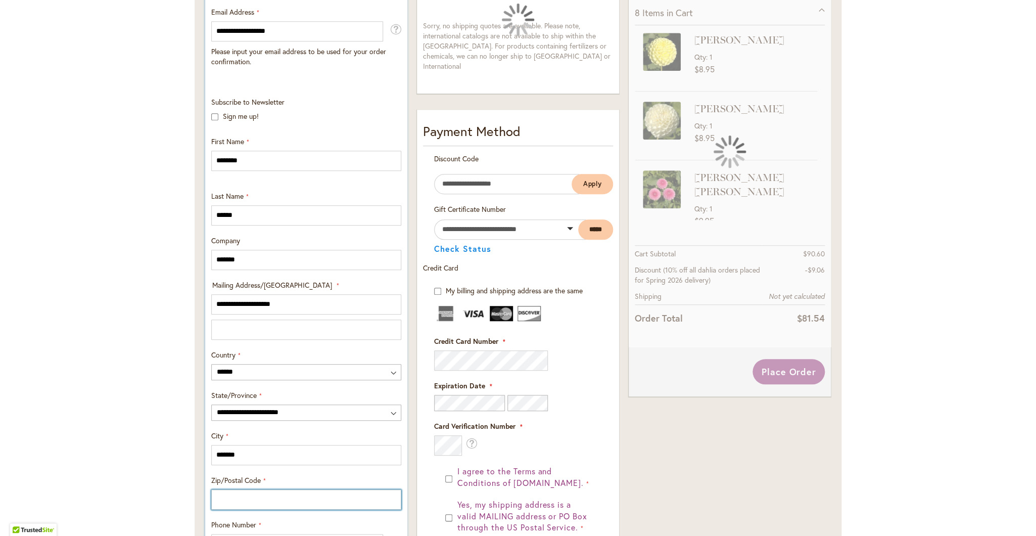
type input "*****"
type input "**********"
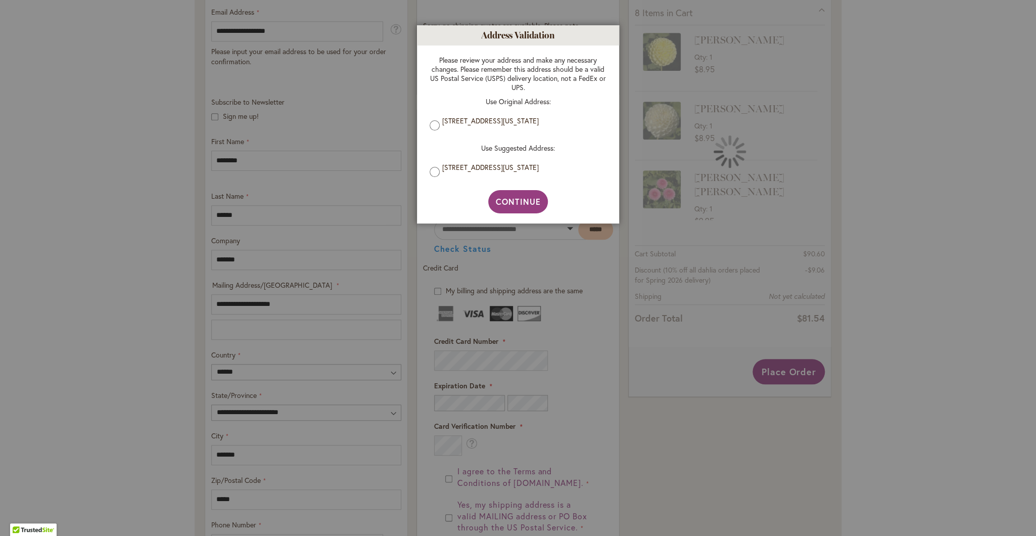
click at [248, 261] on div at bounding box center [518, 268] width 1036 height 536
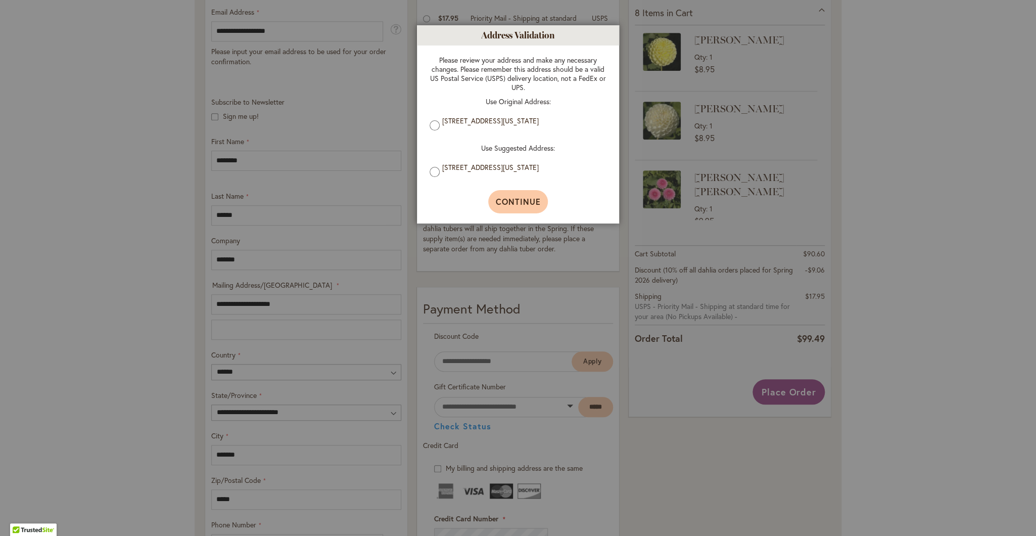
click at [527, 207] on span "Continue" at bounding box center [518, 201] width 45 height 11
type input "**********"
type input "*******"
type input "**********"
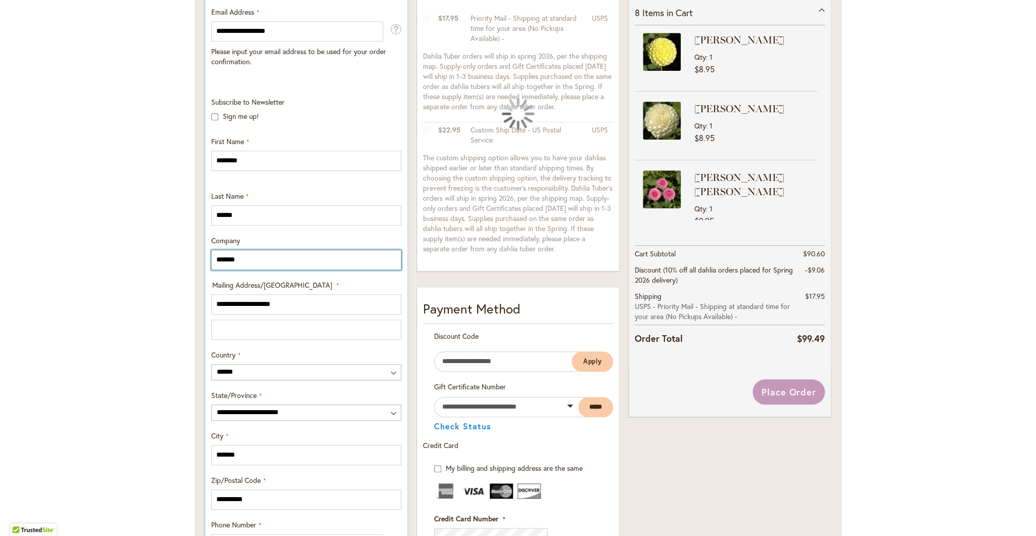
click at [240, 264] on input "*******" at bounding box center [306, 260] width 190 height 20
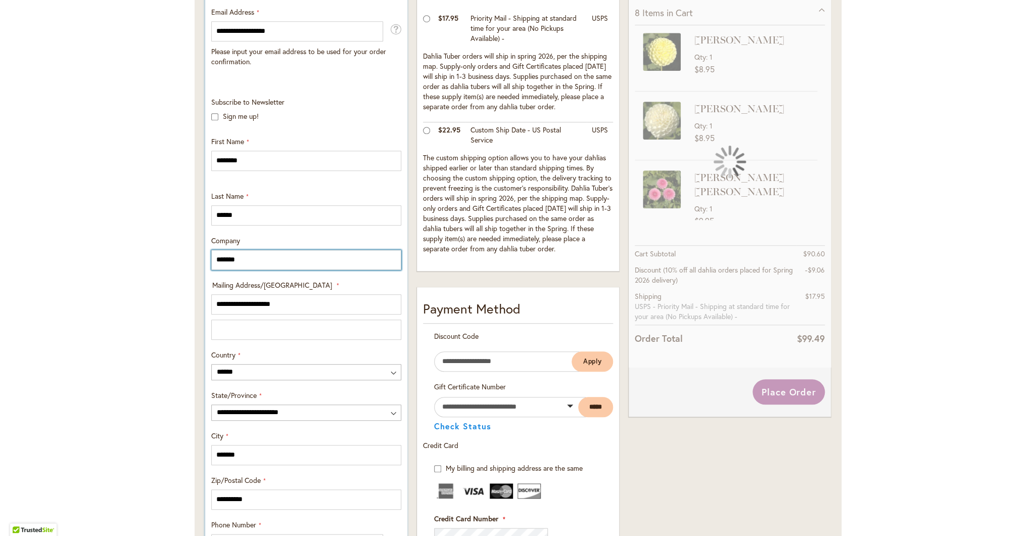
drag, startPoint x: 198, startPoint y: 260, endPoint x: 165, endPoint y: 257, distance: 33.5
click at [211, 257] on input "*******" at bounding box center [306, 260] width 190 height 20
click at [150, 273] on div "**********" at bounding box center [518, 366] width 1036 height 1120
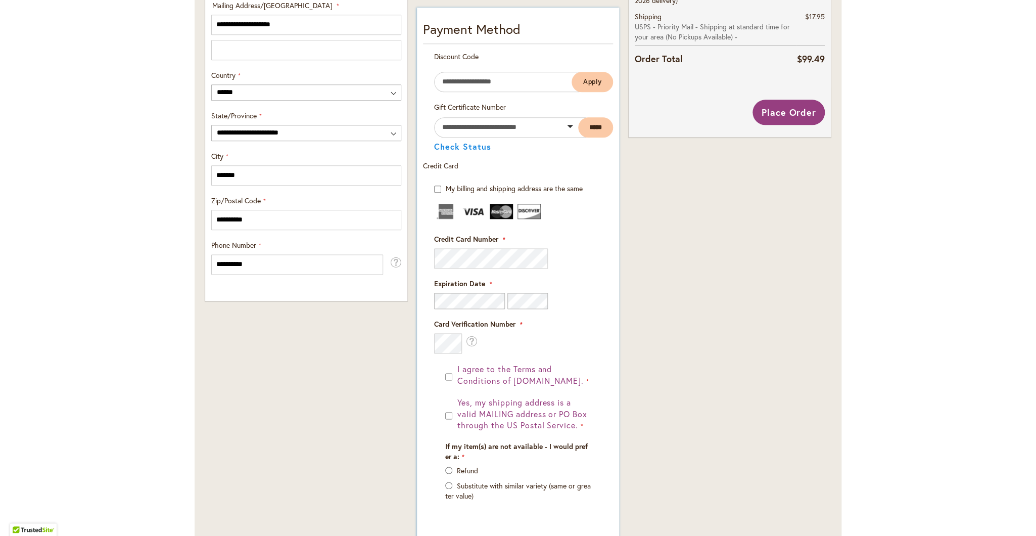
scroll to position [536, 0]
click at [430, 340] on form "My billing and shipping address are the same Billing Address First Name Last Na…" at bounding box center [518, 361] width 190 height 358
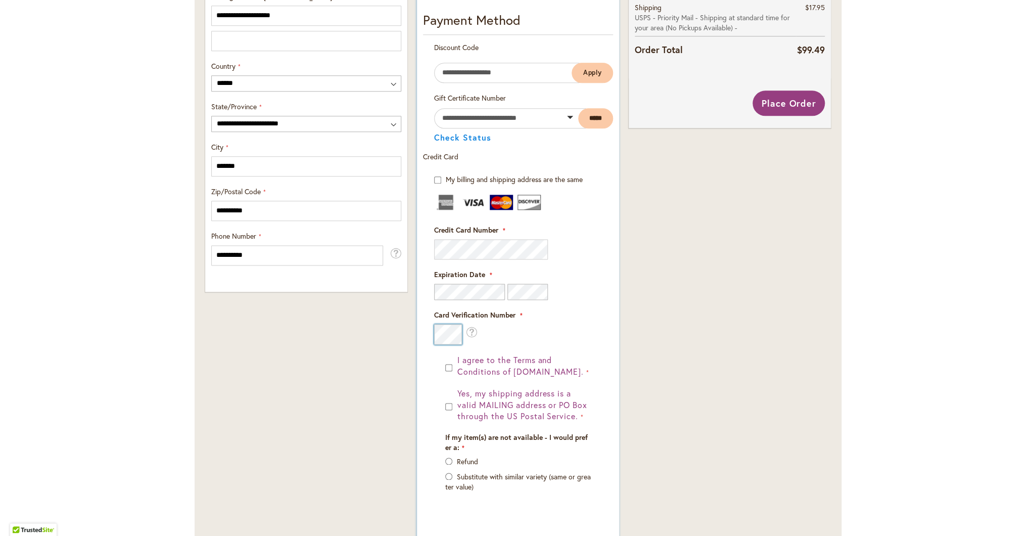
scroll to position [553, 0]
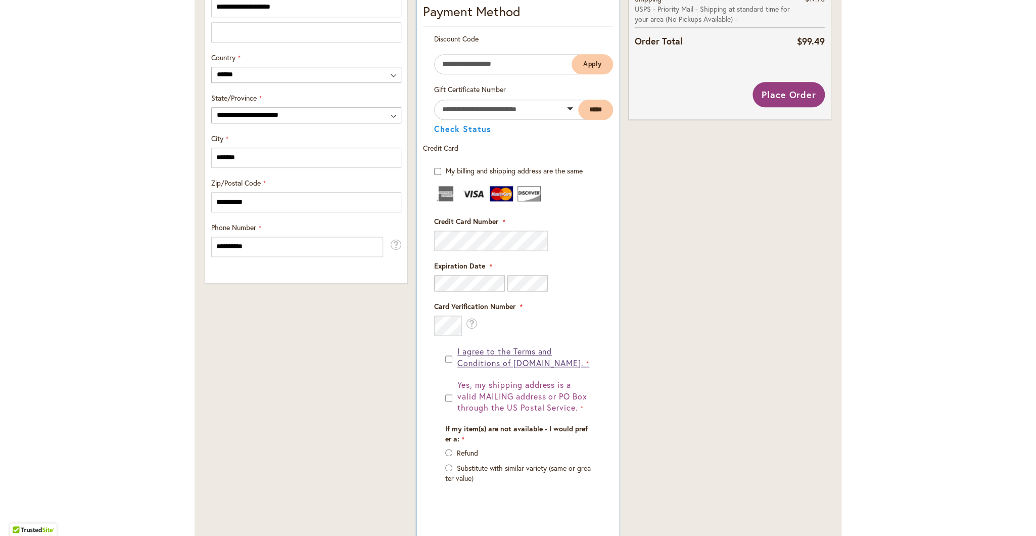
click at [455, 350] on button "I agree to the Terms and Conditions of dahlias.com." at bounding box center [523, 357] width 136 height 23
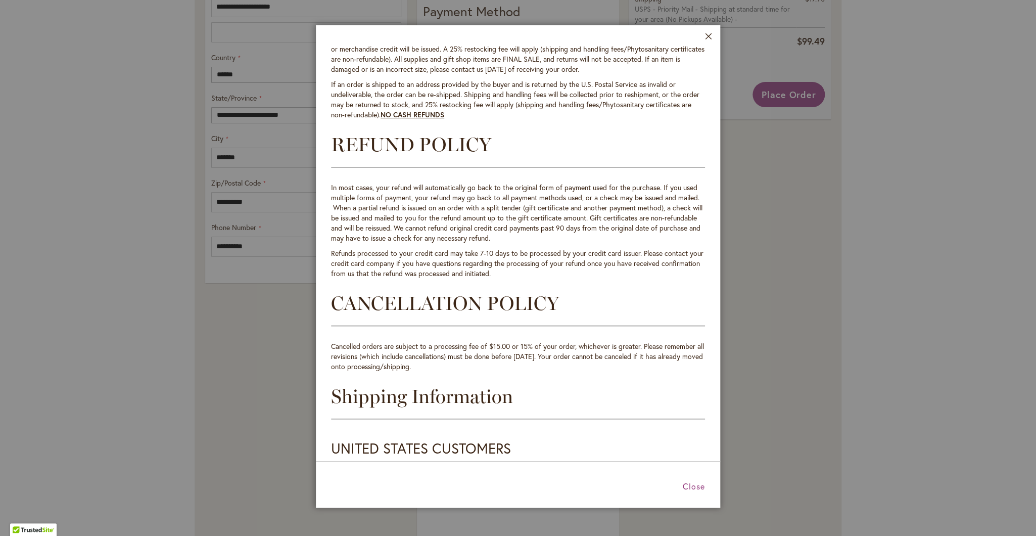
scroll to position [584, 0]
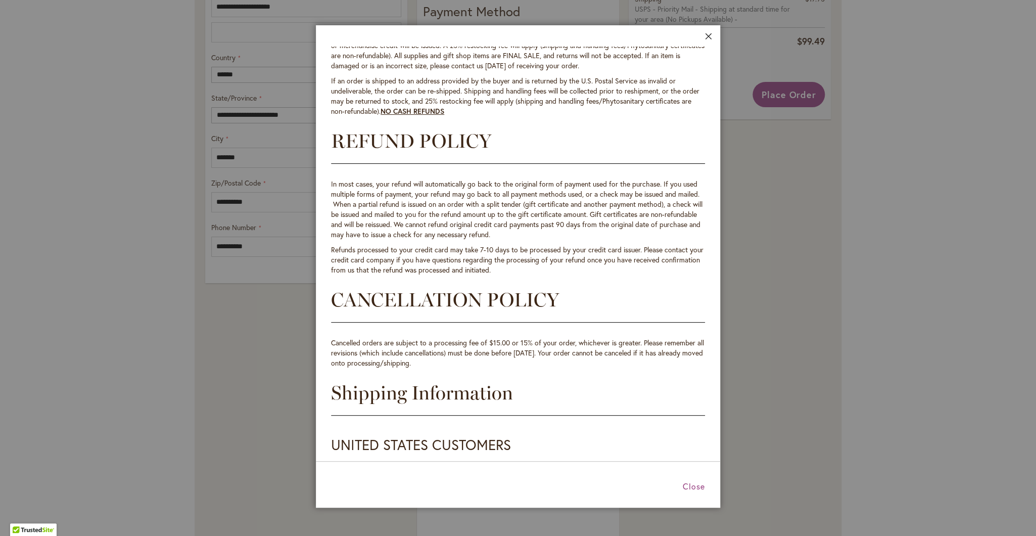
click at [712, 37] on button "Close" at bounding box center [709, 39] width 8 height 12
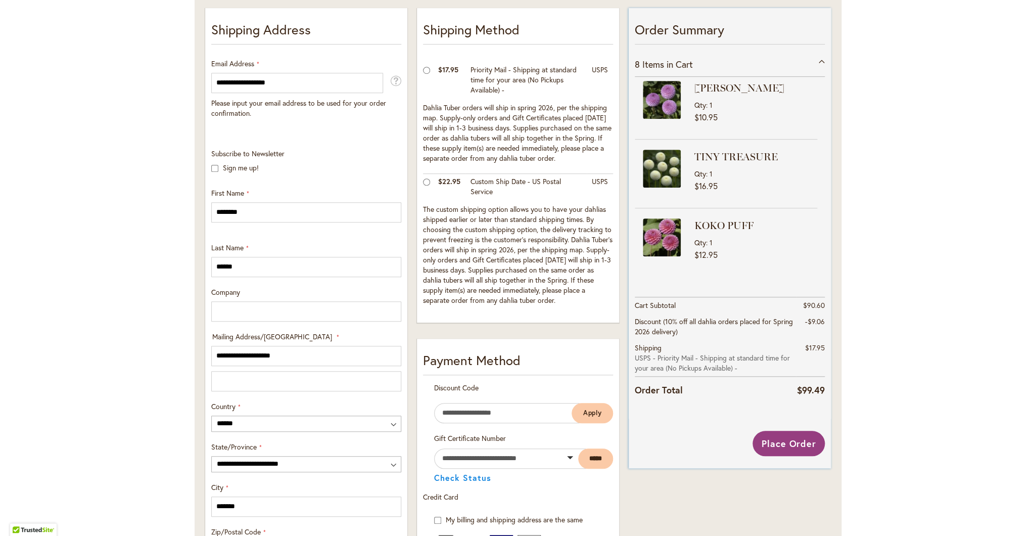
scroll to position [227, 0]
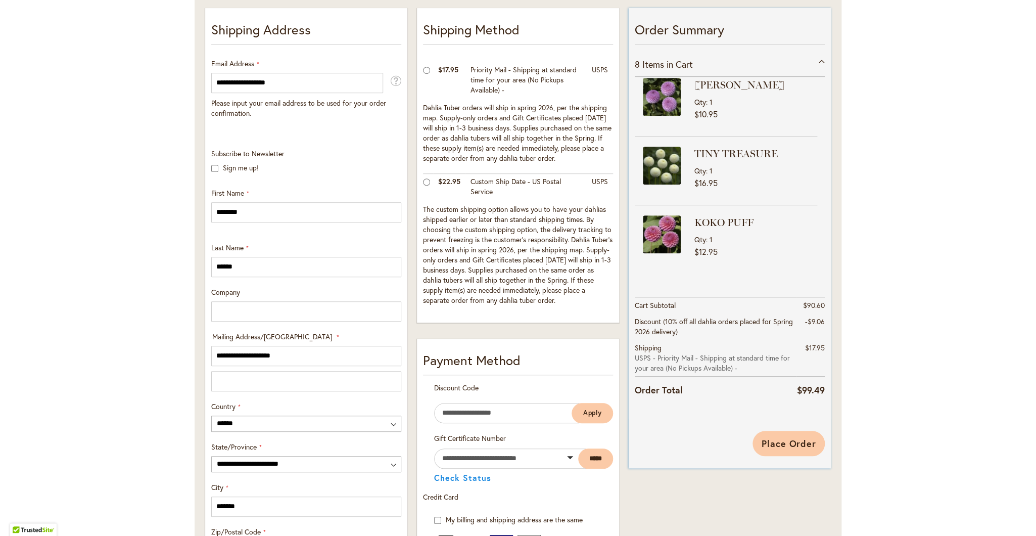
click at [788, 442] on span "Place Order" at bounding box center [788, 443] width 55 height 12
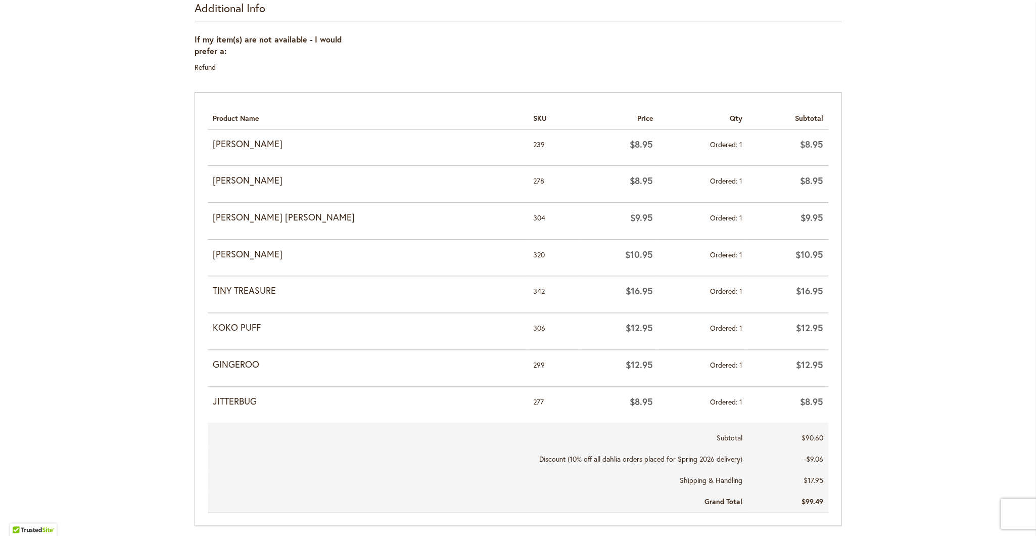
scroll to position [409, 0]
